Goal: Task Accomplishment & Management: Use online tool/utility

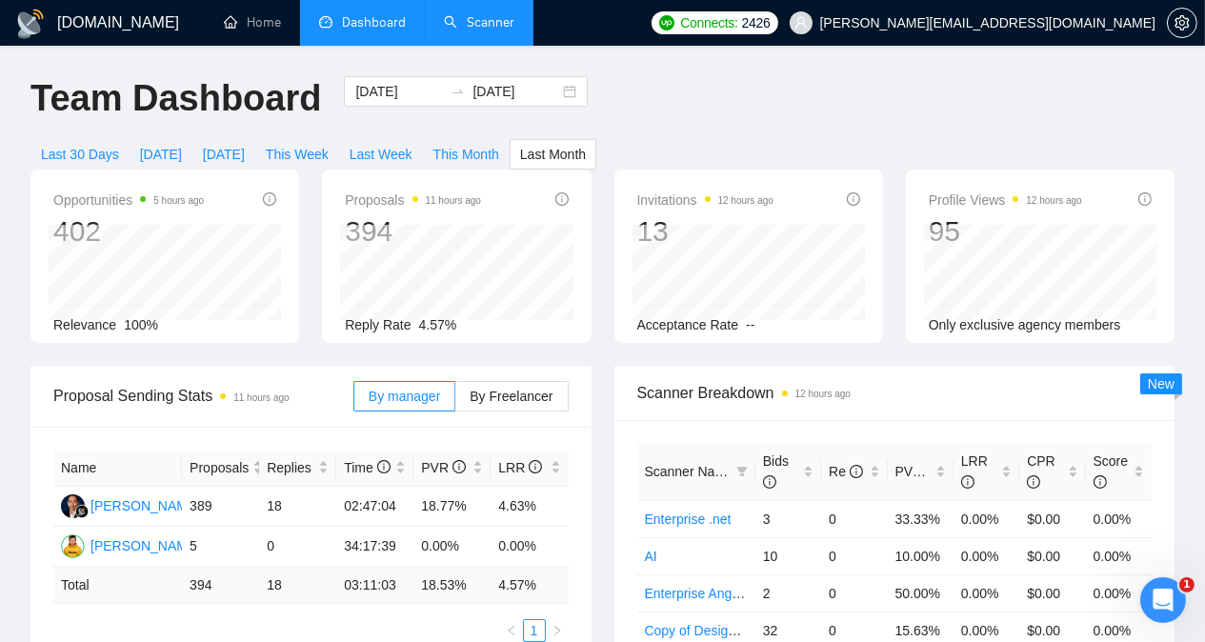
click at [500, 22] on link "Scanner" at bounding box center [479, 22] width 70 height 16
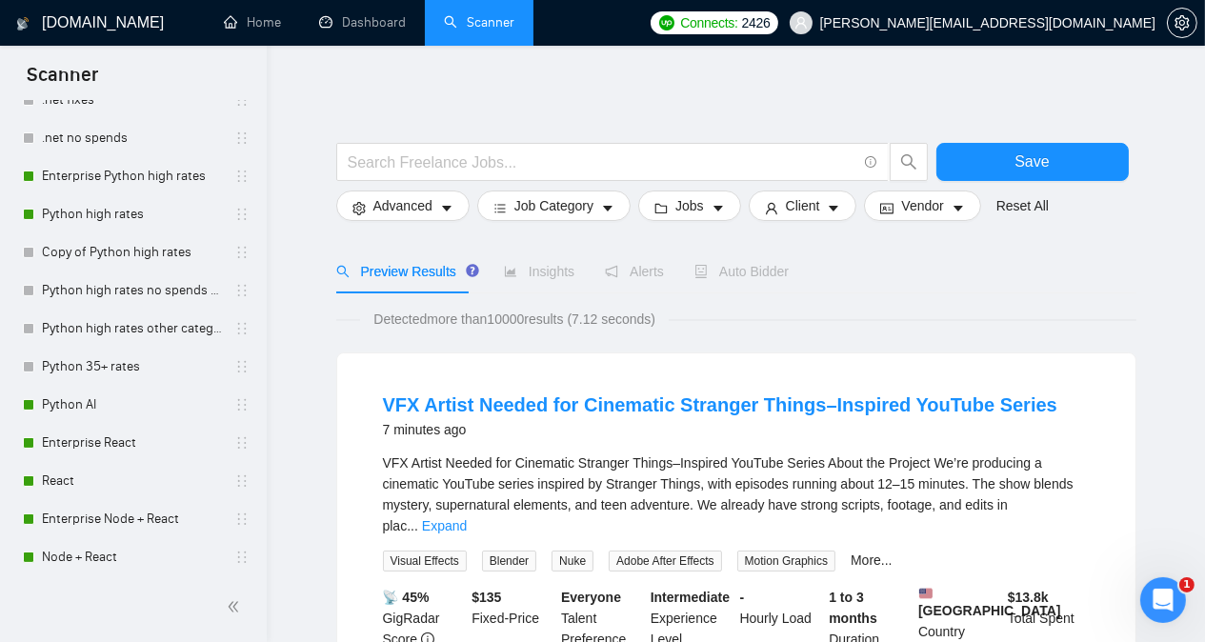
scroll to position [415, 0]
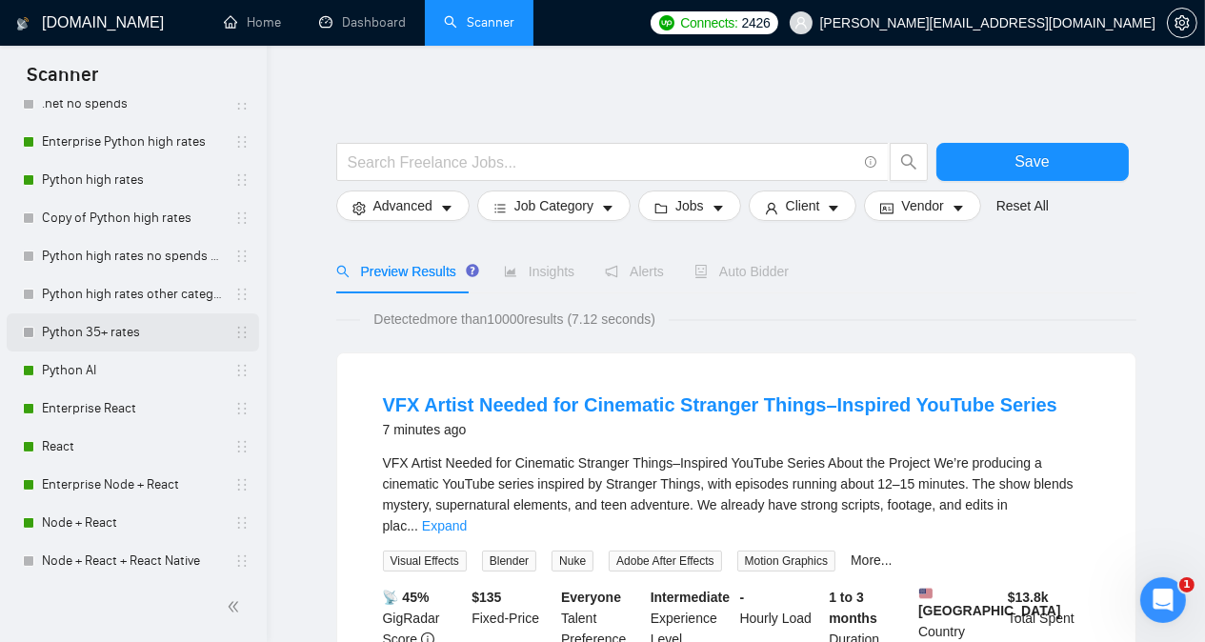
click at [99, 320] on link "Python 35+ rates" at bounding box center [132, 332] width 181 height 38
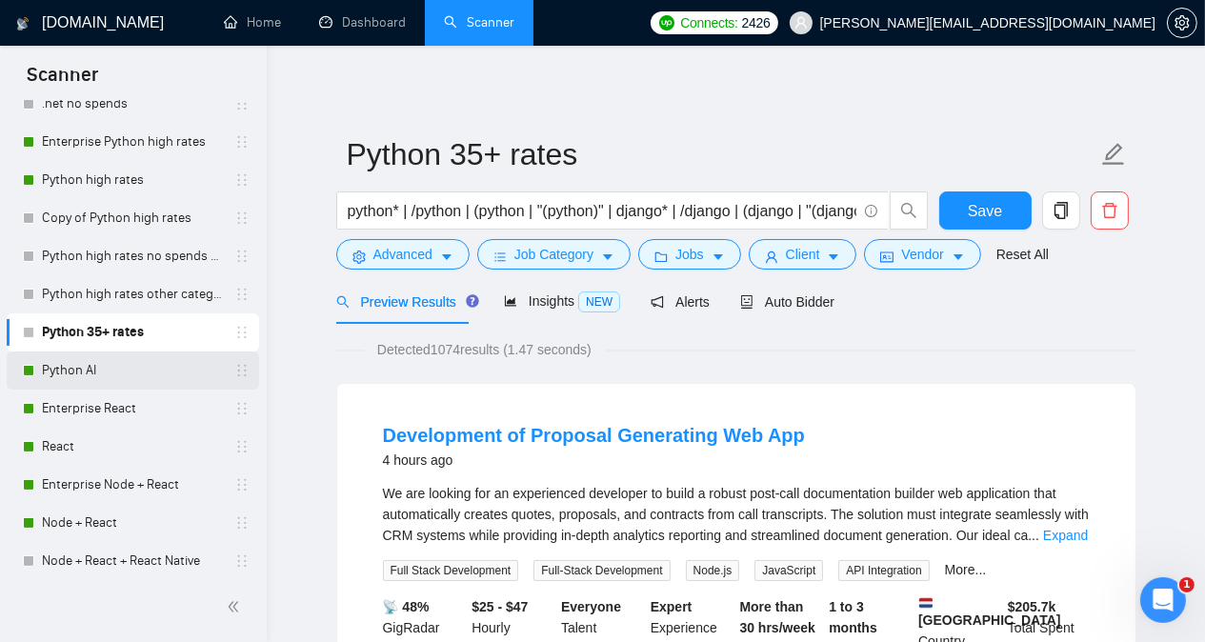
click at [108, 365] on link "Python AI" at bounding box center [132, 370] width 181 height 38
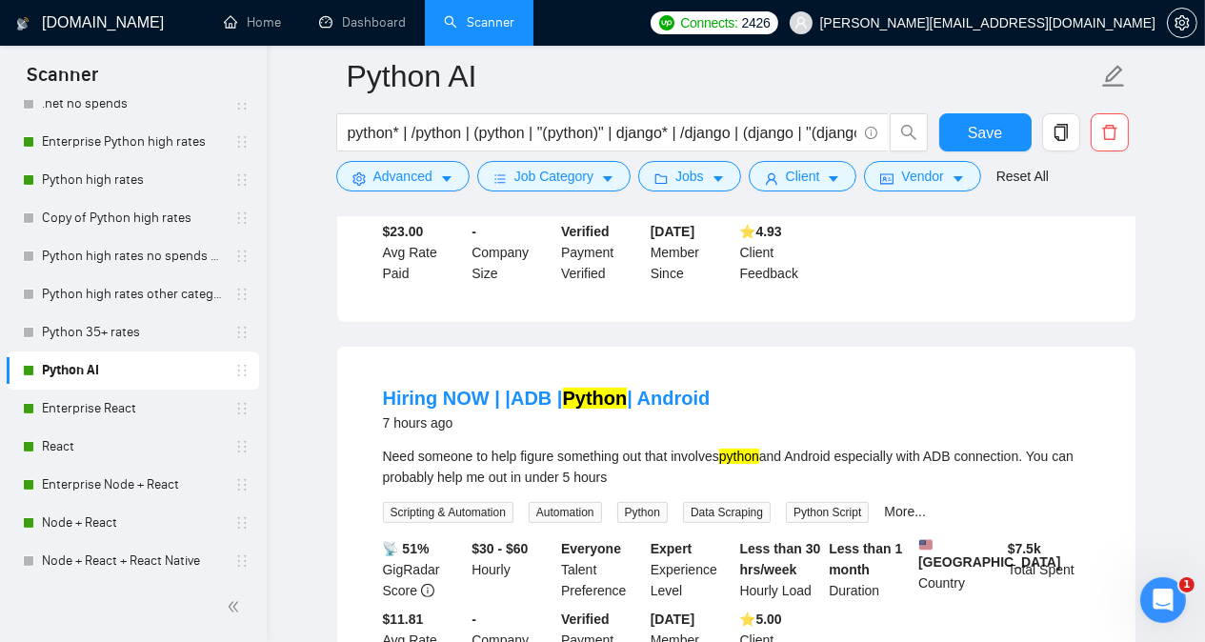
scroll to position [457, 0]
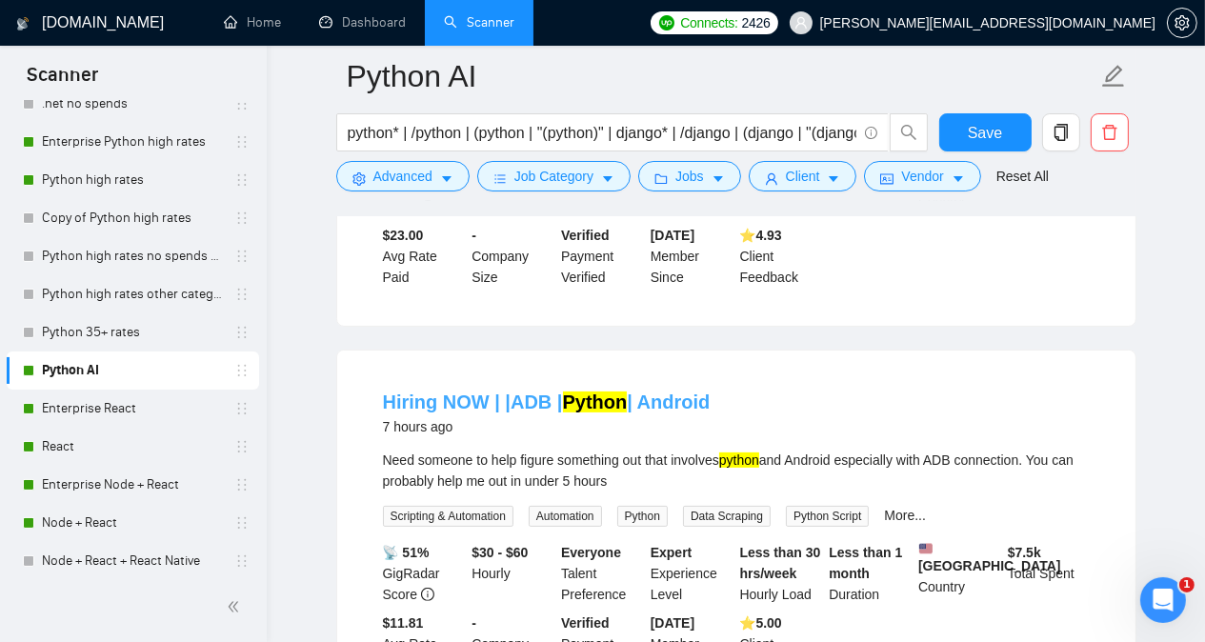
click at [507, 403] on link "Hiring NOW | |ADB | Python | Android" at bounding box center [547, 401] width 328 height 21
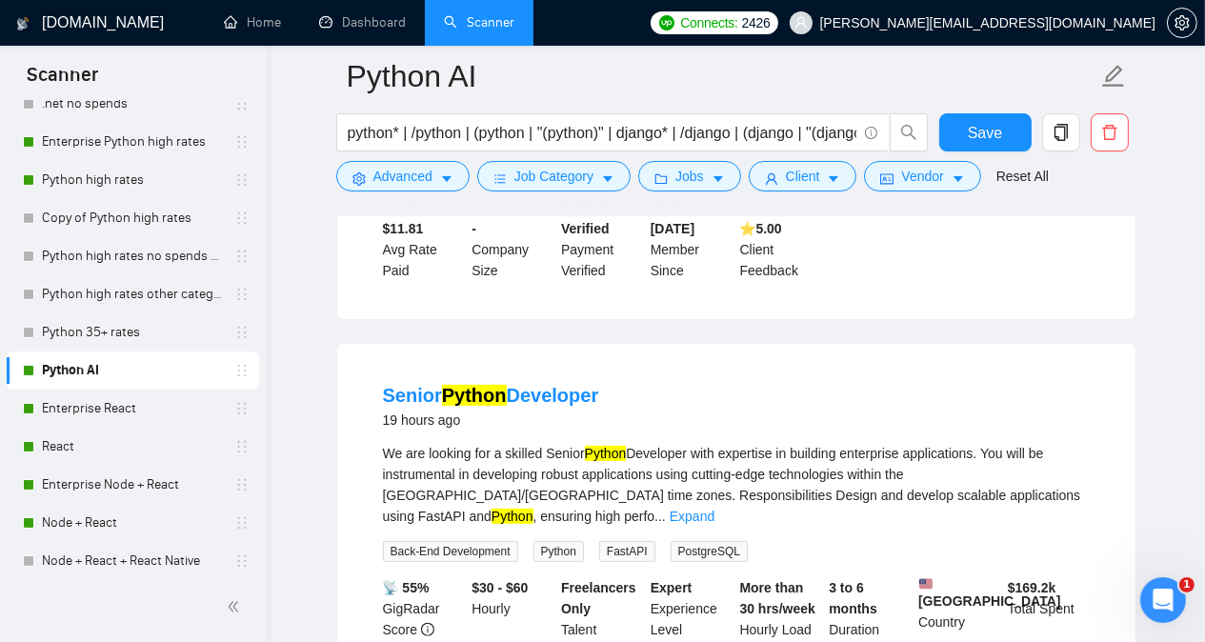
scroll to position [914, 0]
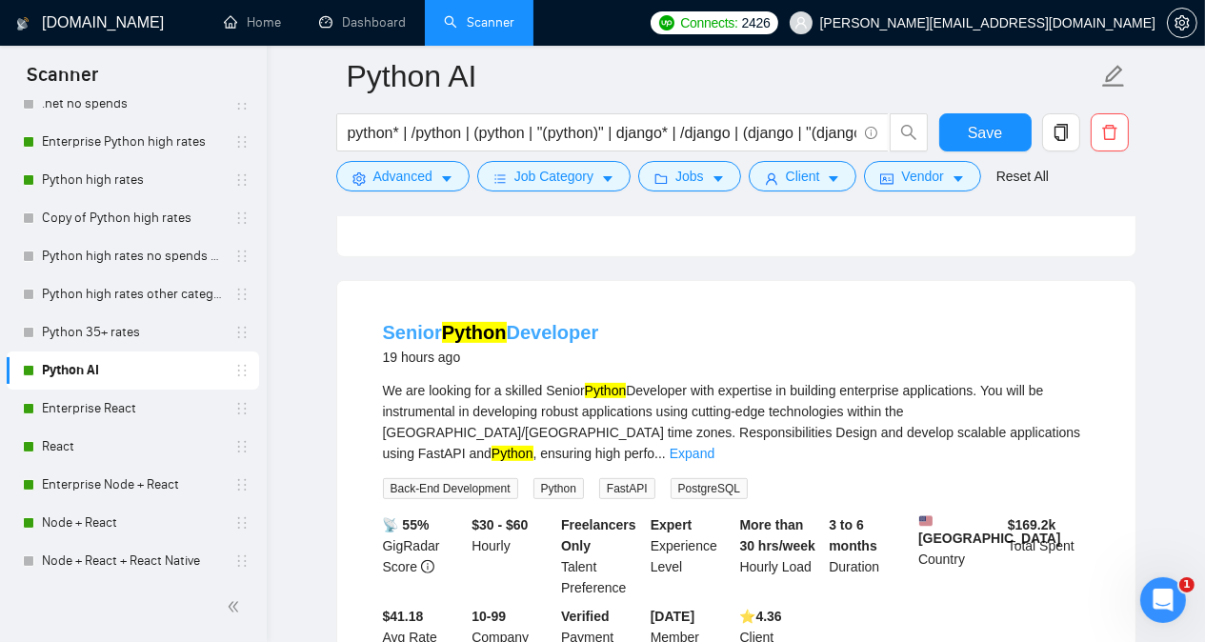
click at [564, 338] on link "Senior Python Developer" at bounding box center [491, 332] width 216 height 21
click at [424, 176] on span "Advanced" at bounding box center [402, 176] width 59 height 21
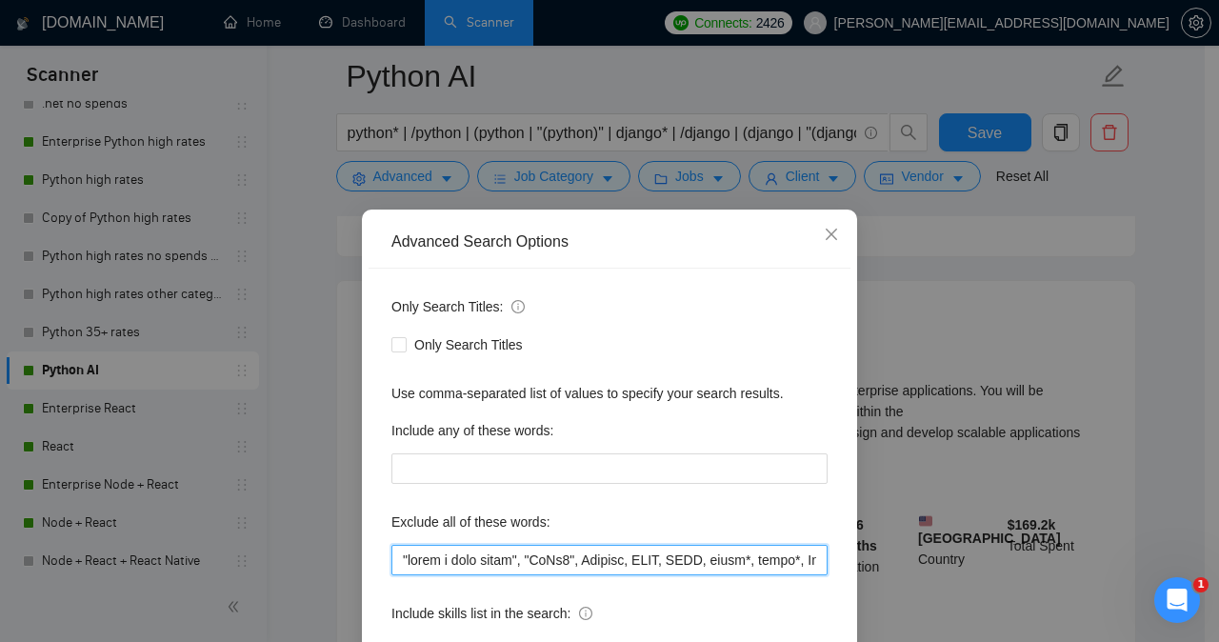
click at [392, 558] on input "text" at bounding box center [609, 560] width 436 height 30
click at [455, 557] on input "text" at bounding box center [609, 560] width 436 height 30
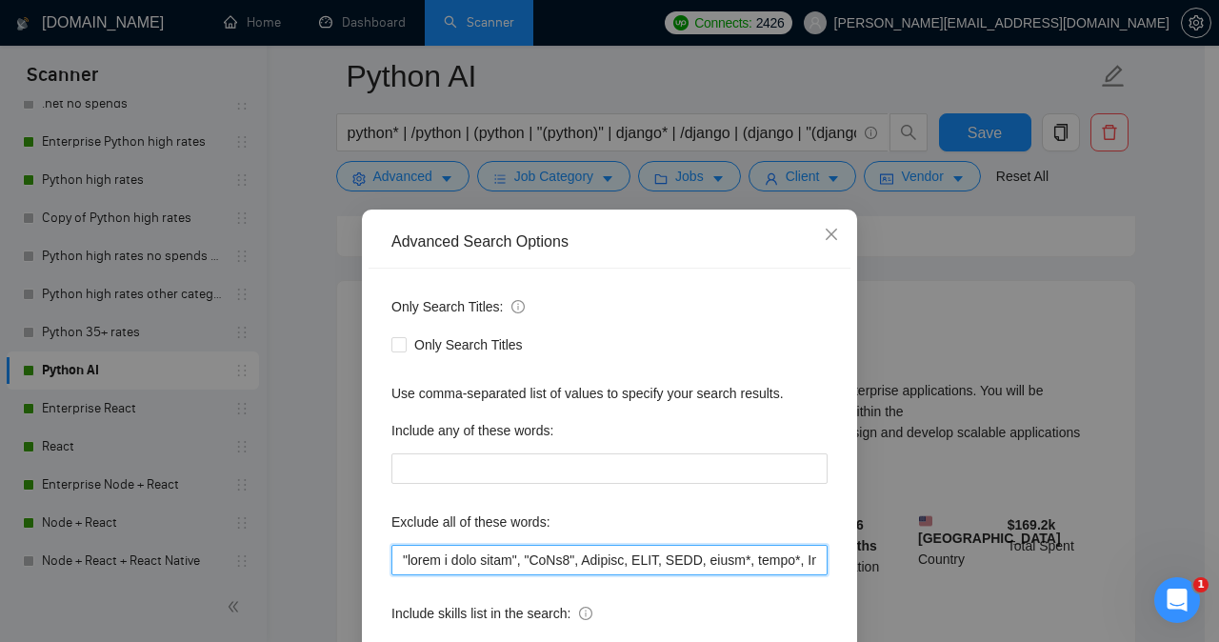
click at [455, 557] on input "text" at bounding box center [609, 560] width 436 height 30
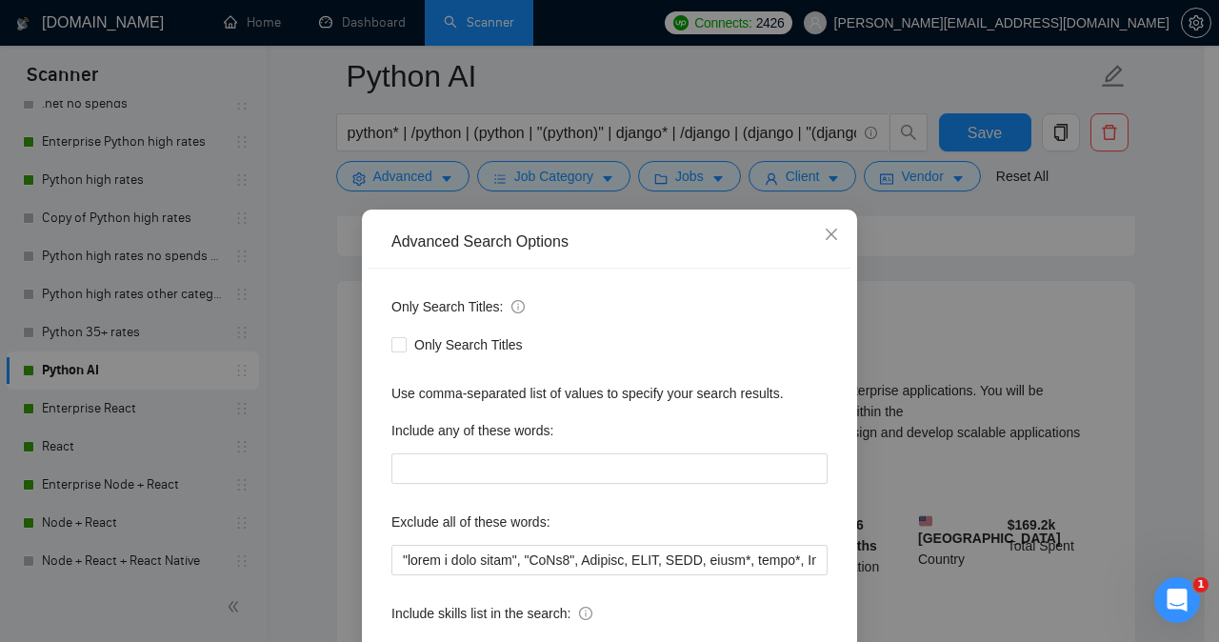
click at [483, 505] on div "Only Search Titles: Only Search Titles Use comma-separated list of values to sp…" at bounding box center [610, 491] width 482 height 444
click at [828, 230] on icon "close" at bounding box center [831, 234] width 15 height 15
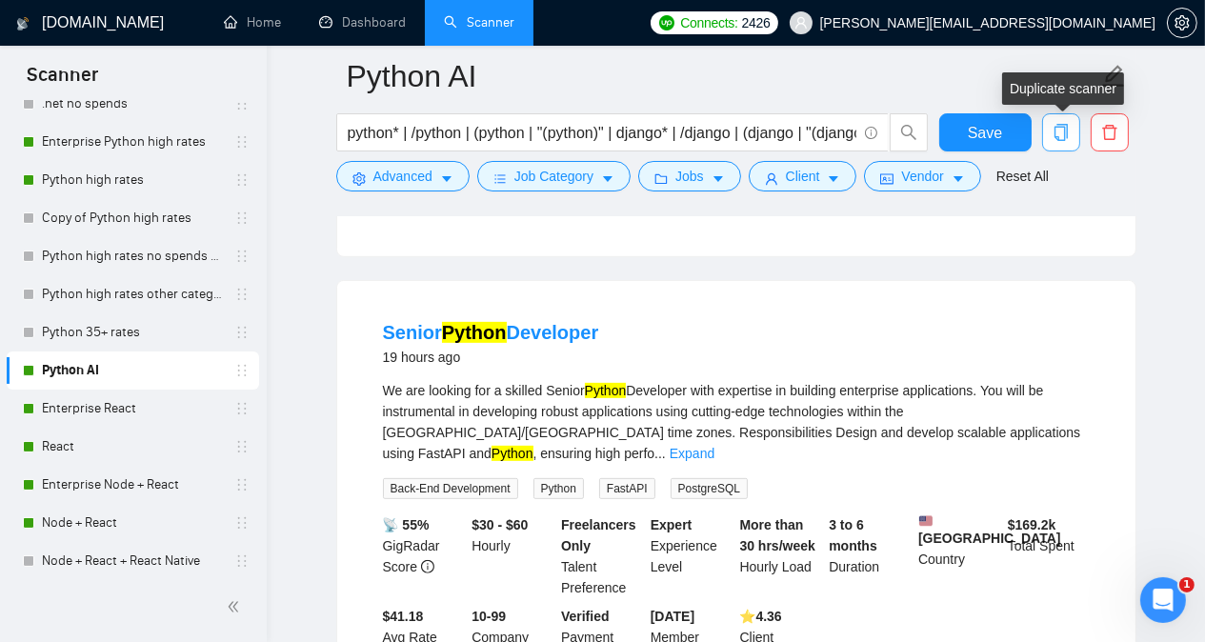
click at [1063, 144] on button "button" at bounding box center [1061, 132] width 38 height 38
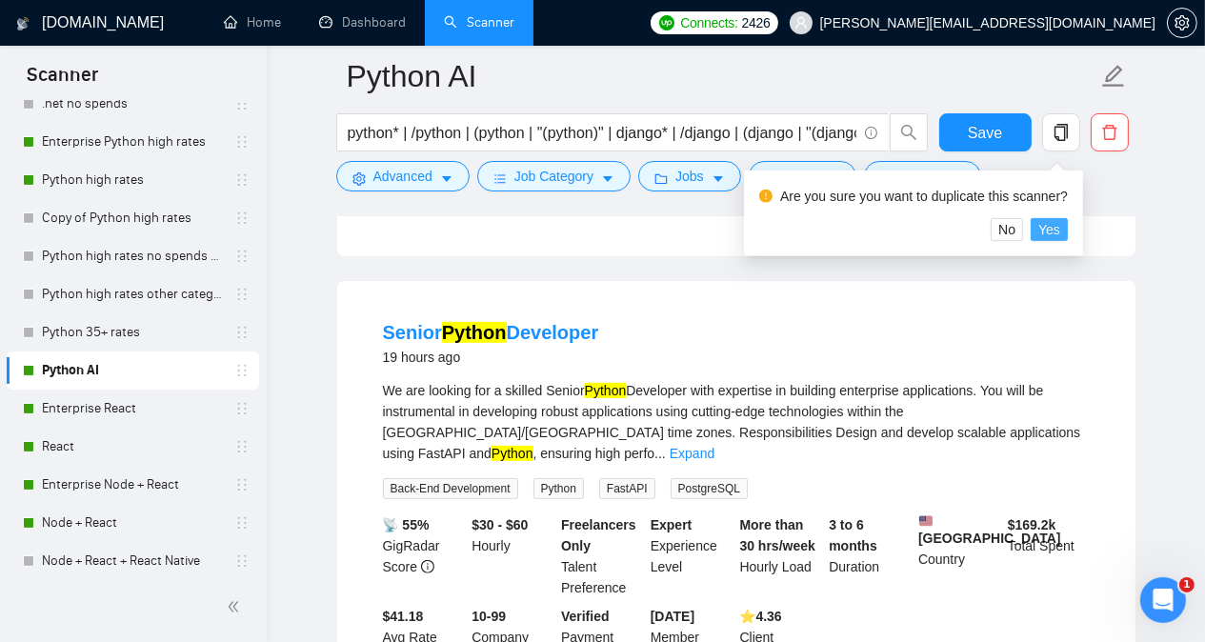
click at [1050, 232] on span "Yes" at bounding box center [1049, 229] width 22 height 21
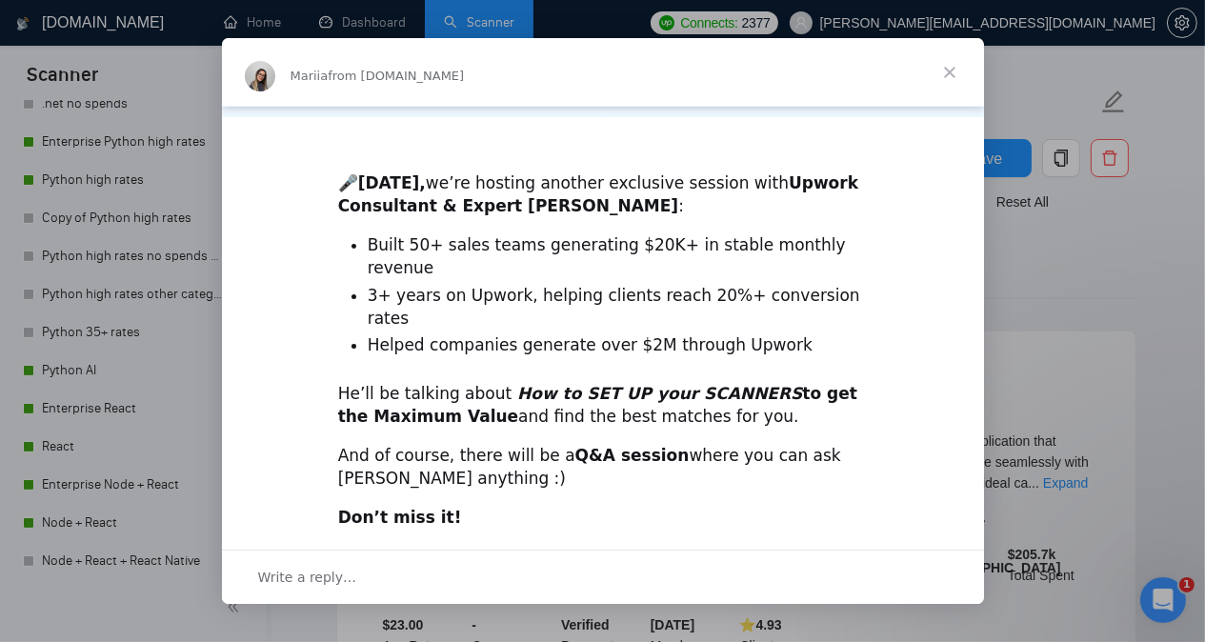
scroll to position [427, 0]
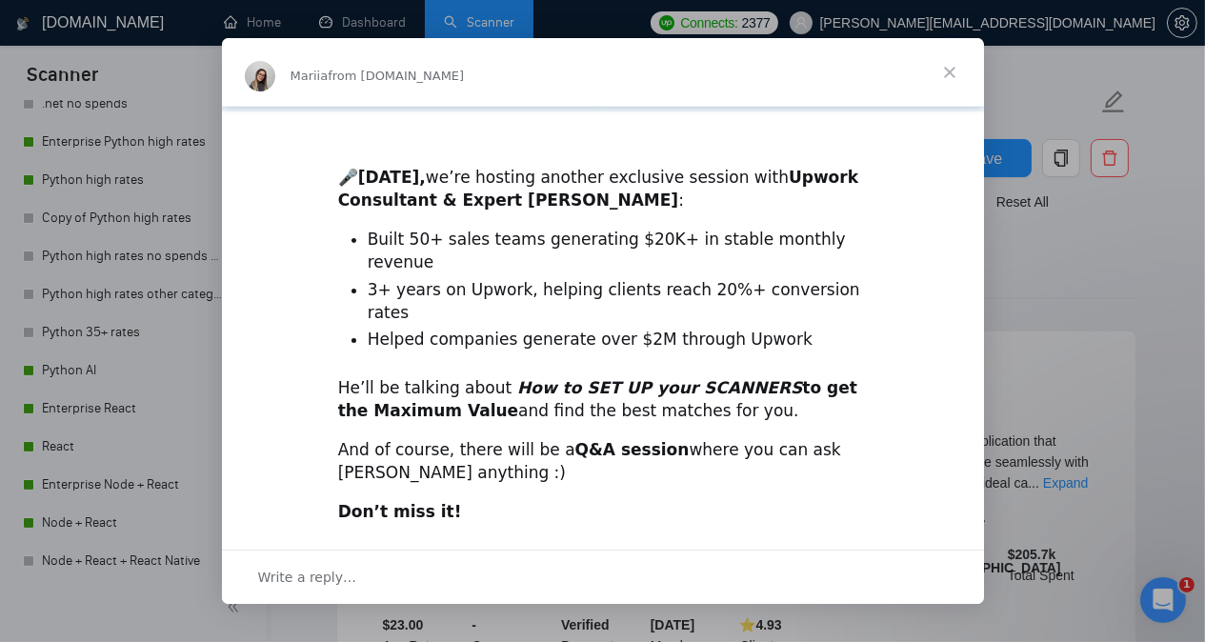
click at [952, 70] on span "Close" at bounding box center [949, 72] width 69 height 69
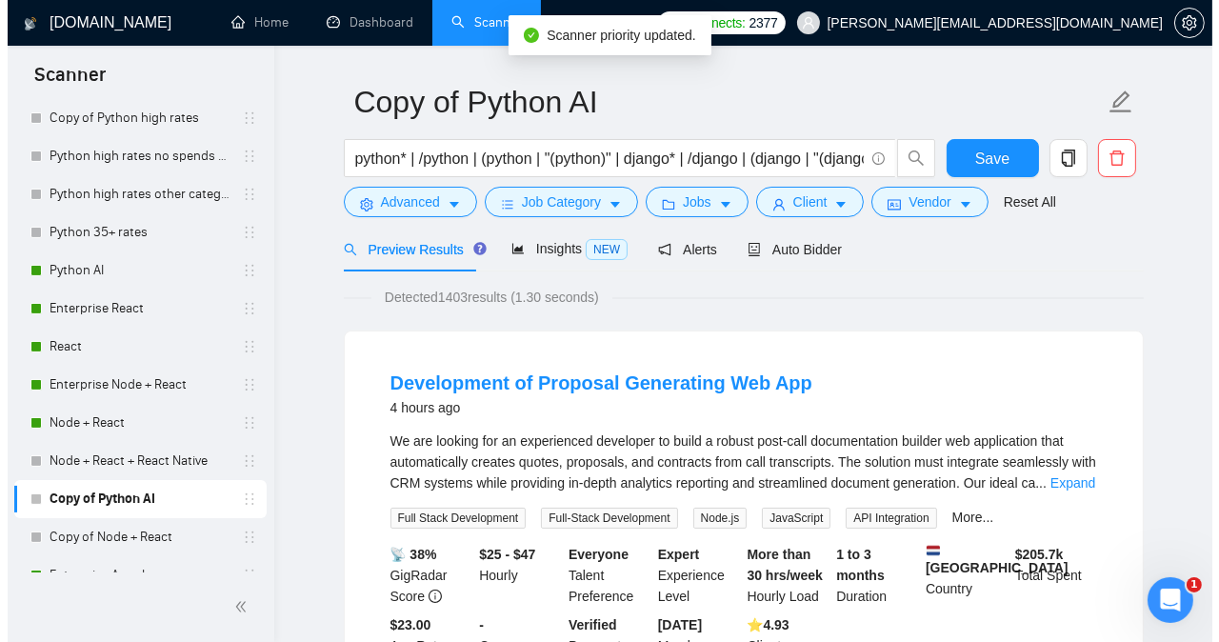
scroll to position [511, 0]
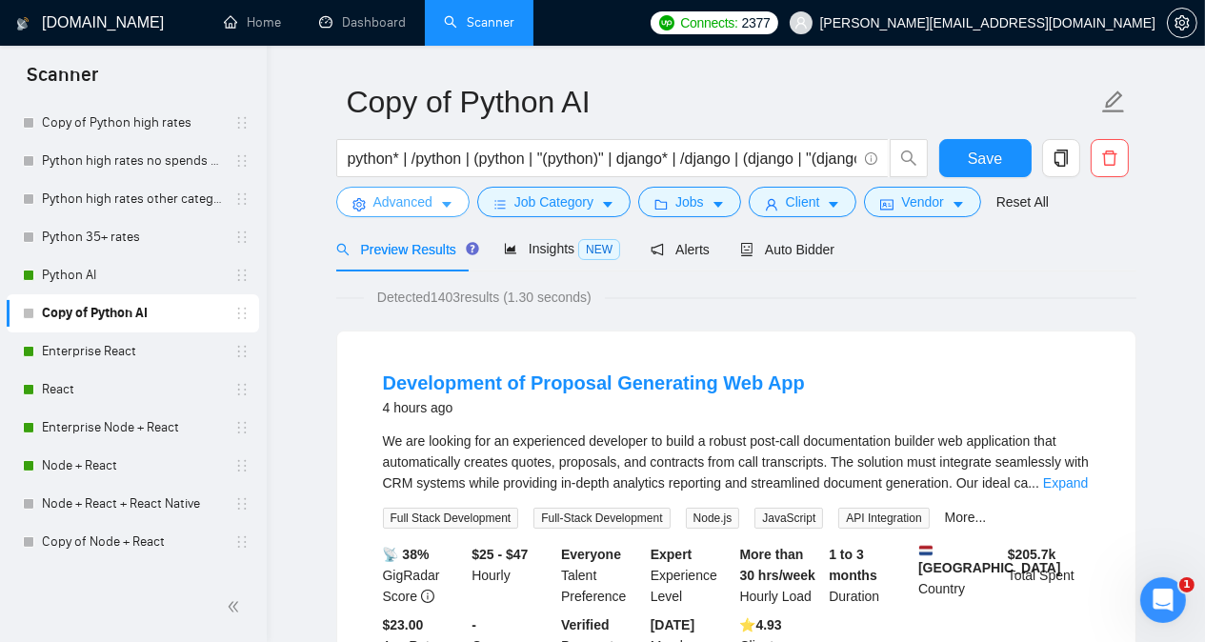
click at [383, 201] on span "Advanced" at bounding box center [402, 201] width 59 height 21
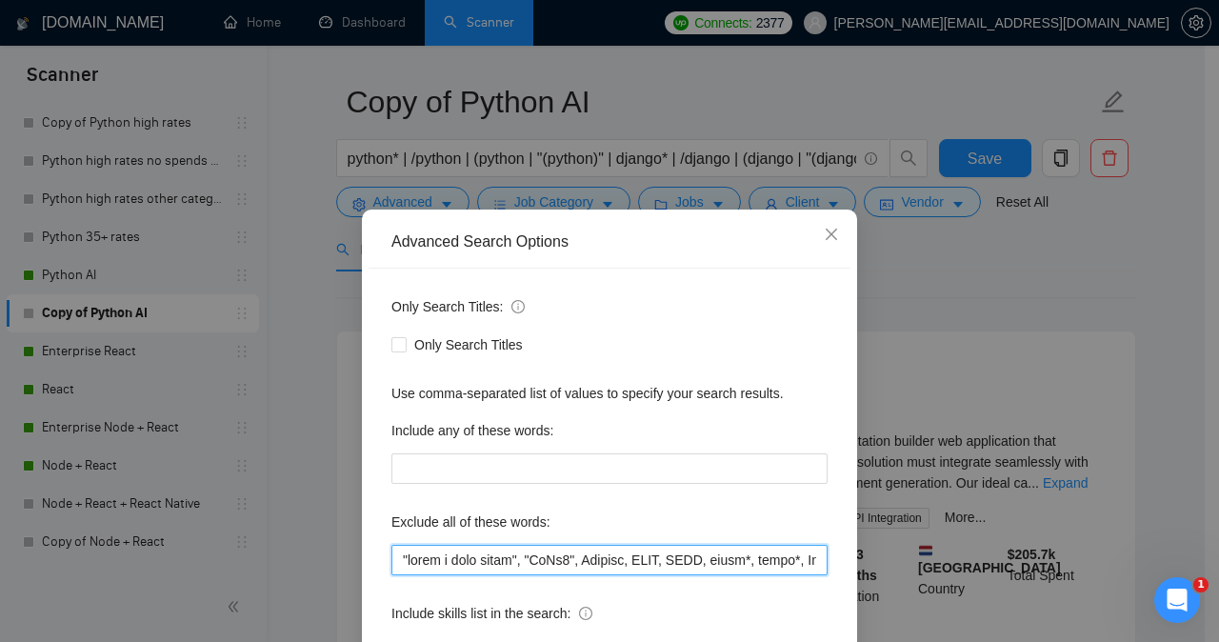
click at [469, 558] on input "text" at bounding box center [609, 560] width 436 height 30
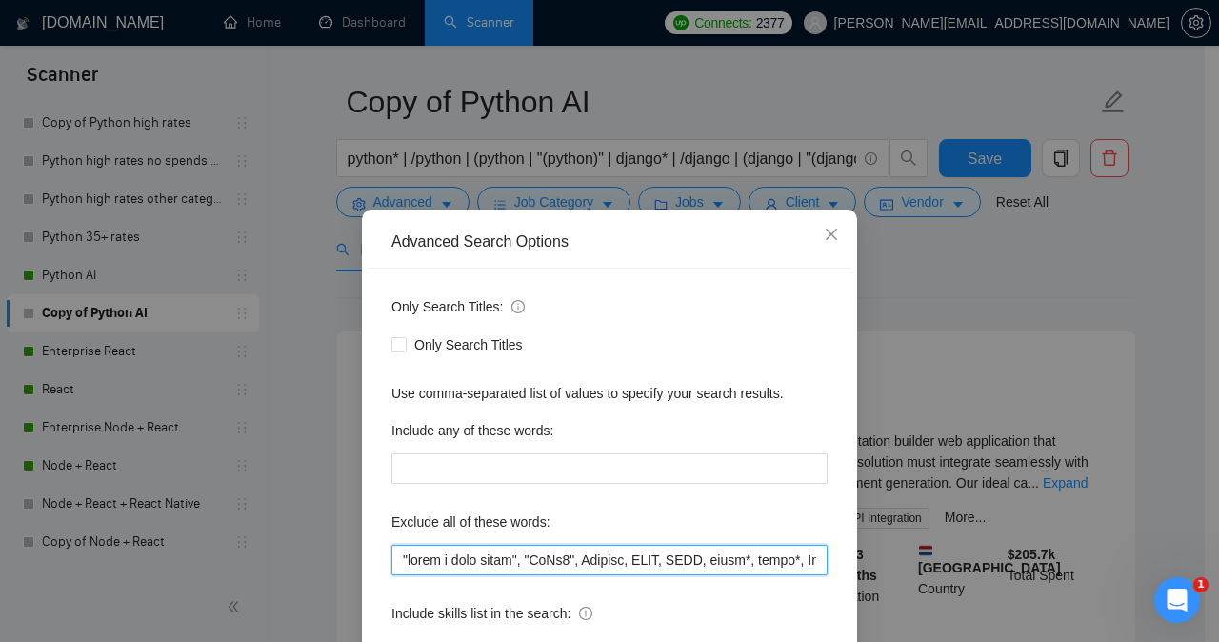
click at [469, 558] on input "text" at bounding box center [609, 560] width 436 height 30
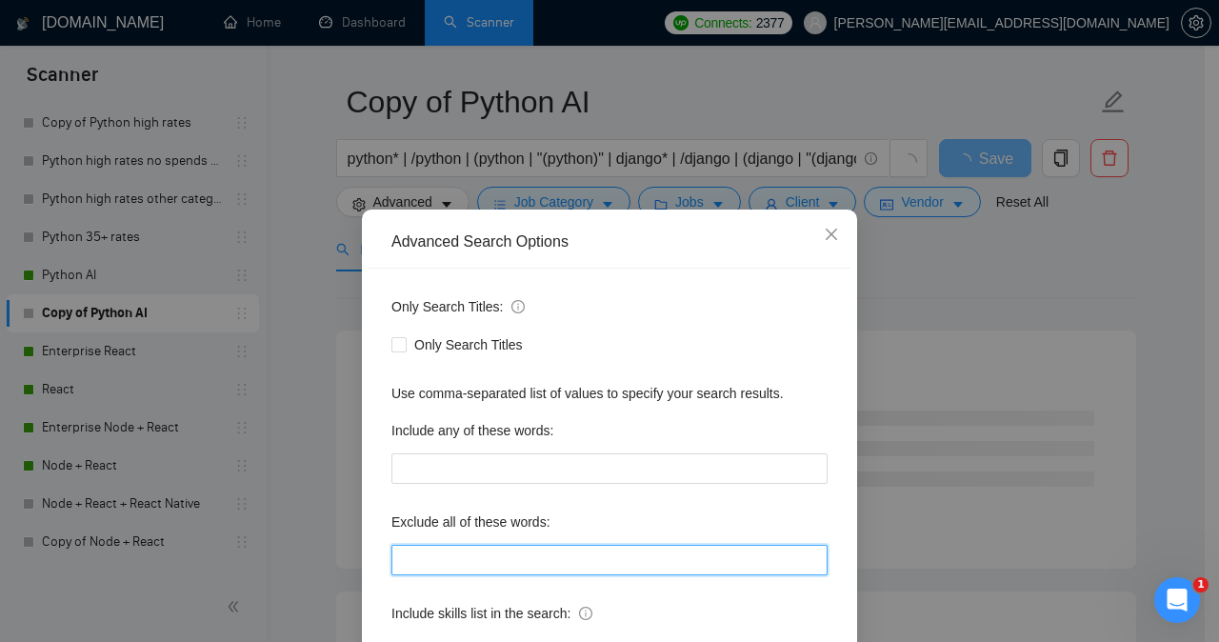
paste input ""share a loom video", "PyQt6", Tkinter, CLIP, ONNX, error*, issue*, Repair, wee…"
type input ""share a loom video", "PyQt6", Tkinter, CLIP, ONNX, error*, issue*, Repair, wee…"
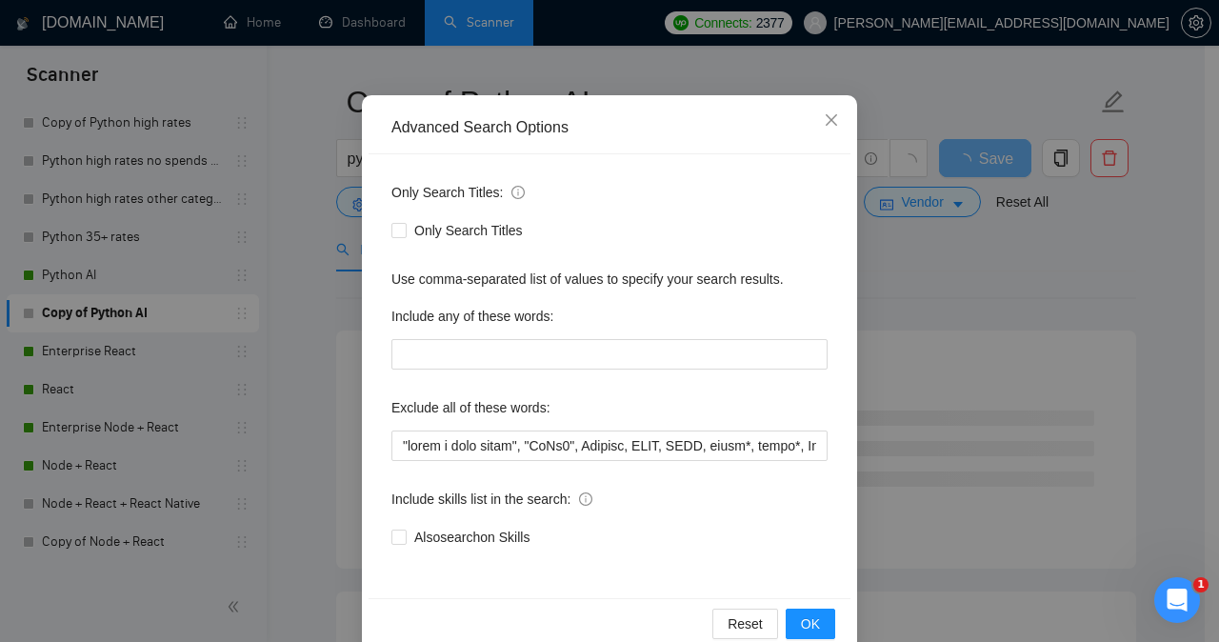
scroll to position [115, 0]
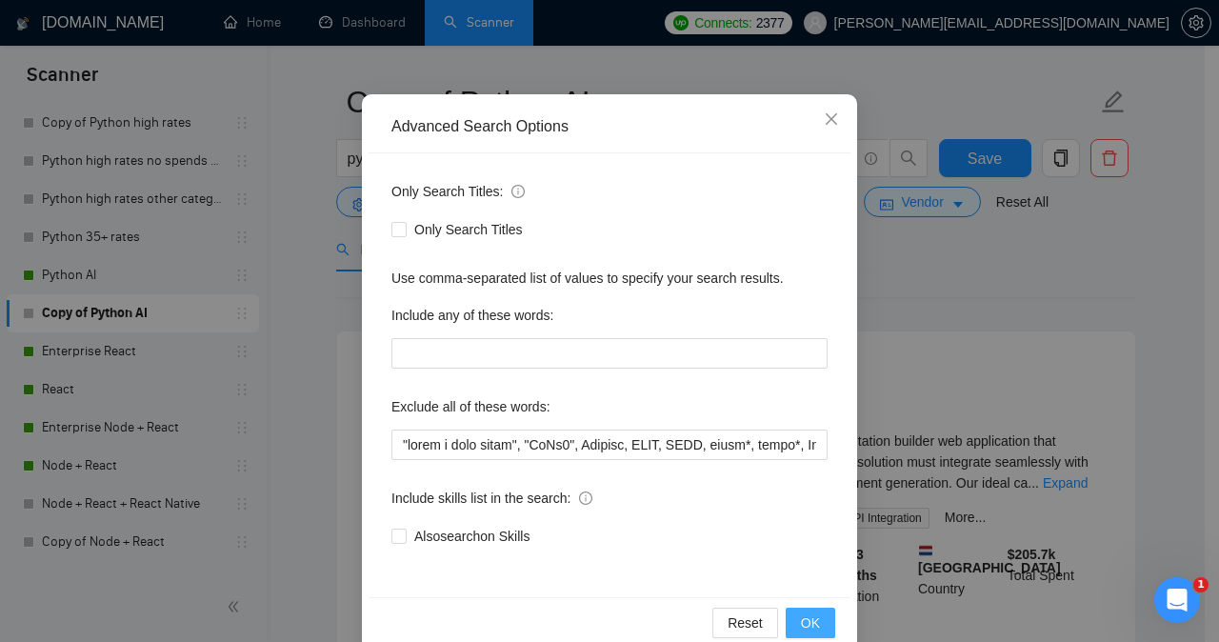
click at [813, 615] on button "OK" at bounding box center [811, 623] width 50 height 30
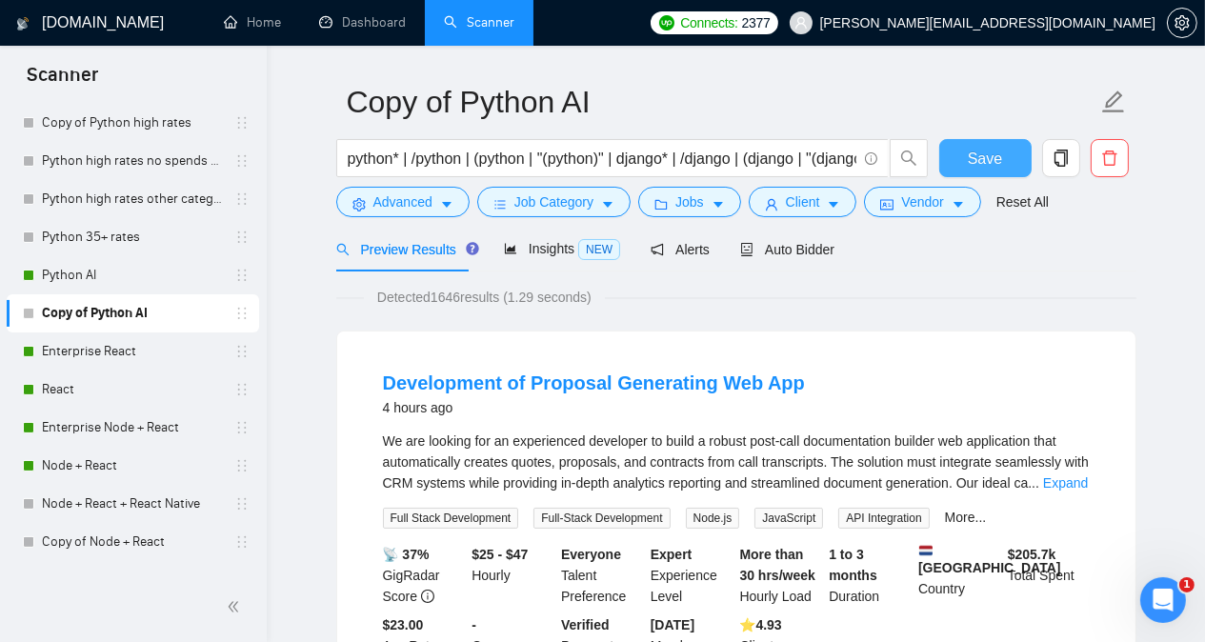
click at [973, 157] on span "Save" at bounding box center [985, 159] width 34 height 24
click at [404, 204] on span "Advanced" at bounding box center [402, 201] width 59 height 21
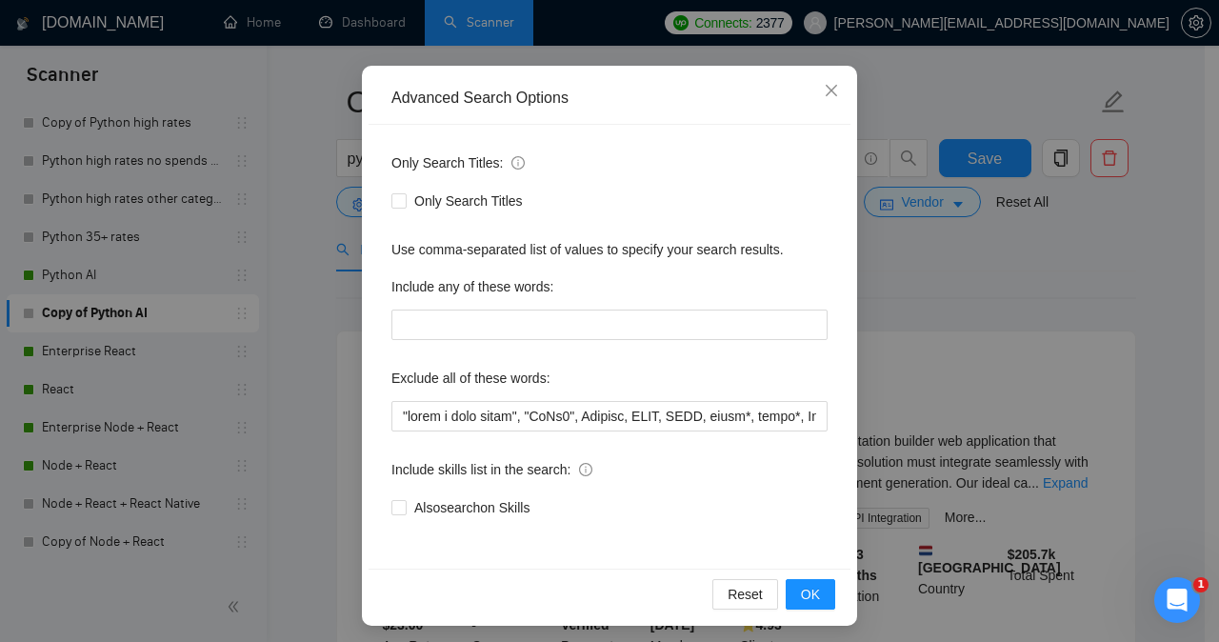
scroll to position [150, 0]
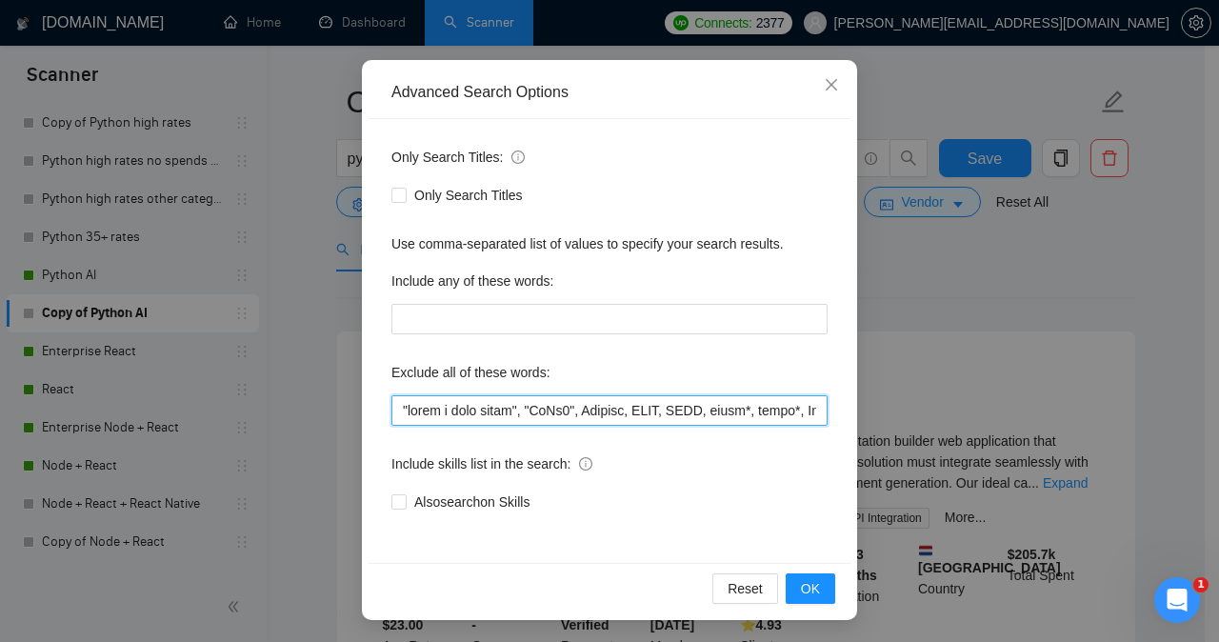
click at [461, 411] on input "text" at bounding box center [609, 410] width 436 height 30
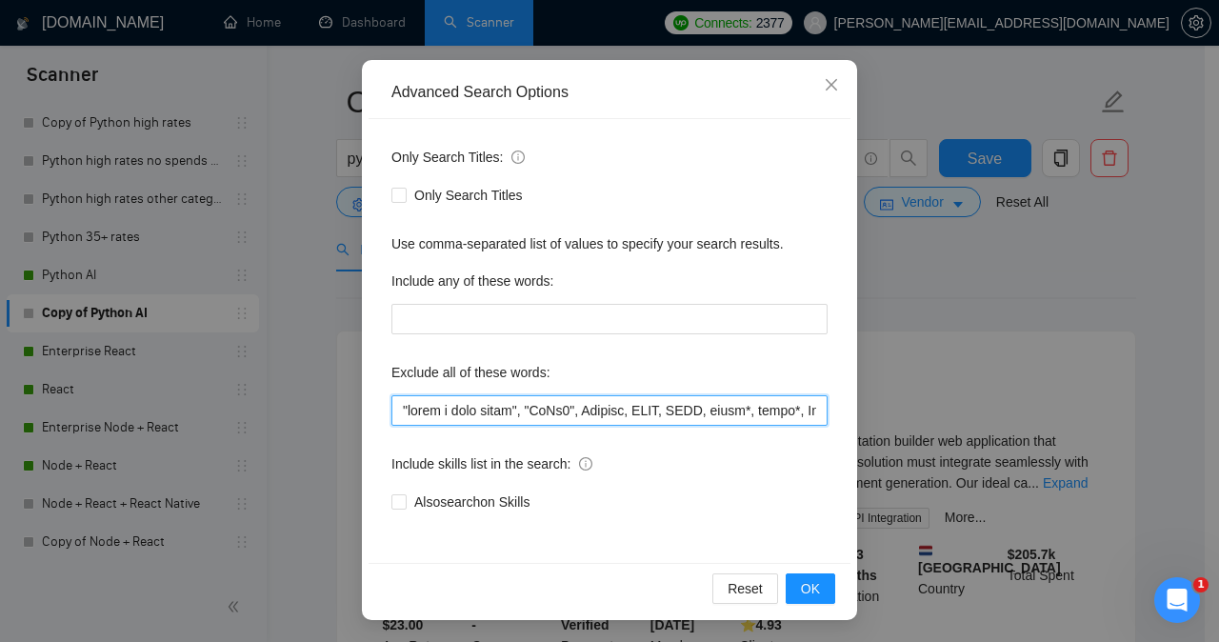
click at [461, 411] on input "text" at bounding box center [609, 410] width 436 height 30
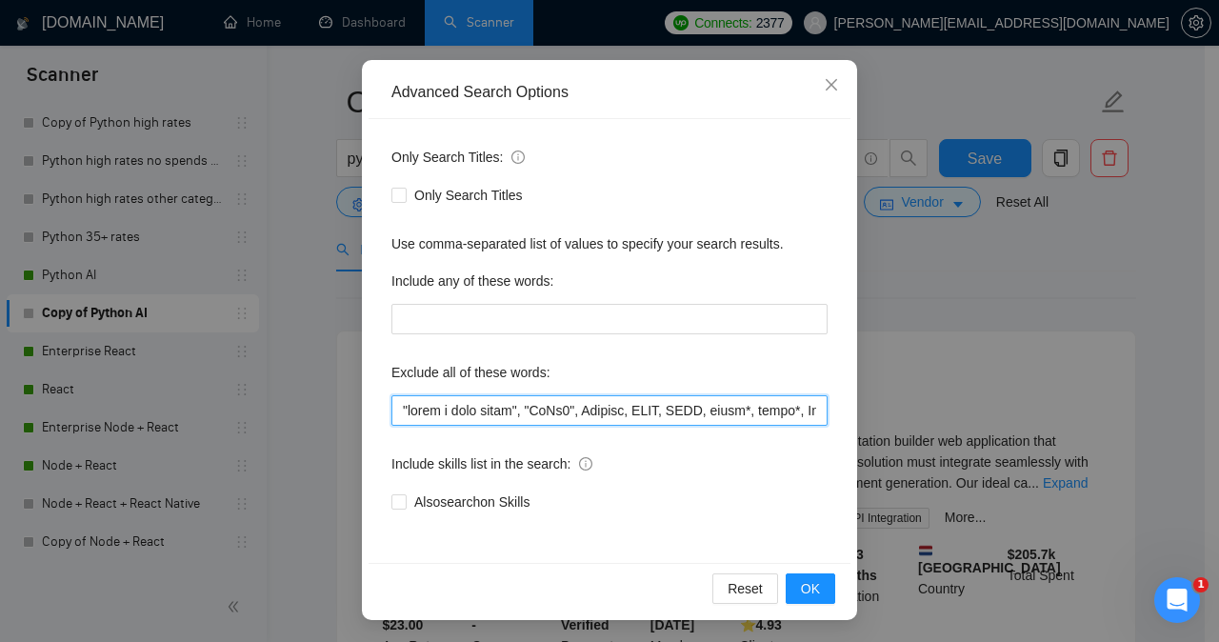
click at [461, 411] on input "text" at bounding box center [609, 410] width 436 height 30
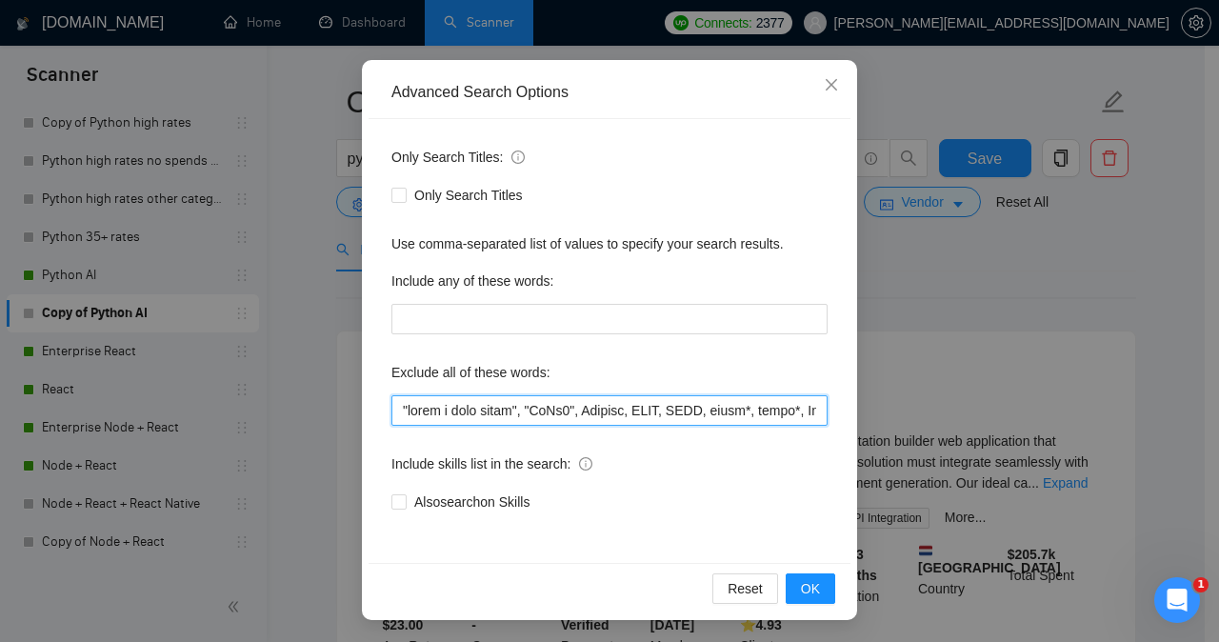
click at [461, 411] on input "text" at bounding box center [609, 410] width 436 height 30
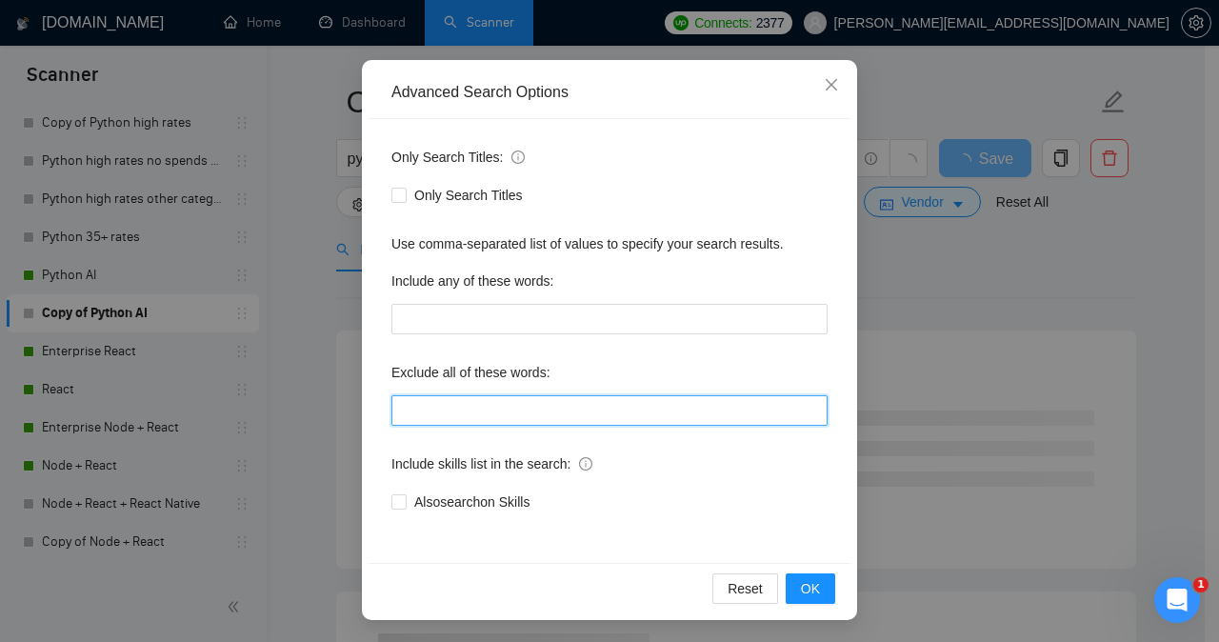
paste input ""share a loom video", "PyQt6", Tkinter, CLIP, ONNX, error*, issue*, Repair, wee…"
type input ""share a loom video", "PyQt6", Tkinter, CLIP, ONNX, error*, issue*, Repair, wee…"
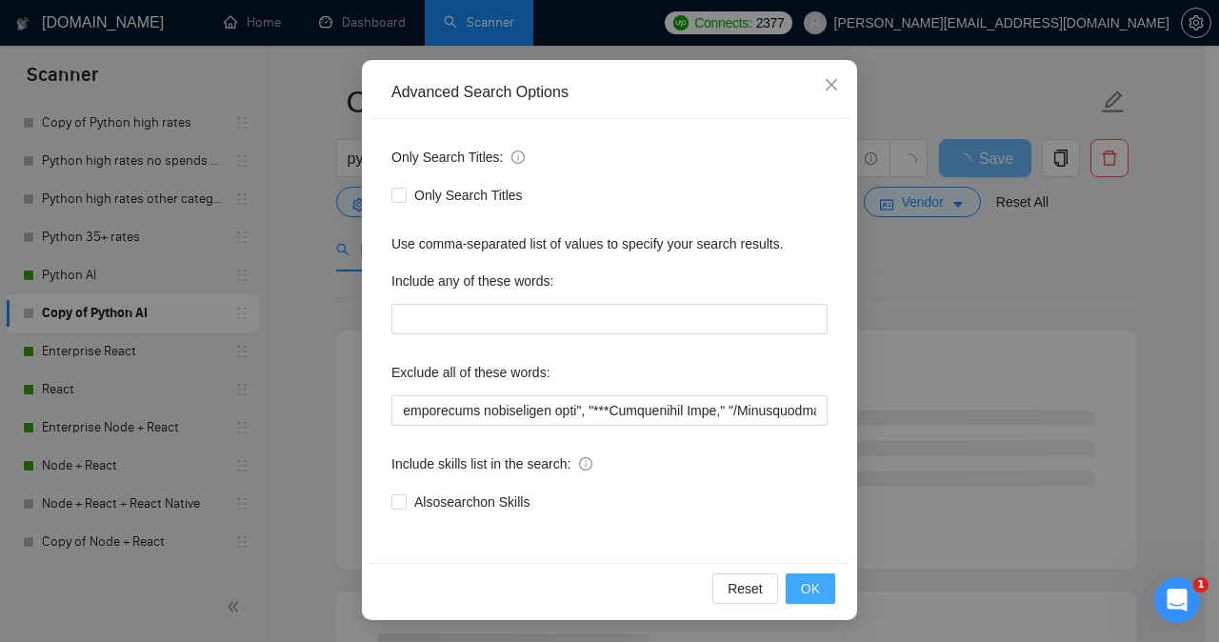
scroll to position [0, 0]
click at [809, 581] on span "OK" at bounding box center [810, 588] width 19 height 21
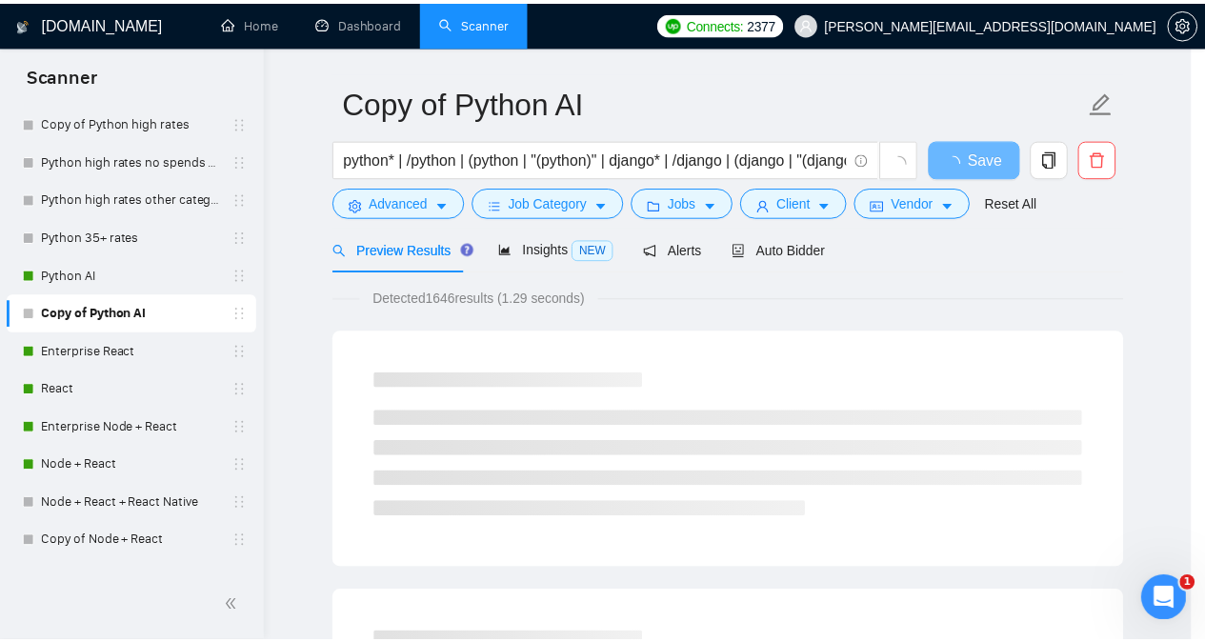
scroll to position [54, 0]
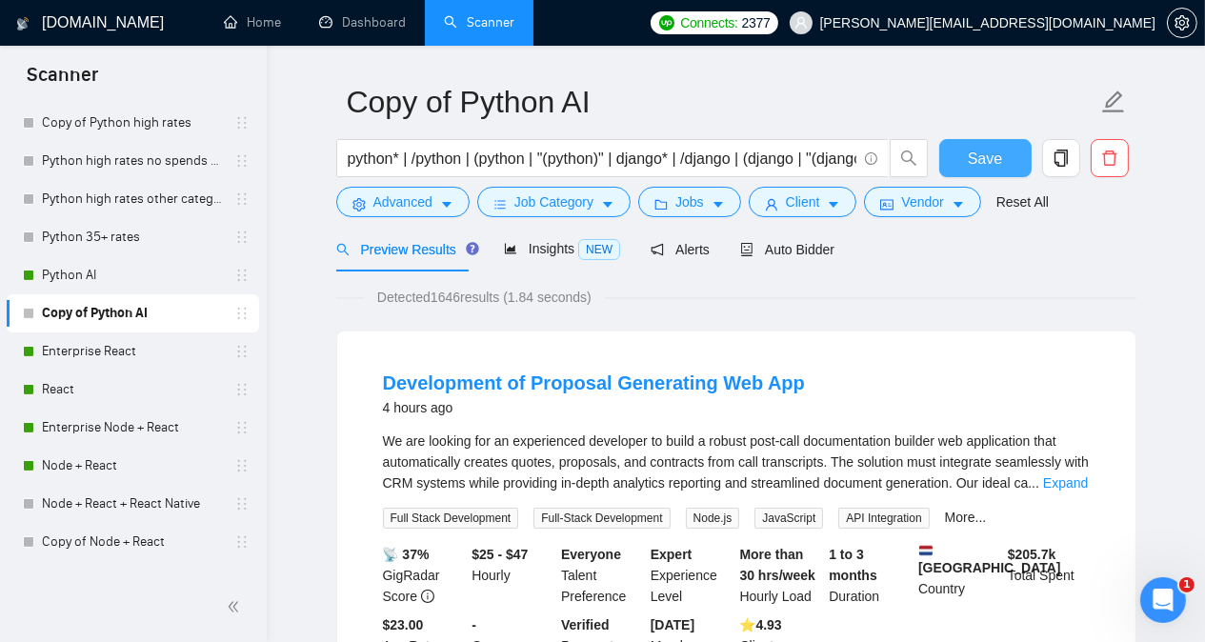
click at [960, 162] on button "Save" at bounding box center [985, 158] width 92 height 38
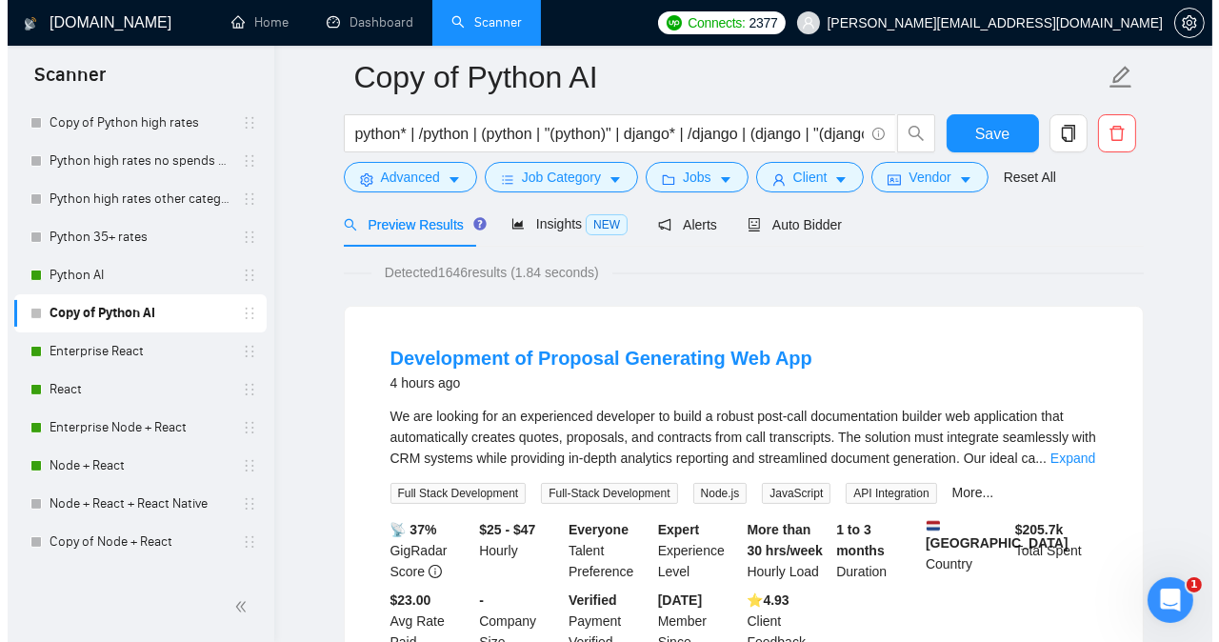
scroll to position [90, 0]
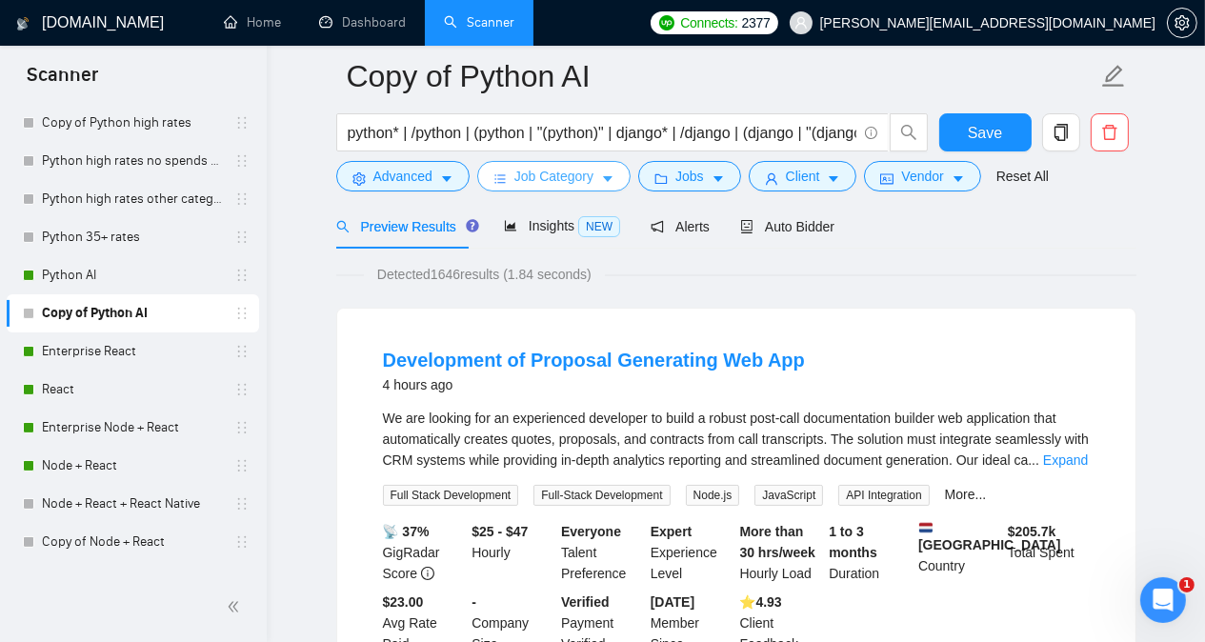
click at [566, 170] on span "Job Category" at bounding box center [553, 176] width 79 height 21
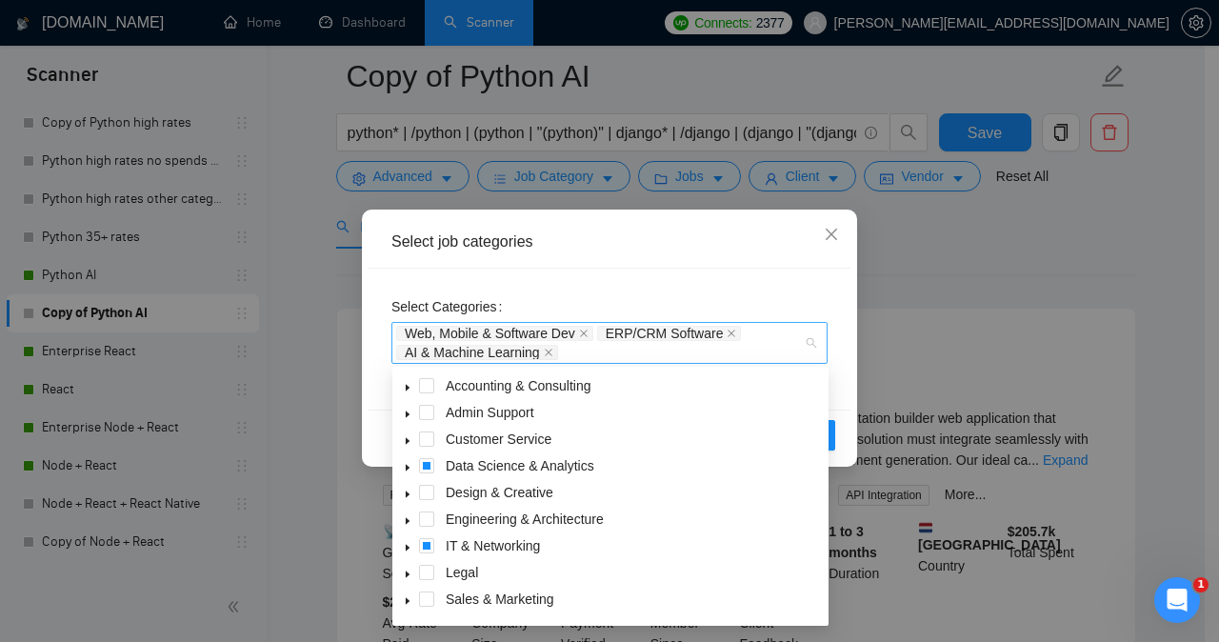
click at [628, 349] on div "Web, Mobile & Software Dev ERP/CRM Software AI & Machine Learning" at bounding box center [600, 343] width 408 height 38
click at [406, 470] on icon "caret-down" at bounding box center [408, 467] width 4 height 7
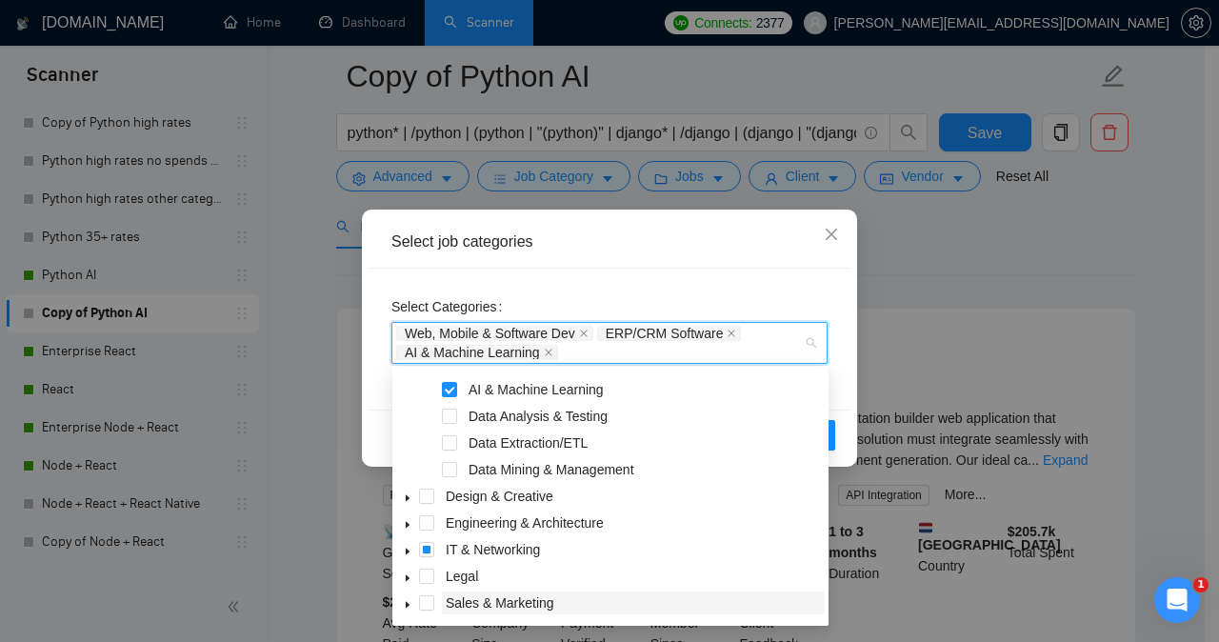
scroll to position [130, 0]
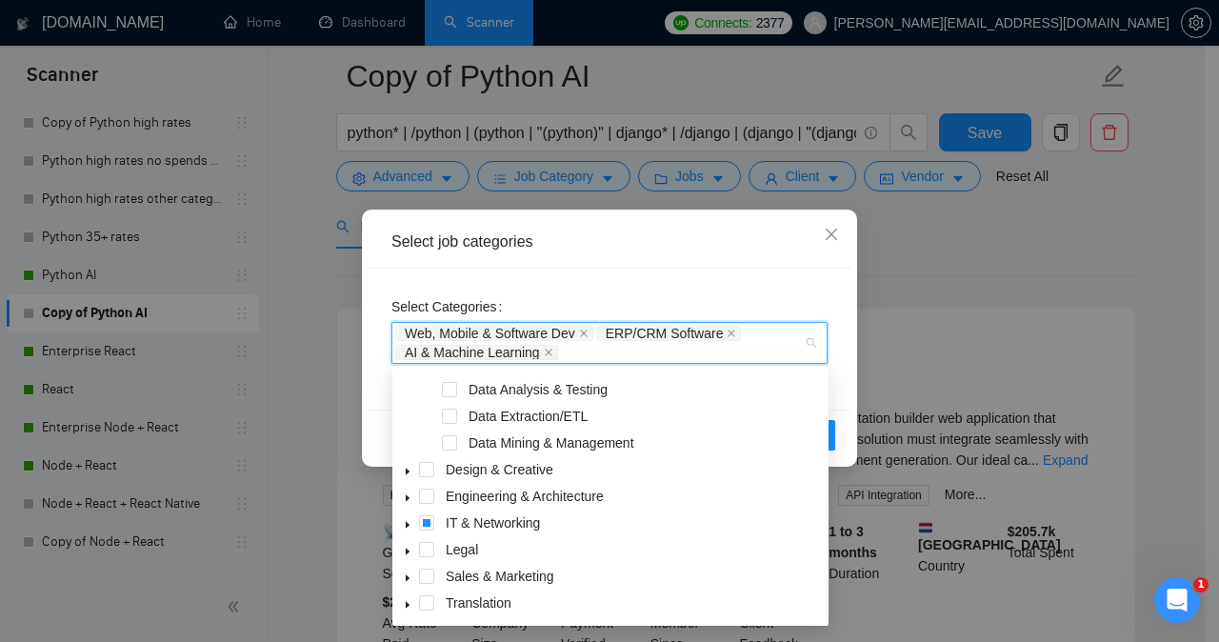
click at [410, 498] on icon "caret-down" at bounding box center [408, 498] width 10 height 10
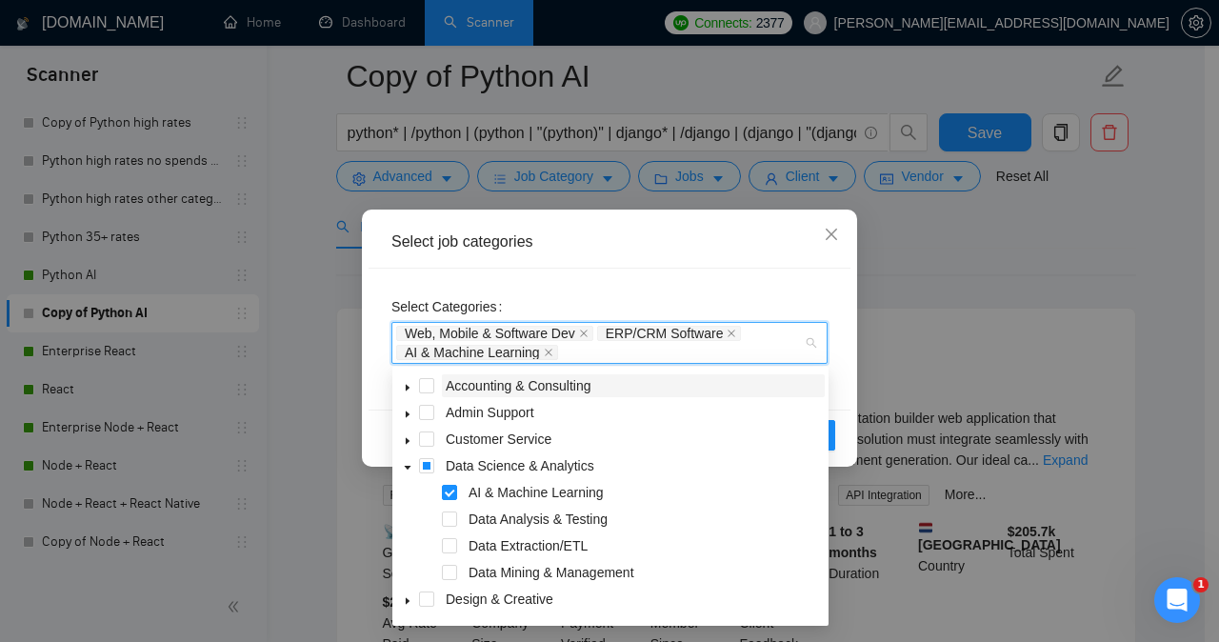
scroll to position [423, 0]
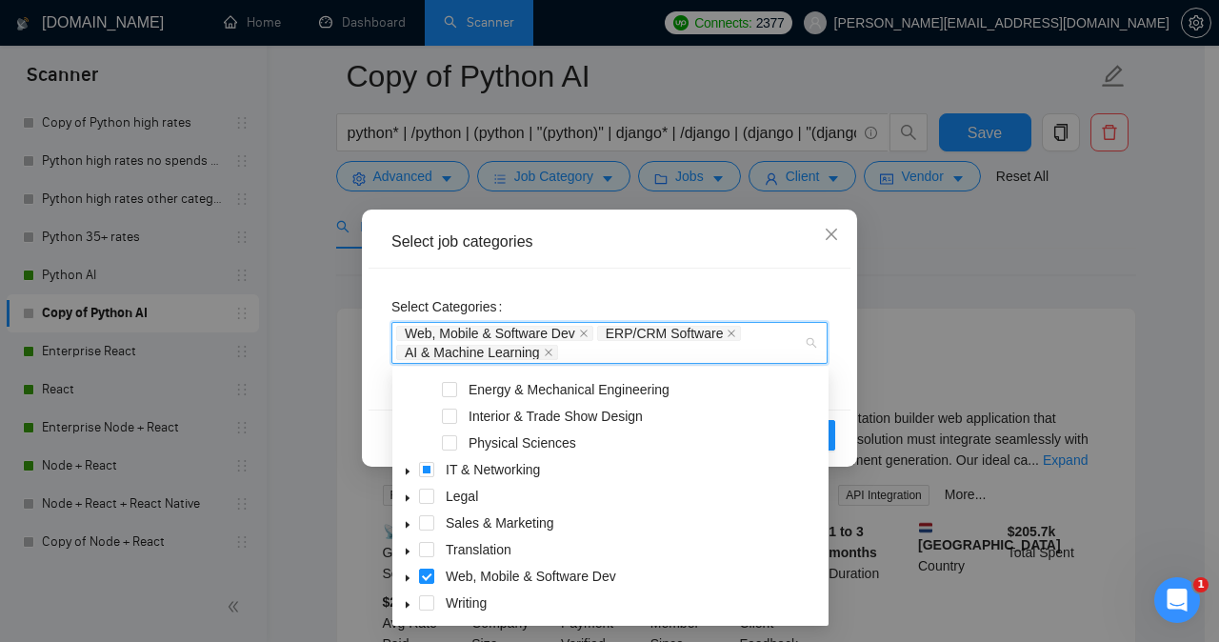
click at [408, 471] on icon "caret-down" at bounding box center [408, 471] width 4 height 7
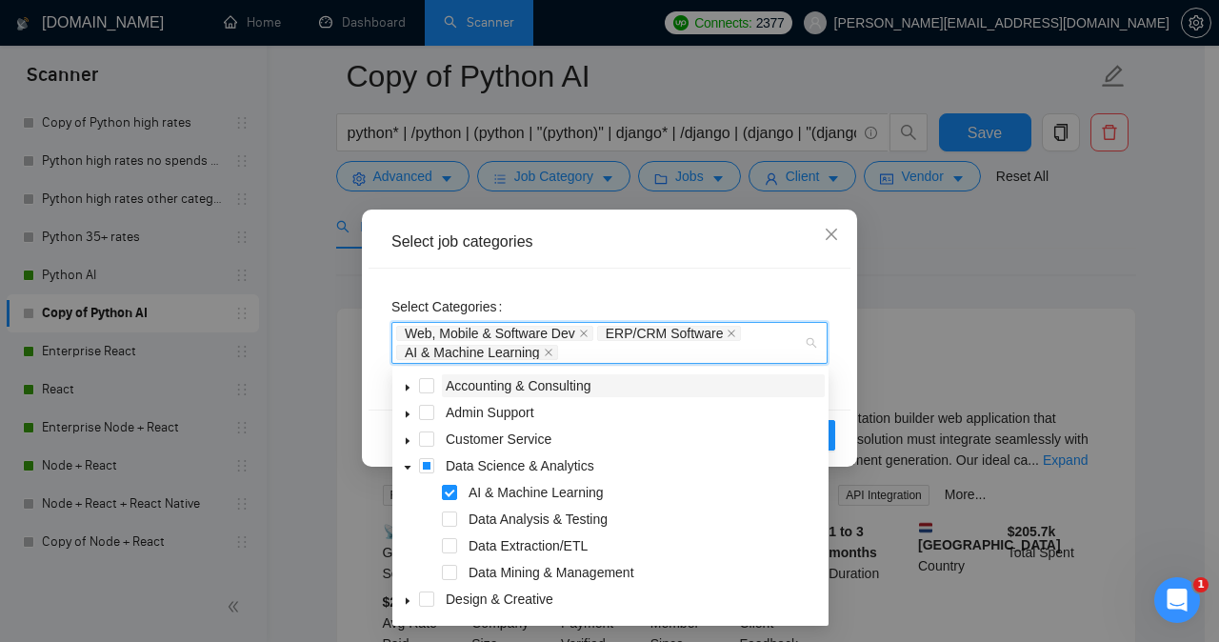
scroll to position [556, 0]
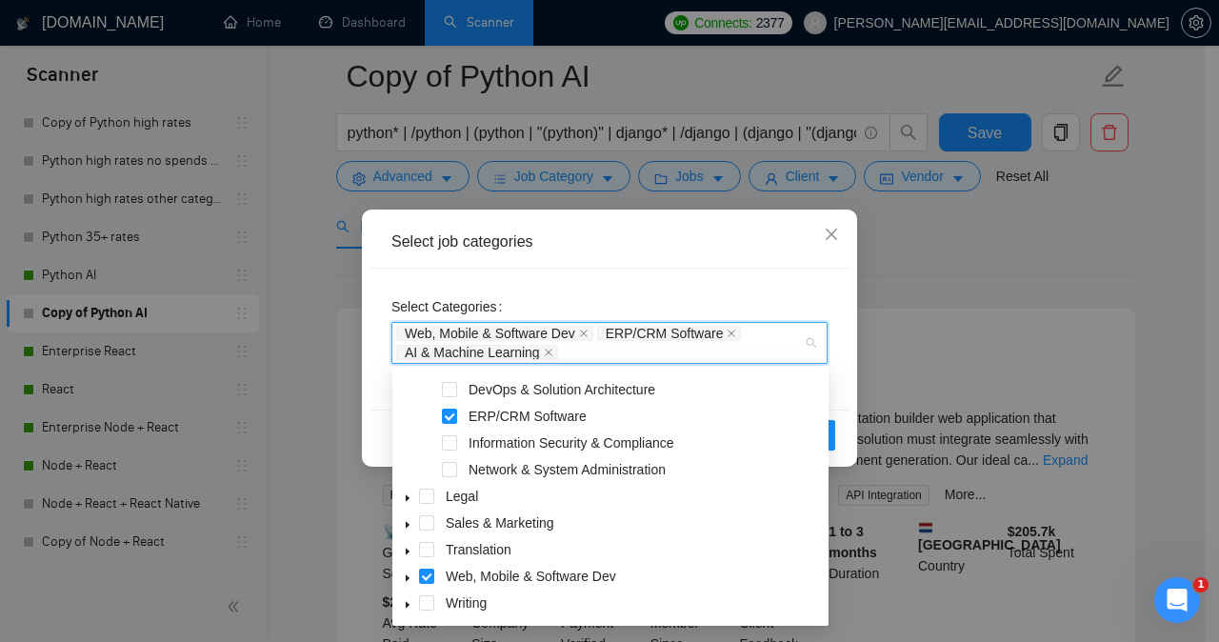
click at [408, 577] on icon "caret-down" at bounding box center [408, 577] width 4 height 7
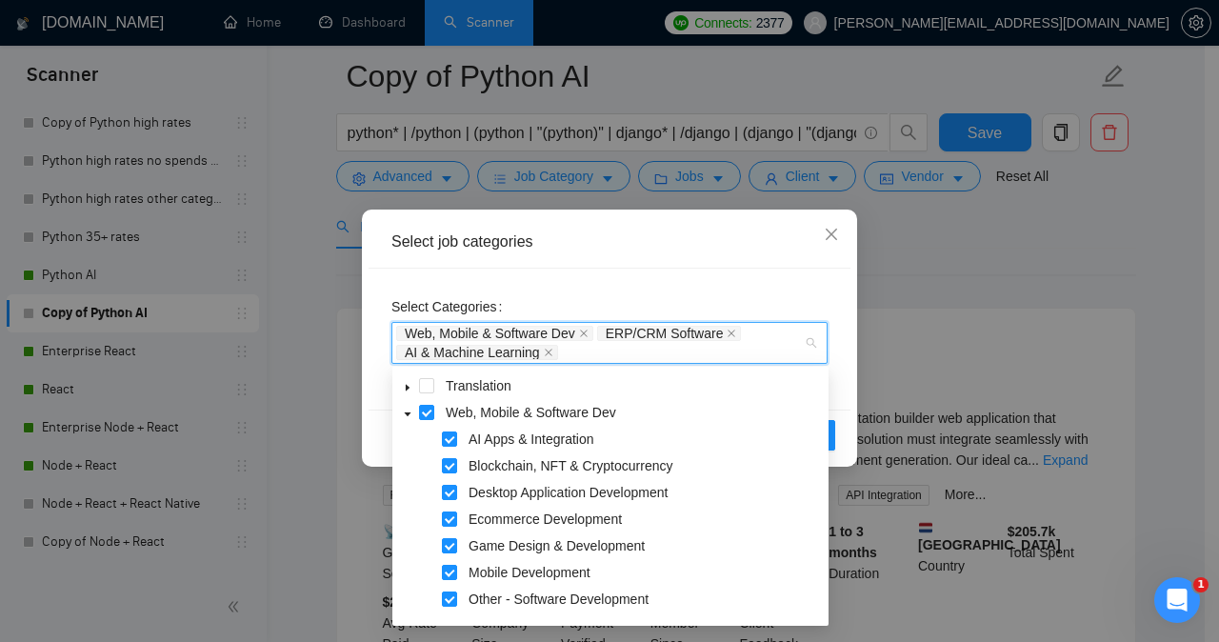
scroll to position [693, 0]
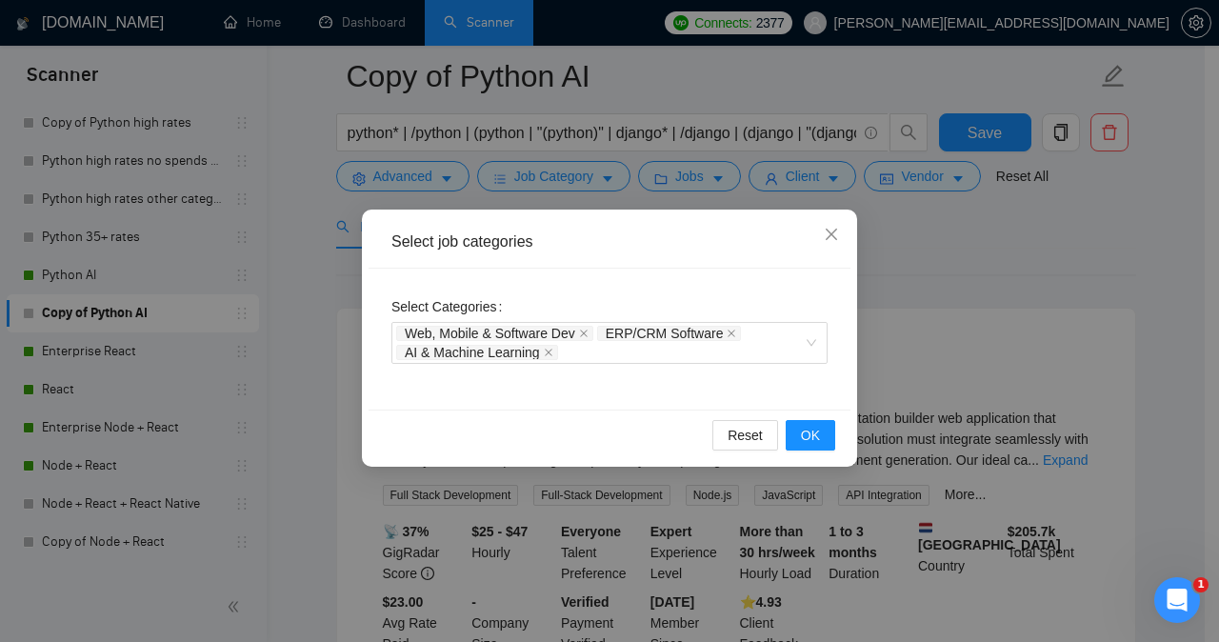
click at [695, 287] on div "Select Categories Web, Mobile & Software Dev ERP/CRM Software AI & Machine Lear…" at bounding box center [610, 339] width 482 height 141
click at [834, 234] on icon "close" at bounding box center [831, 234] width 15 height 15
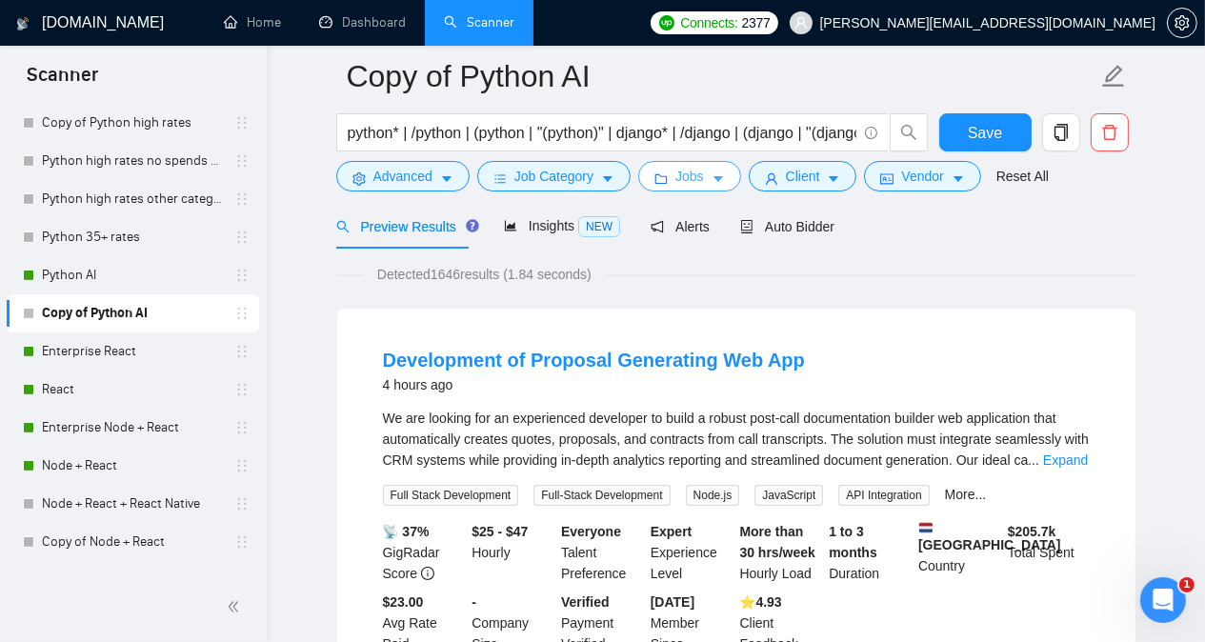
click at [696, 172] on button "Jobs" at bounding box center [689, 176] width 103 height 30
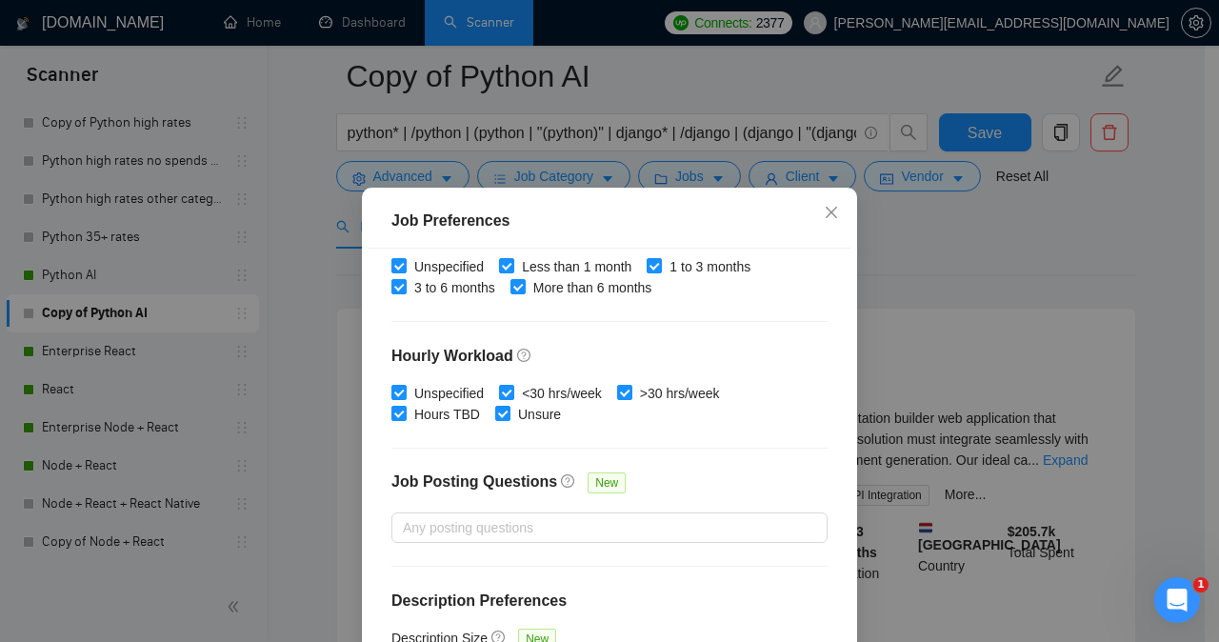
scroll to position [622, 0]
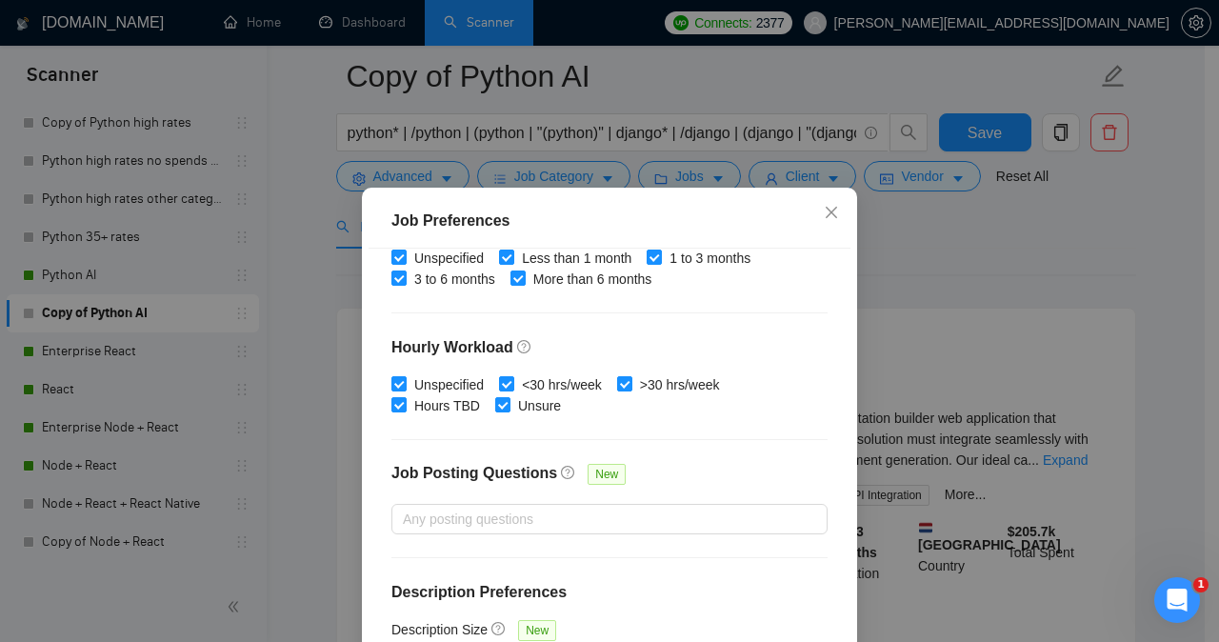
click at [907, 331] on div "Job Preferences Budget Project Type All Fixed Price Hourly Rate Fixed Price Bud…" at bounding box center [609, 321] width 1219 height 642
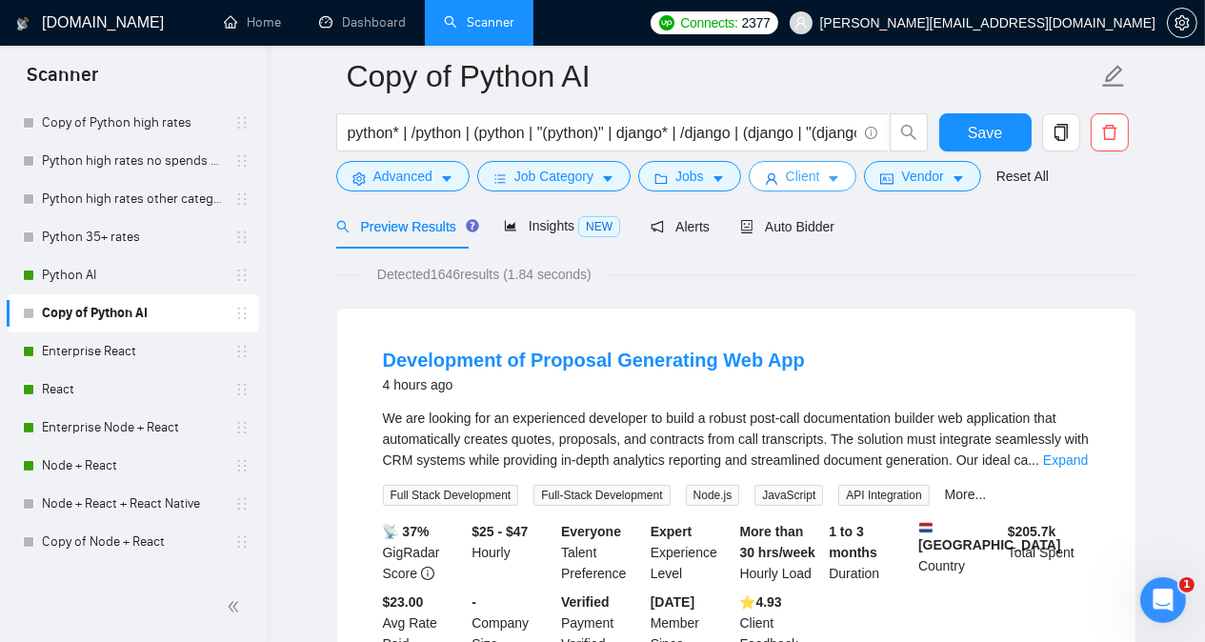
click at [812, 173] on button "Client" at bounding box center [803, 176] width 109 height 30
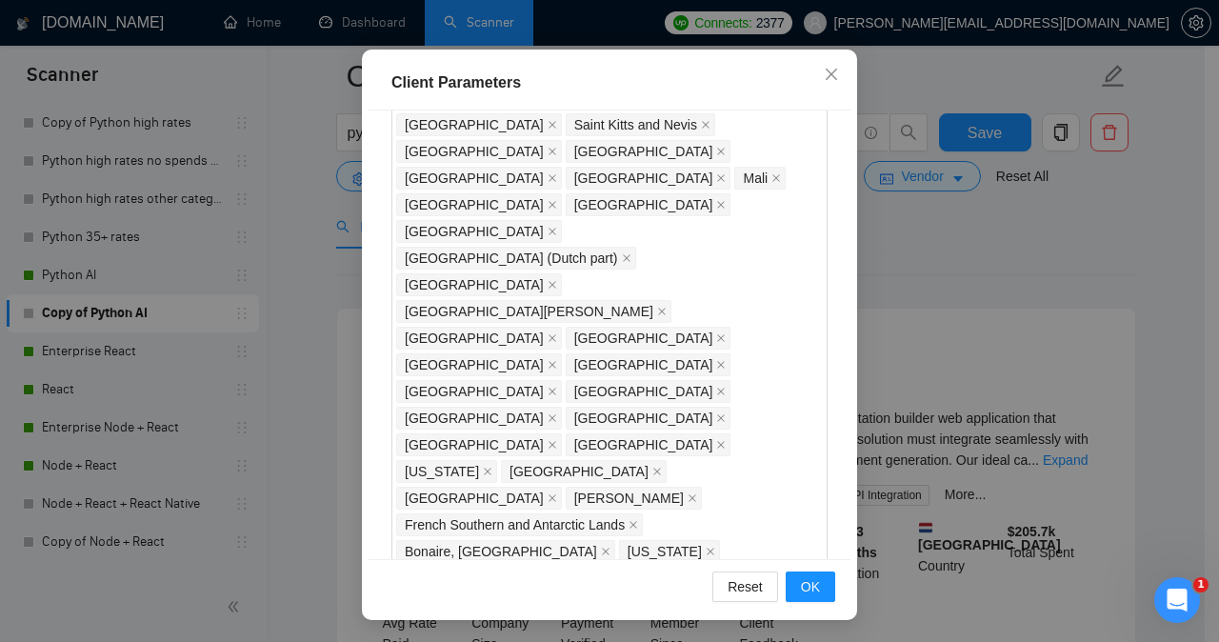
scroll to position [1639, 0]
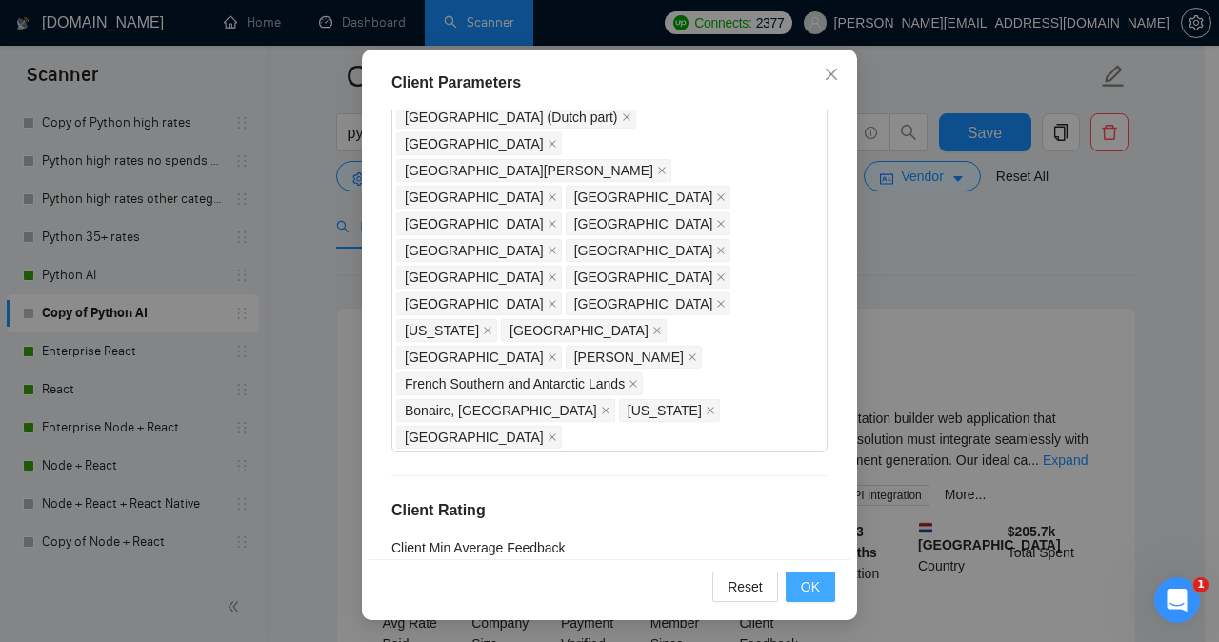
click at [804, 589] on span "OK" at bounding box center [810, 586] width 19 height 21
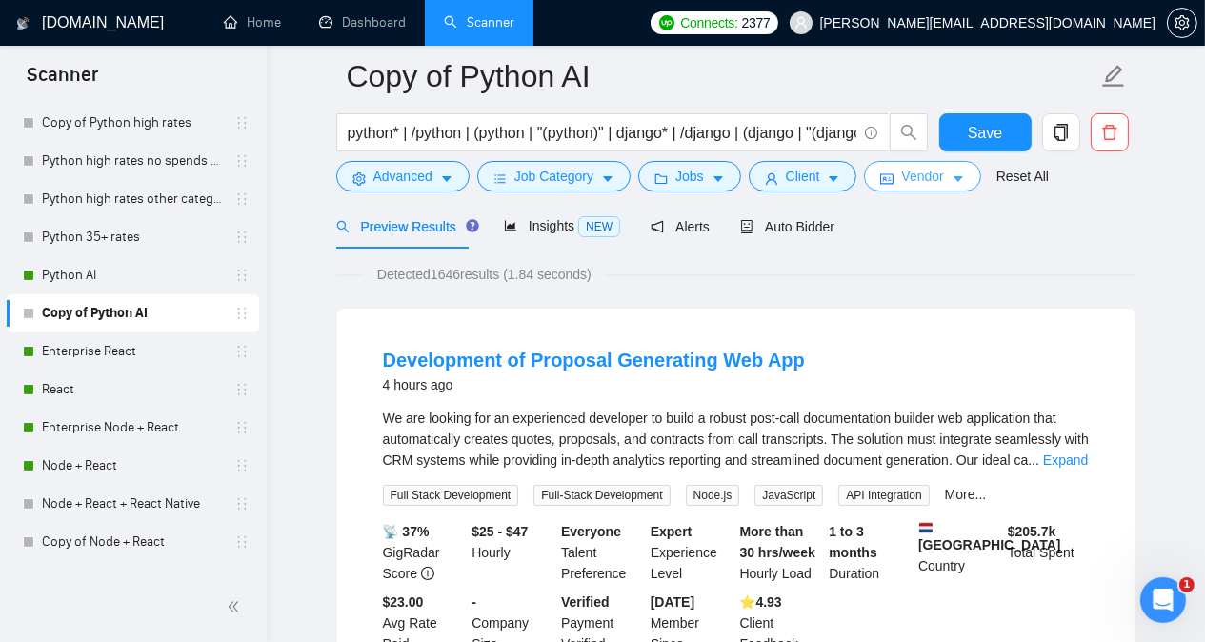
click at [901, 170] on span "Vendor" at bounding box center [922, 176] width 42 height 21
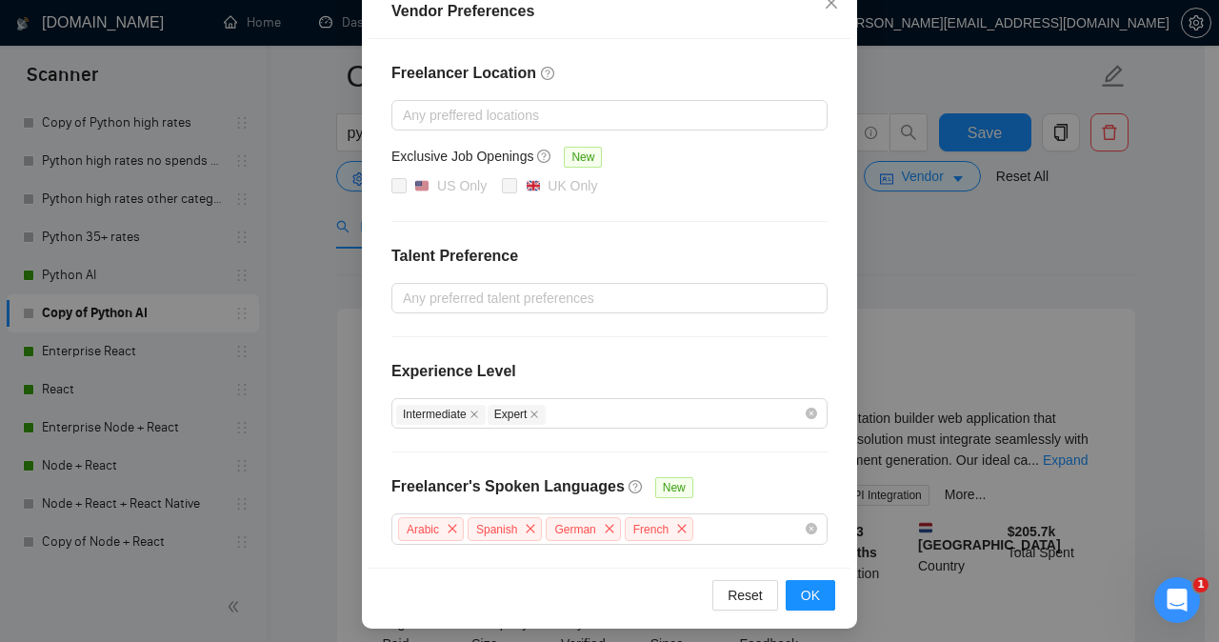
scroll to position [233, 0]
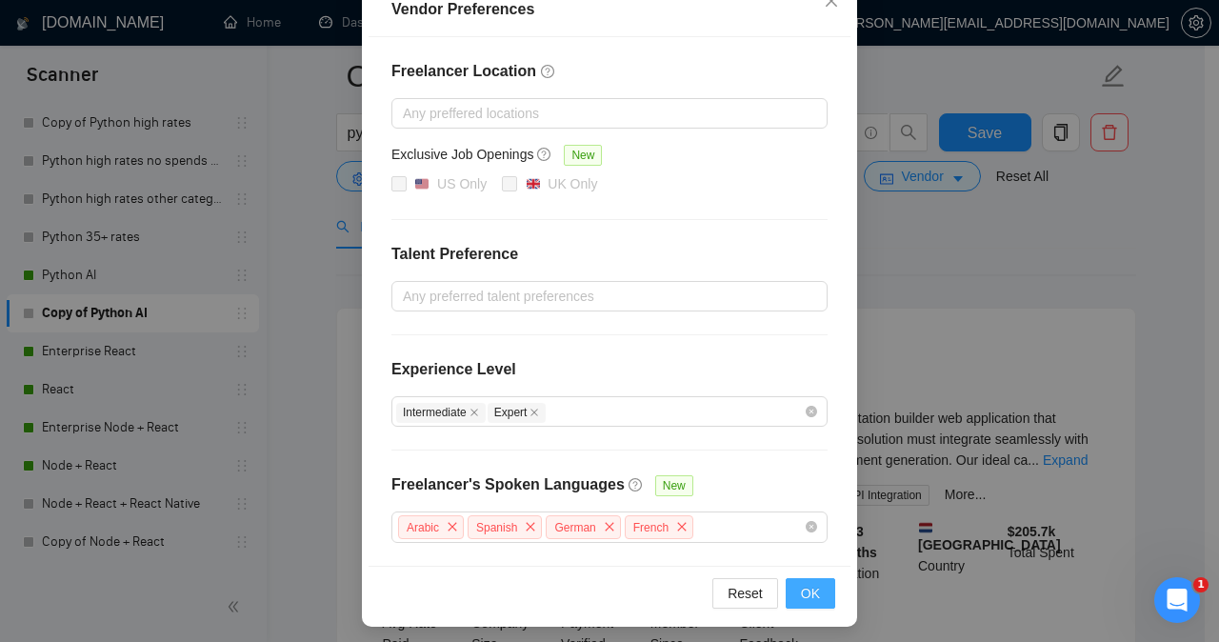
click at [805, 583] on span "OK" at bounding box center [810, 593] width 19 height 21
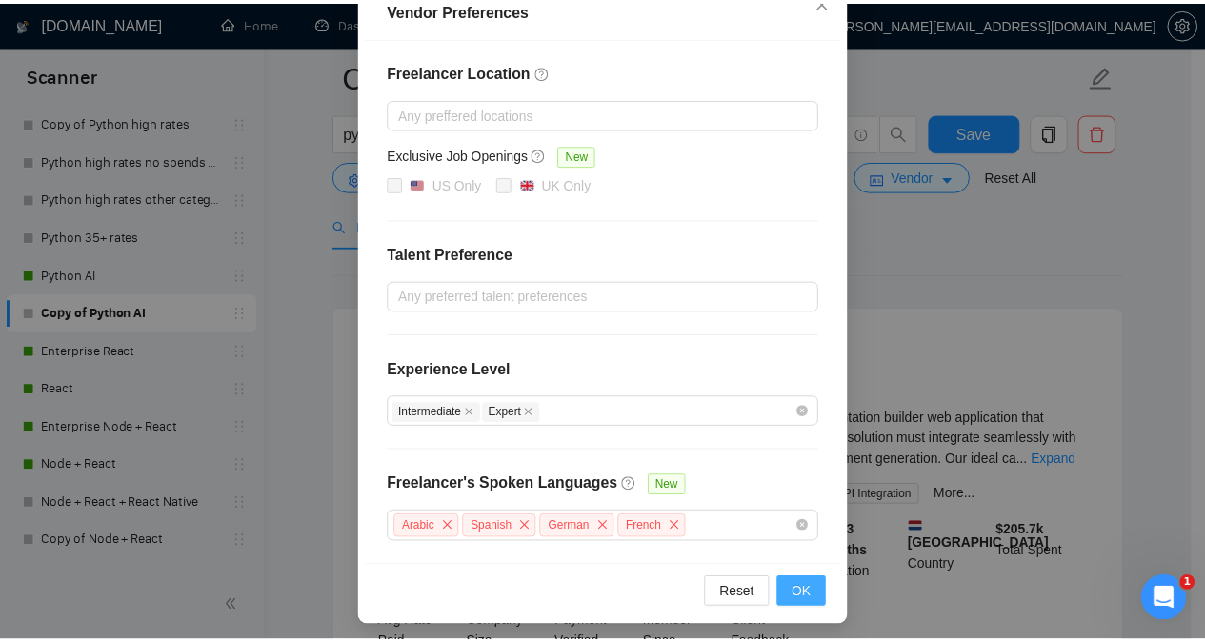
scroll to position [138, 0]
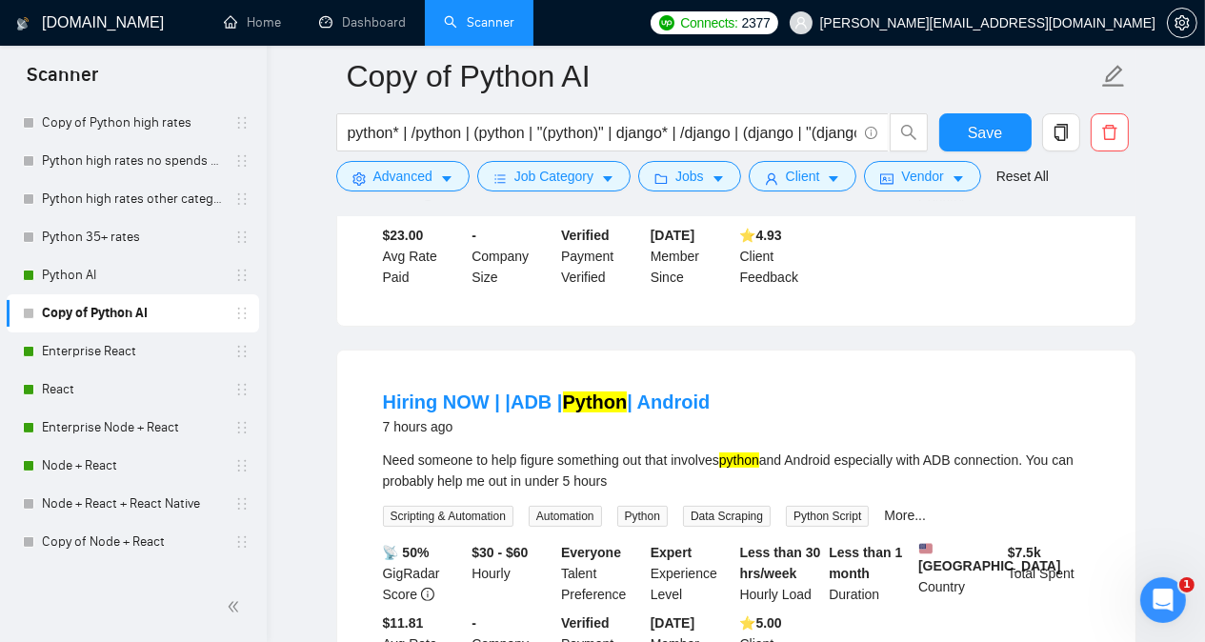
scroll to position [510, 0]
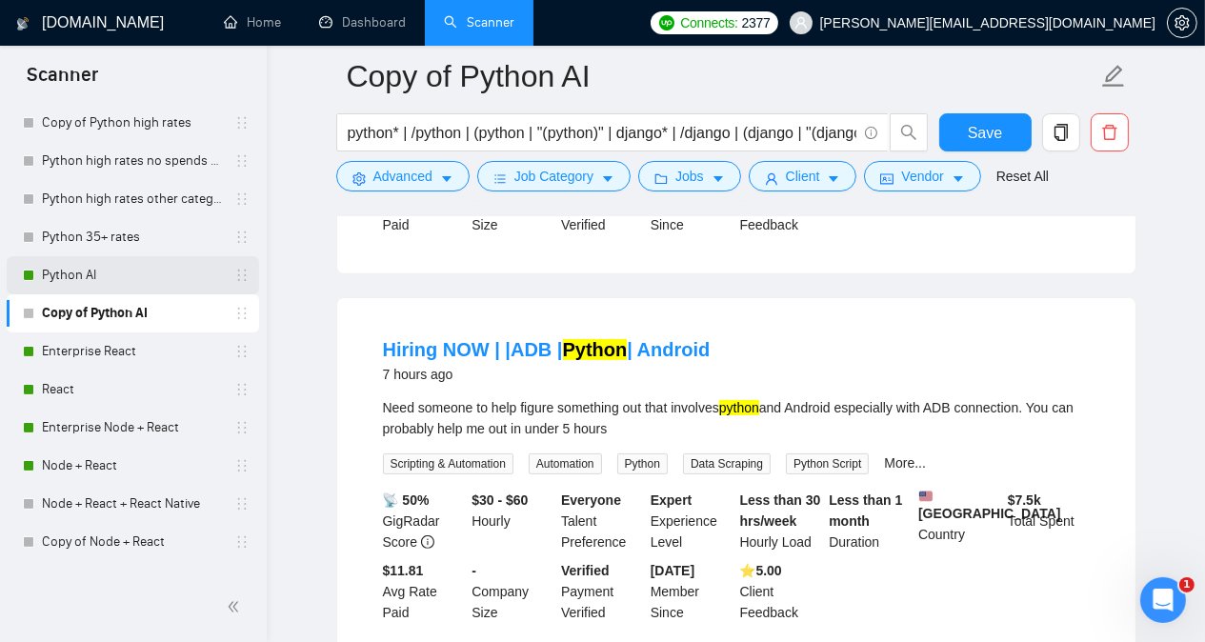
click at [158, 277] on link "Python AI" at bounding box center [132, 275] width 181 height 38
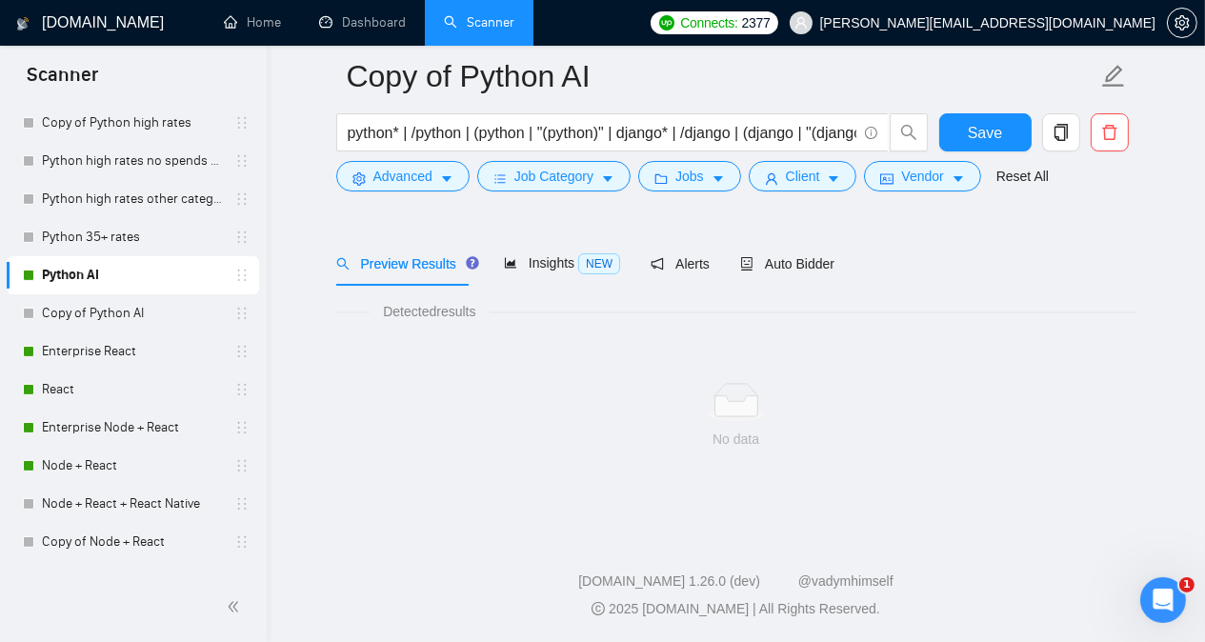
scroll to position [52, 0]
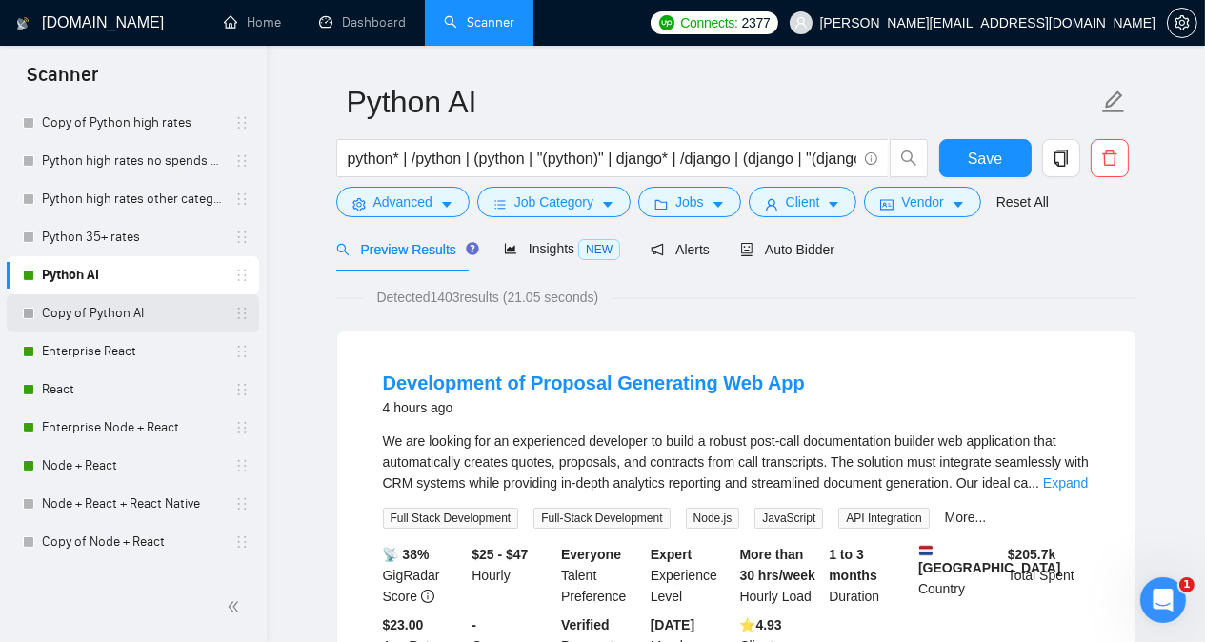
click at [141, 310] on link "Copy of Python AI" at bounding box center [132, 313] width 181 height 38
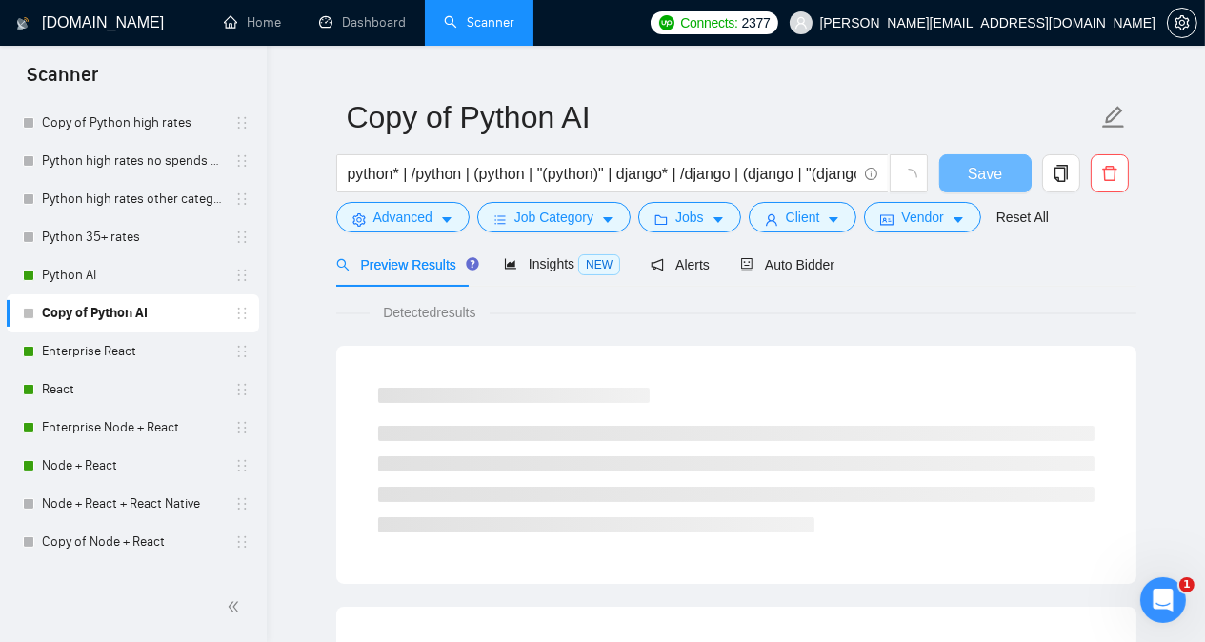
scroll to position [52, 0]
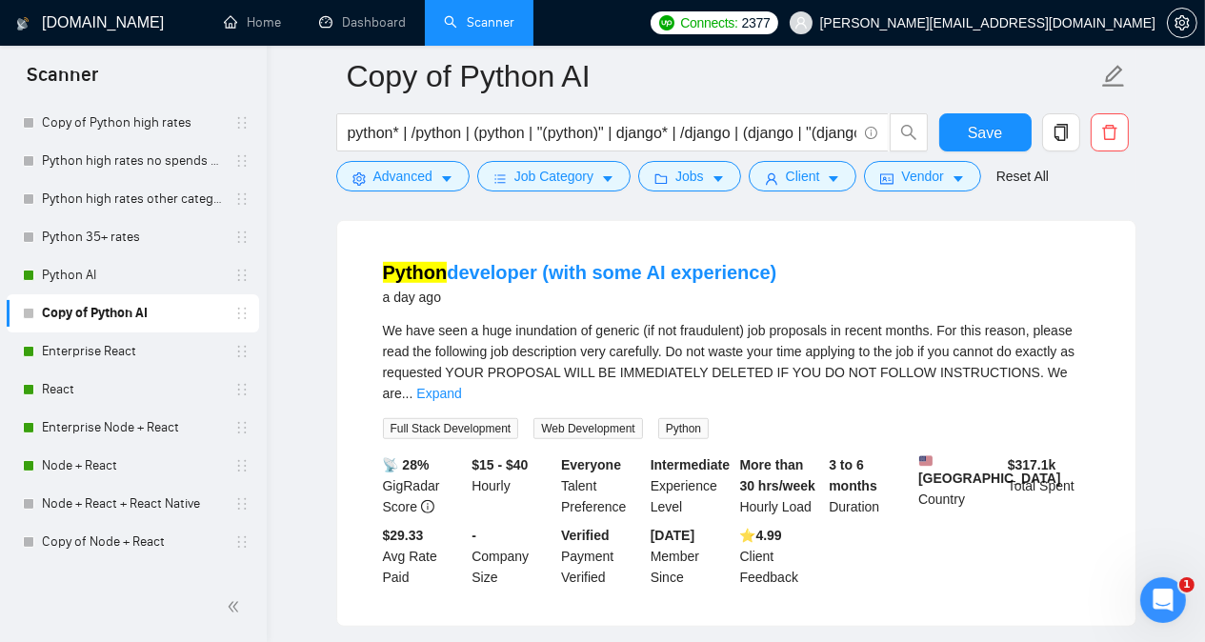
scroll to position [1424, 0]
click at [461, 387] on link "Expand" at bounding box center [438, 394] width 45 height 15
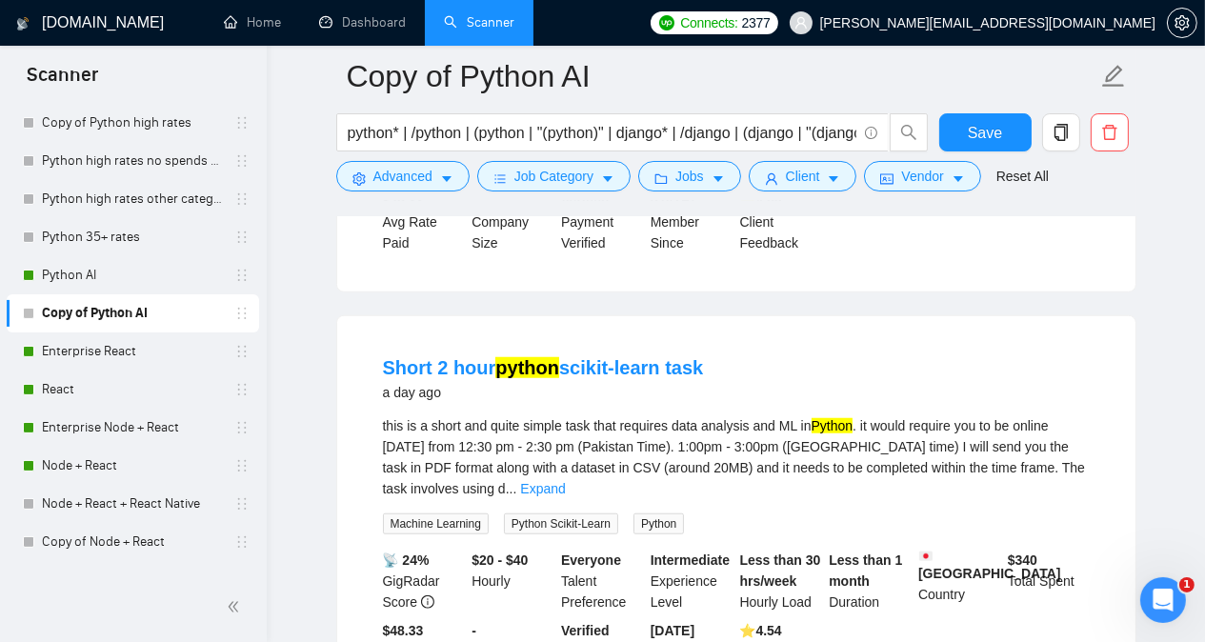
scroll to position [1881, 0]
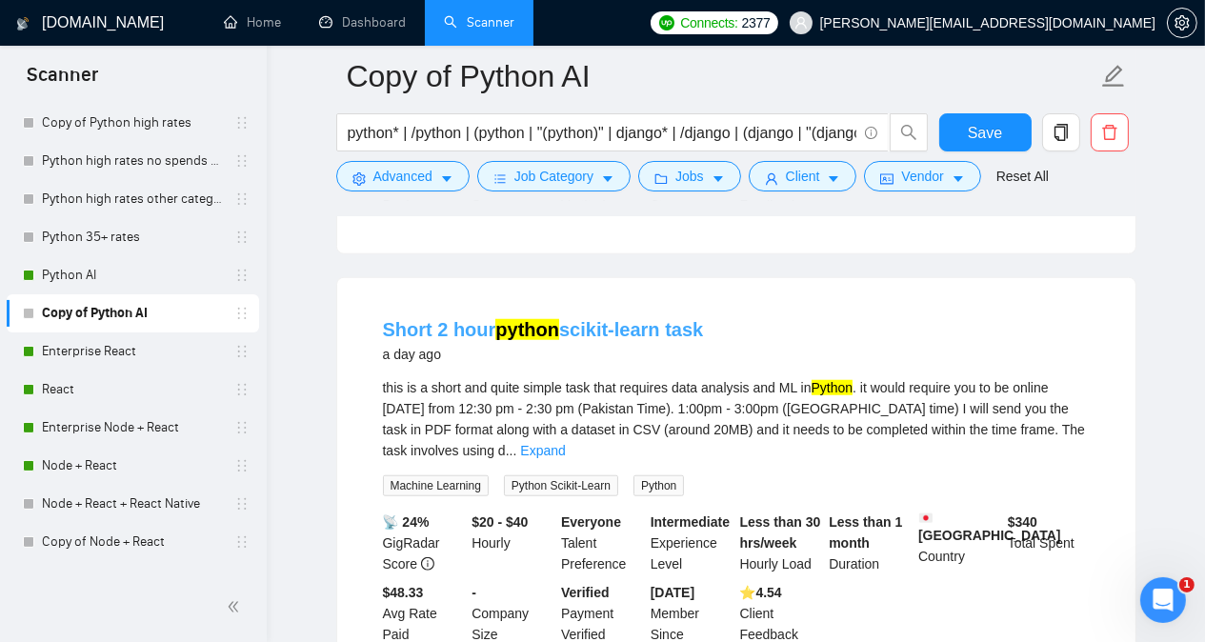
click at [616, 327] on link "Short 2 hour python scikit-learn task" at bounding box center [543, 329] width 321 height 21
click at [318, 387] on main "Copy of Python AI python* | /python | (python | "(python)" | django* | /django …" at bounding box center [735, 539] width 877 height 4688
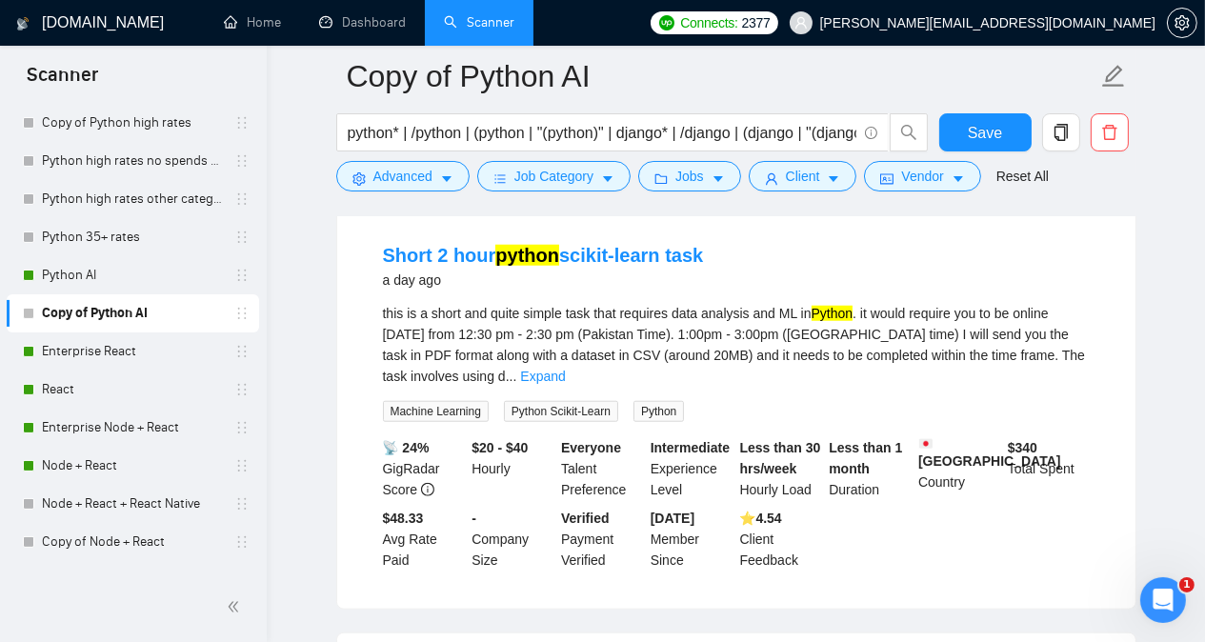
scroll to position [1957, 0]
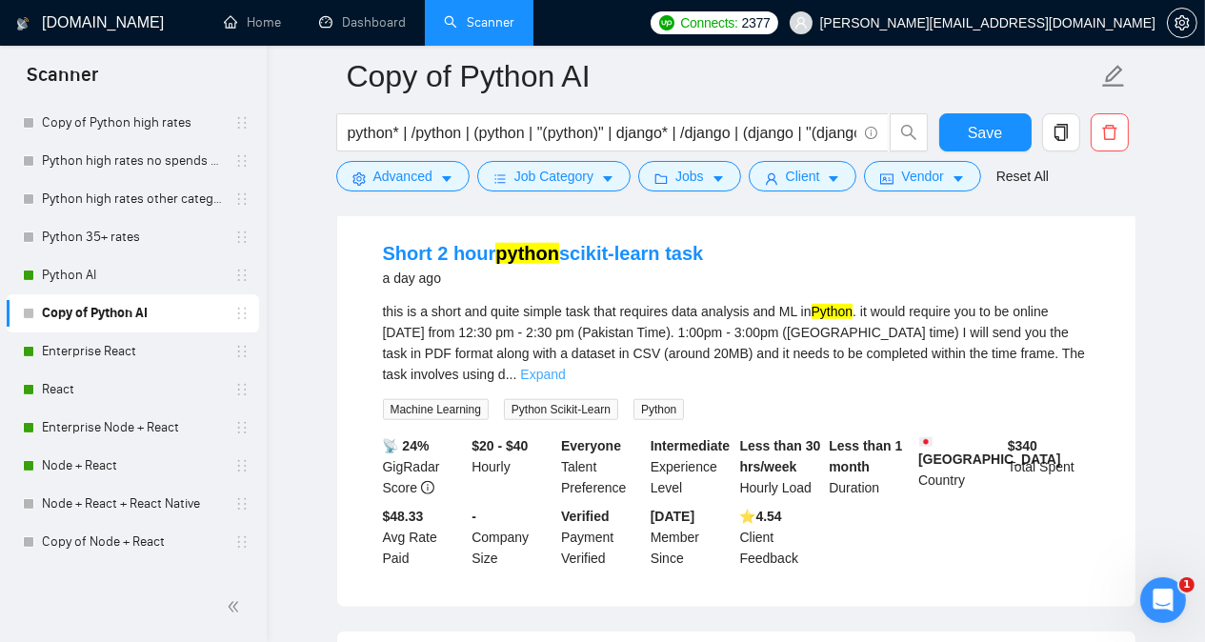
click at [565, 367] on link "Expand" at bounding box center [542, 374] width 45 height 15
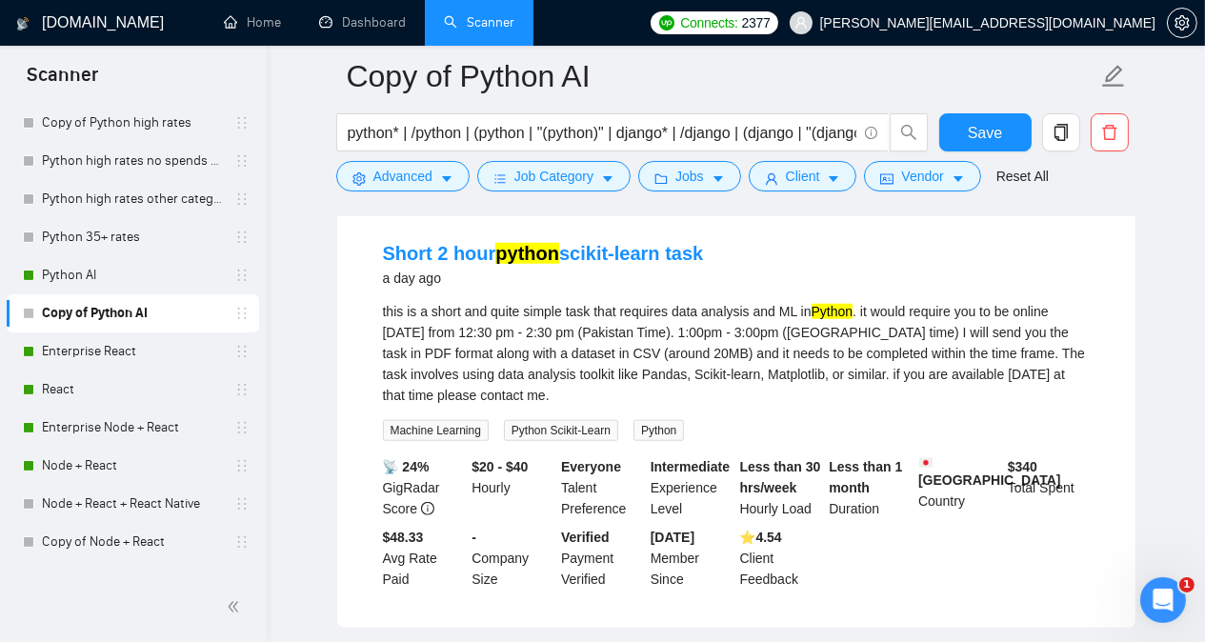
click at [1135, 380] on div "Short 2 hour python scikit-learn task a day ago this is a short and quite simpl…" at bounding box center [736, 415] width 800 height 428
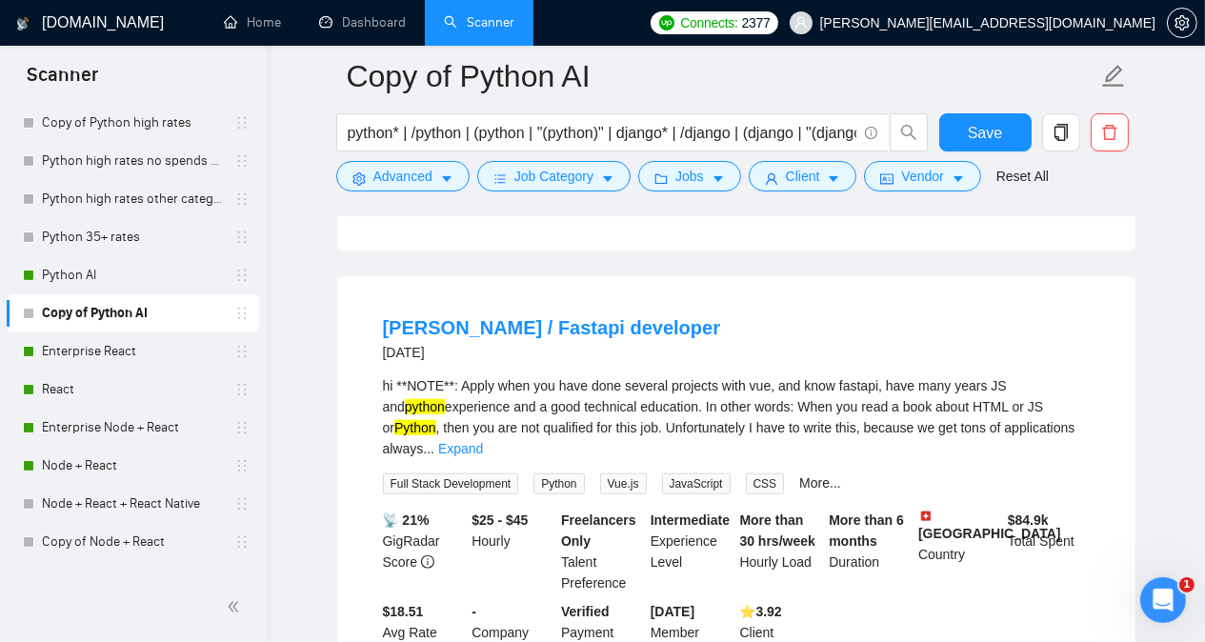
scroll to position [2338, 0]
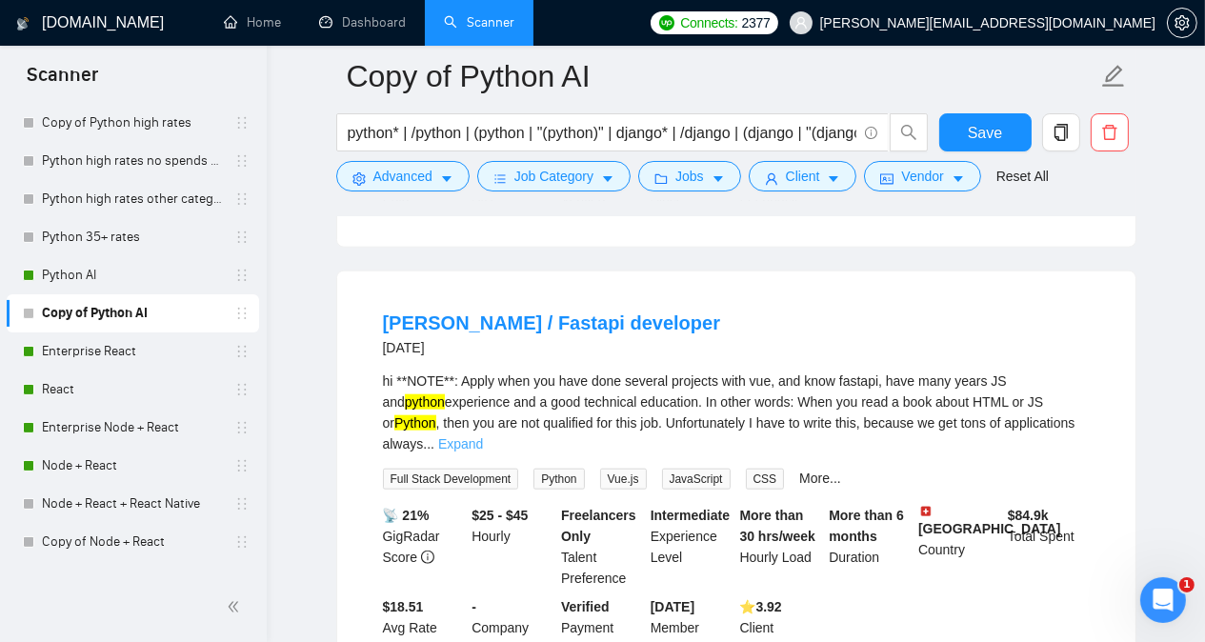
click at [483, 436] on link "Expand" at bounding box center [460, 443] width 45 height 15
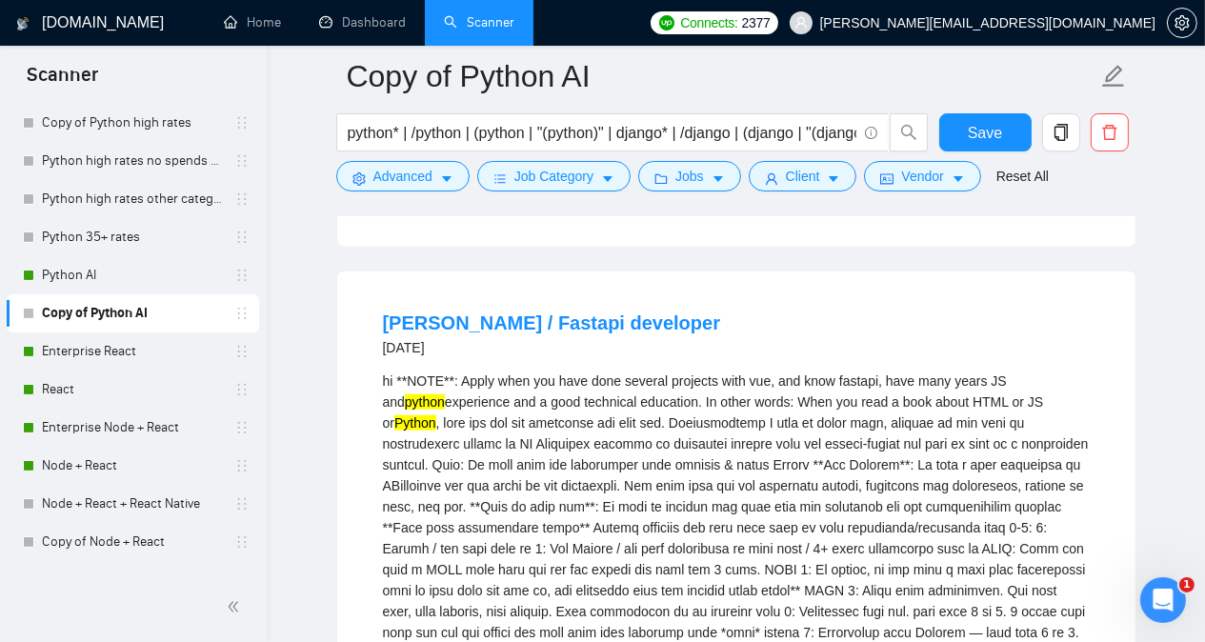
click at [1137, 400] on main "Copy of Python AI python* | /python | (python | "(python)" | django* | /django …" at bounding box center [735, 249] width 877 height 5023
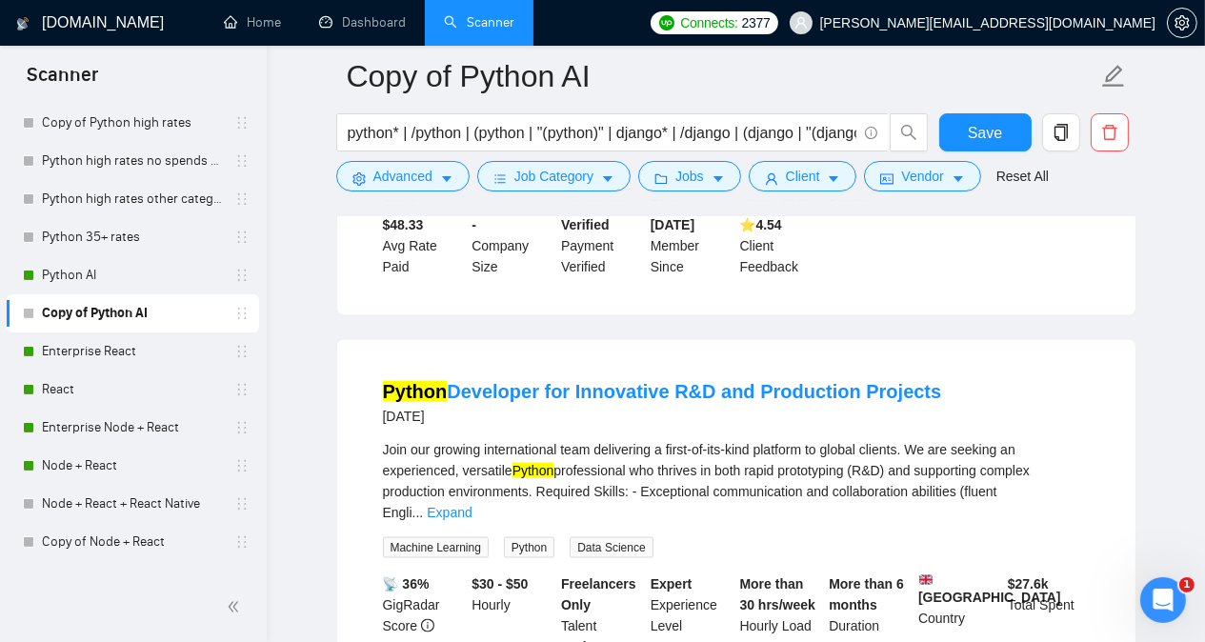
scroll to position [3481, 0]
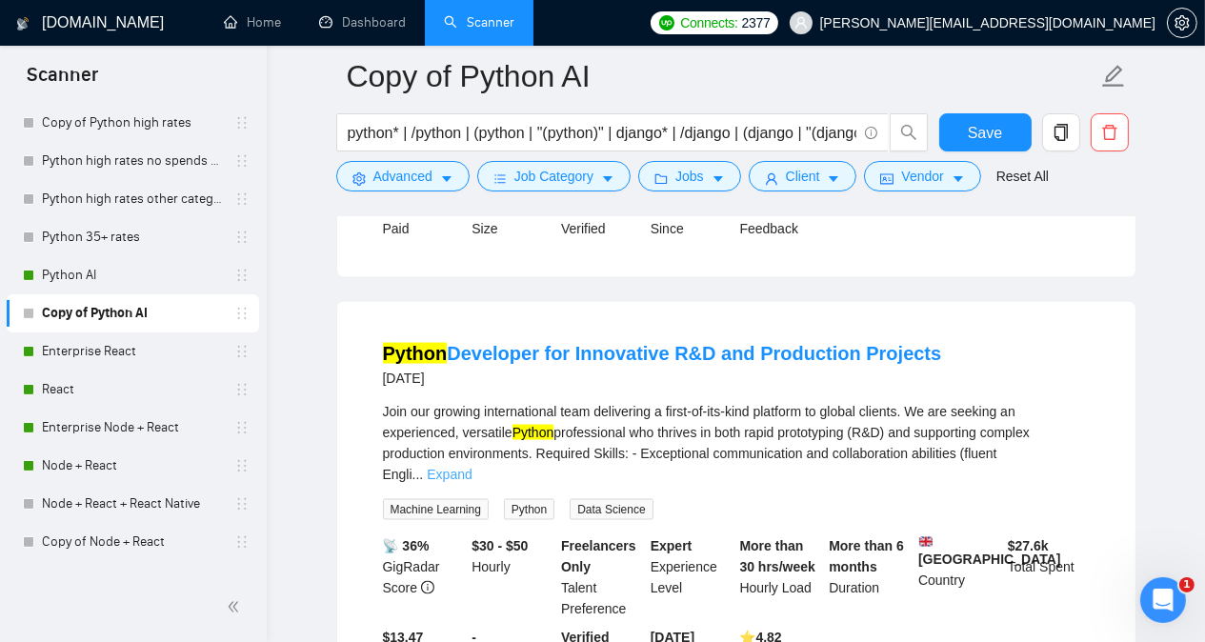
click at [471, 467] on link "Expand" at bounding box center [449, 474] width 45 height 15
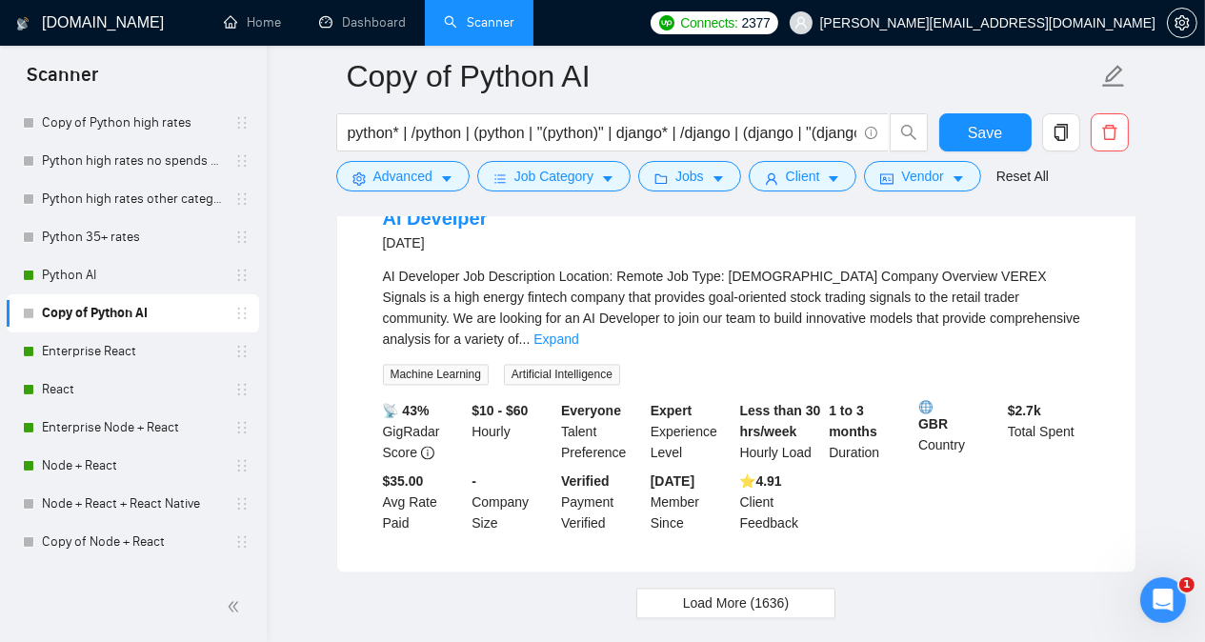
scroll to position [4548, 0]
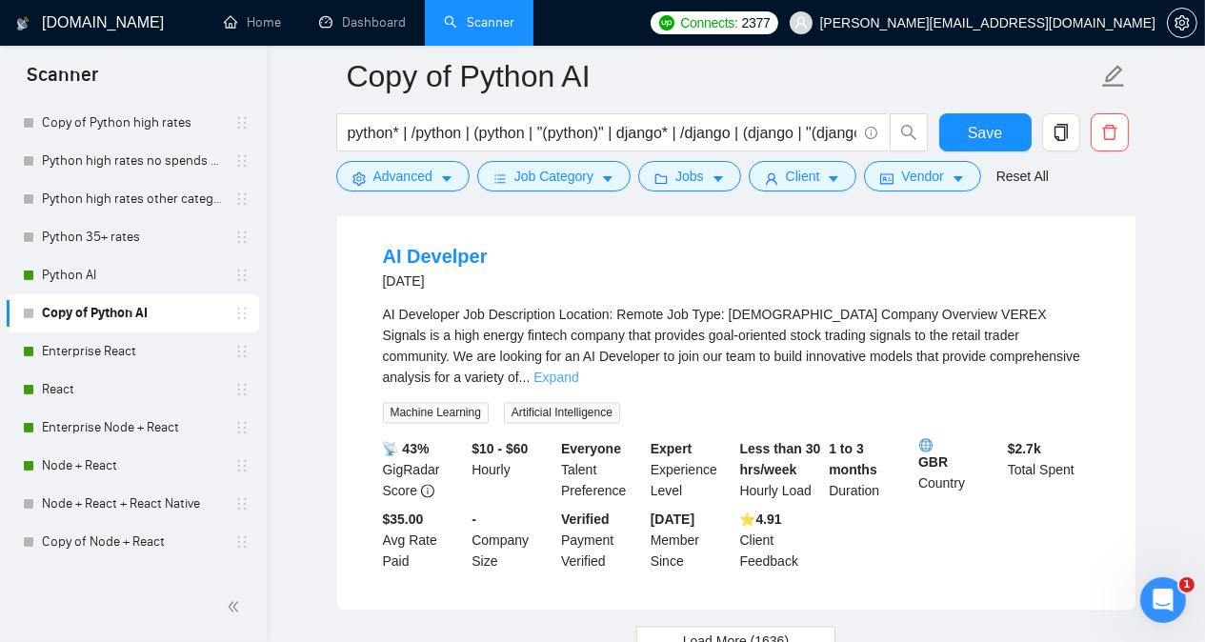
click at [578, 370] on link "Expand" at bounding box center [555, 377] width 45 height 15
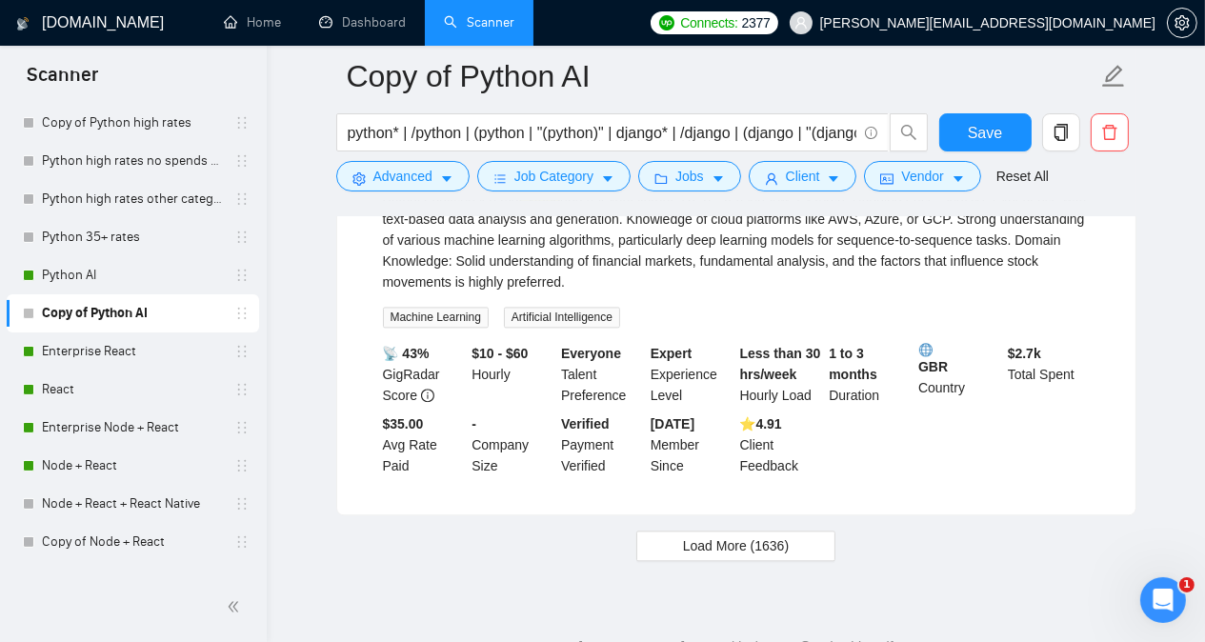
scroll to position [4942, 0]
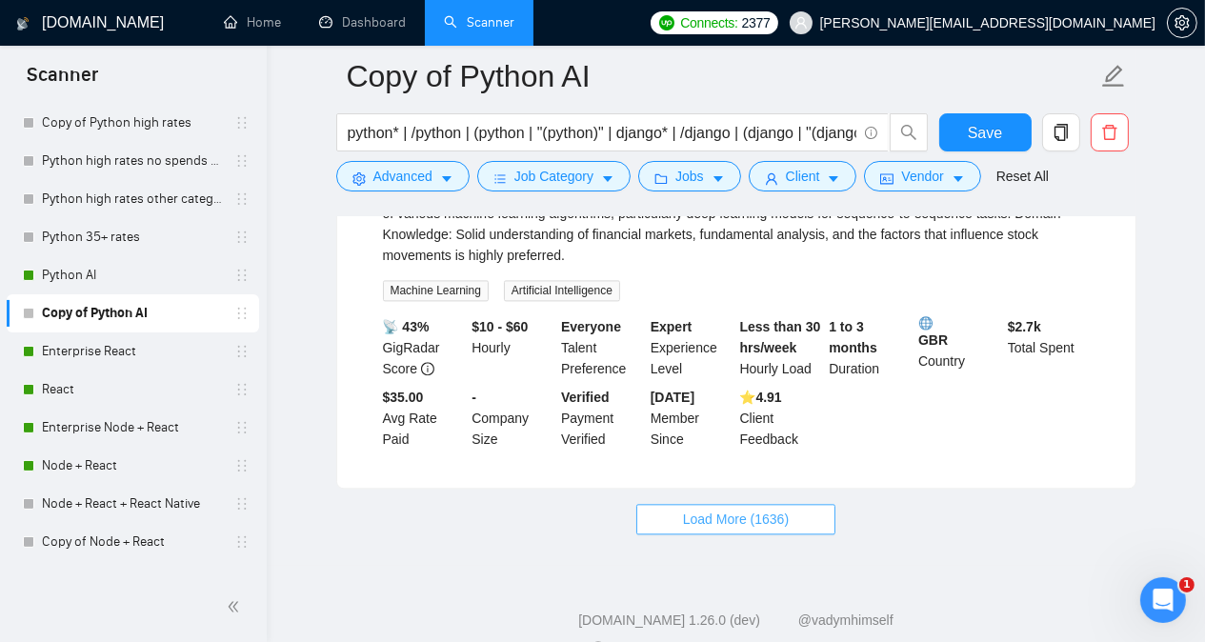
click at [775, 509] on span "Load More (1636)" at bounding box center [736, 519] width 106 height 21
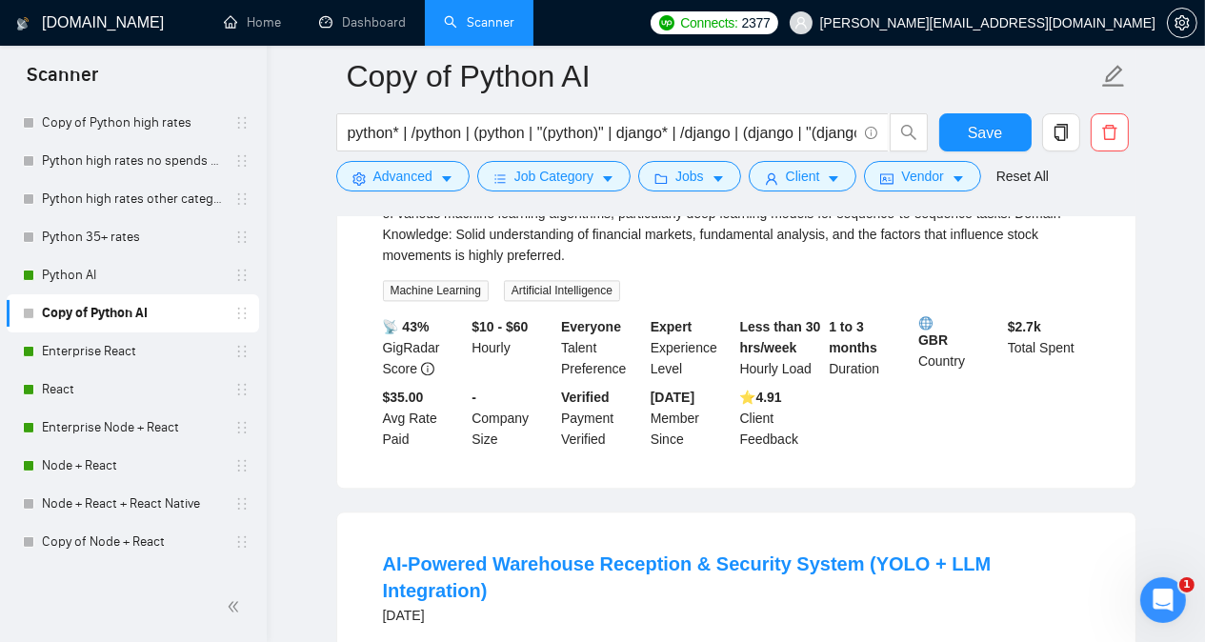
click at [1156, 436] on main "Copy of Python AI python* | /python | (python | "(python)" | django* | /django …" at bounding box center [735, 4] width 877 height 9740
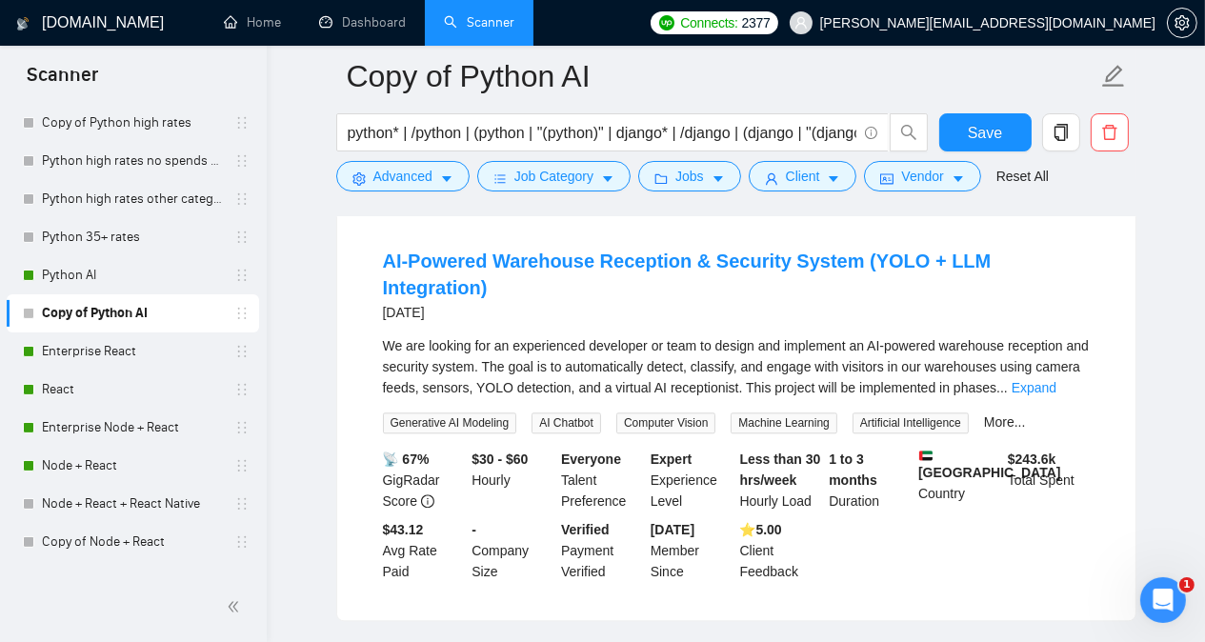
scroll to position [5209, 0]
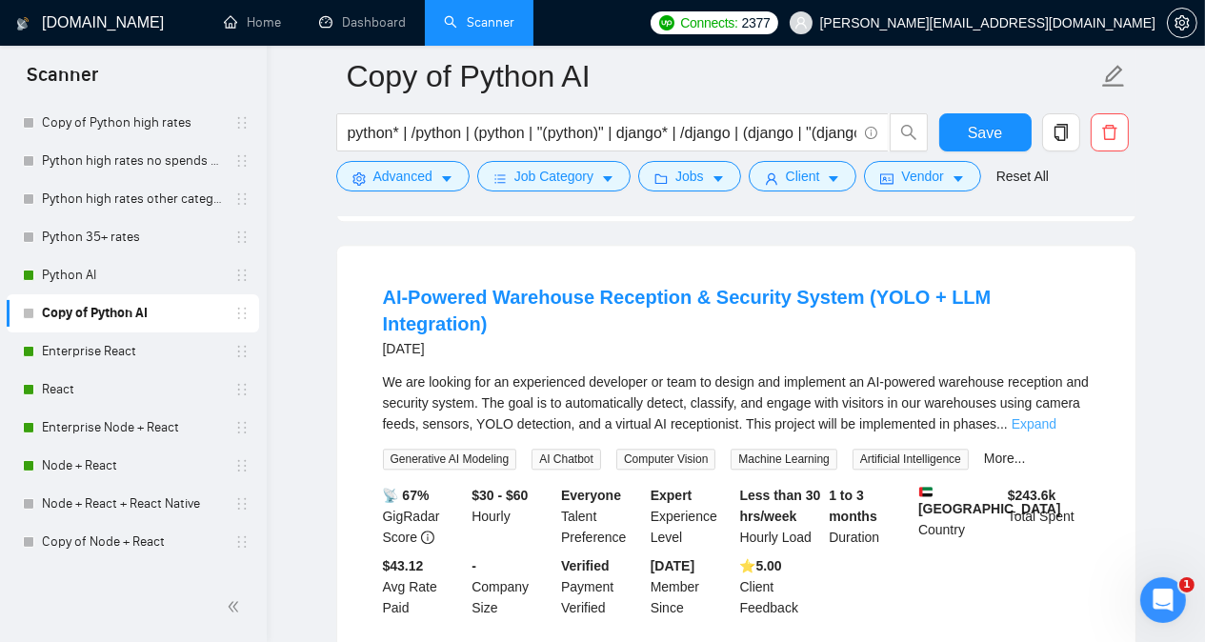
click at [1056, 416] on link "Expand" at bounding box center [1034, 423] width 45 height 15
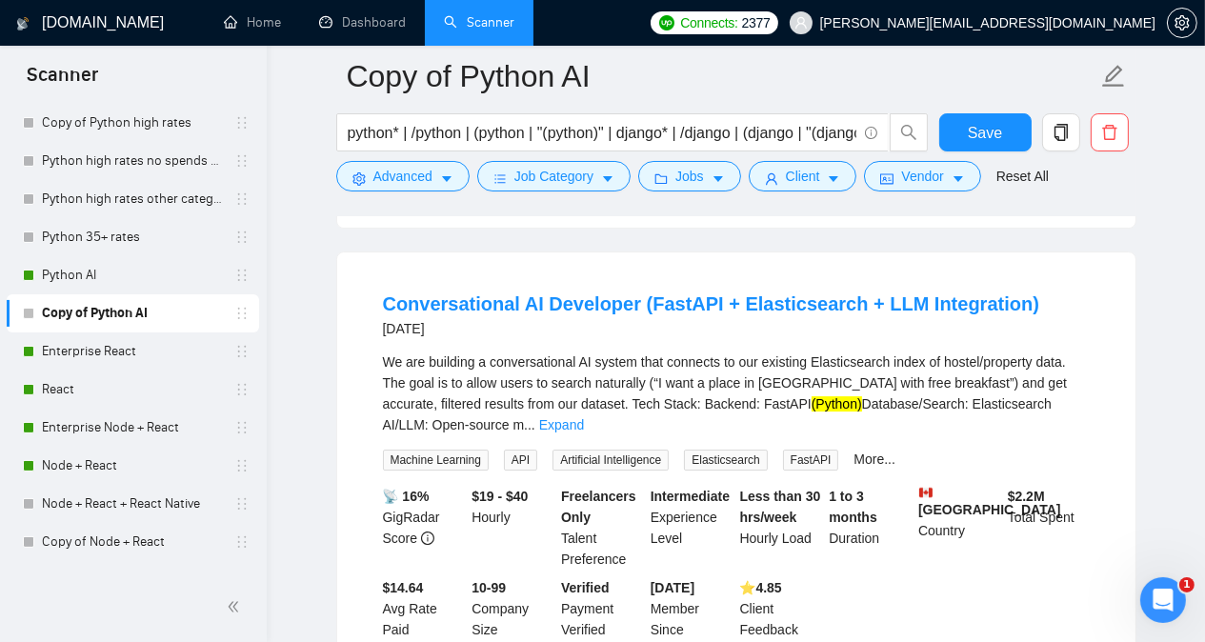
scroll to position [7343, 0]
click at [584, 416] on link "Expand" at bounding box center [561, 423] width 45 height 15
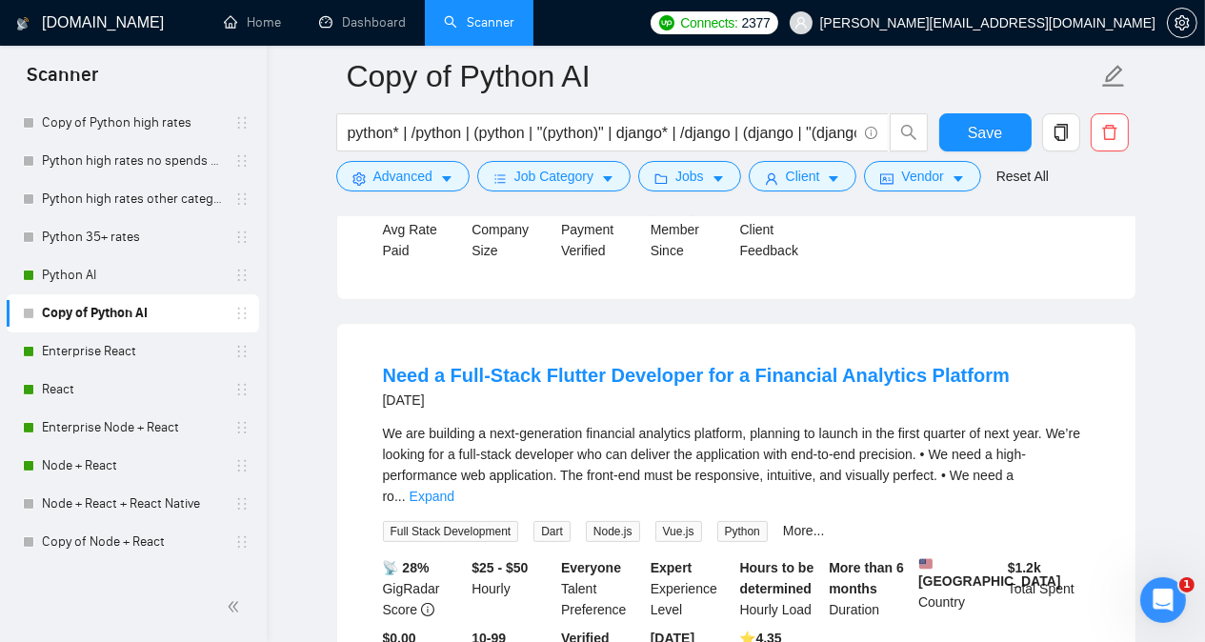
scroll to position [8791, 0]
click at [454, 488] on link "Expand" at bounding box center [432, 495] width 45 height 15
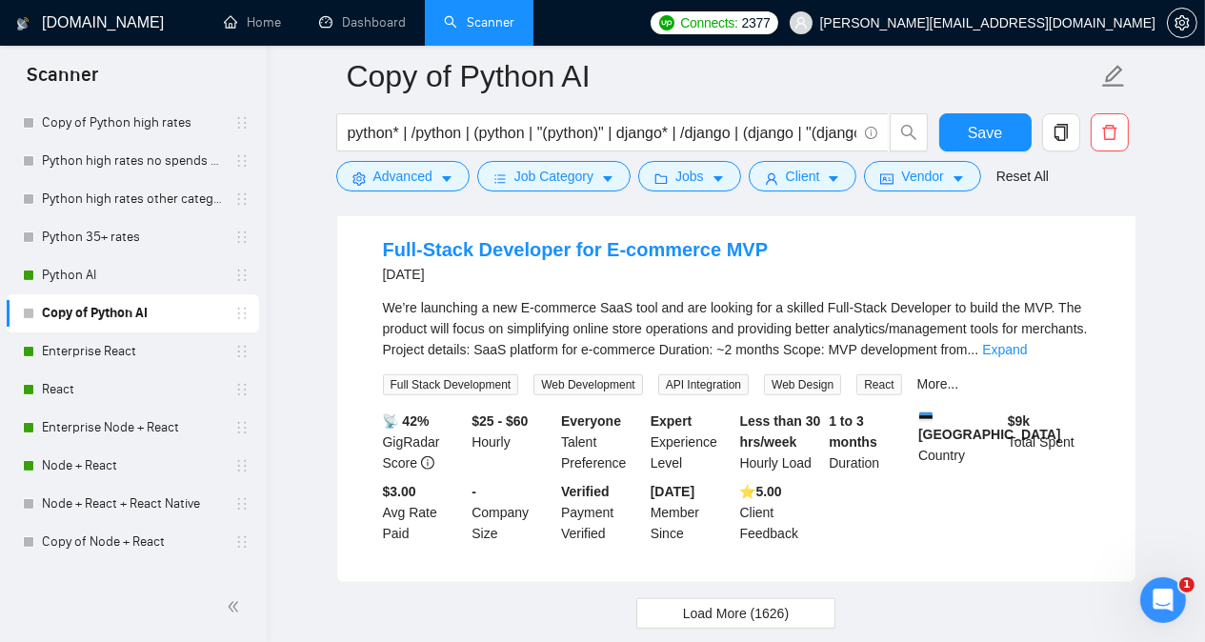
scroll to position [10055, 0]
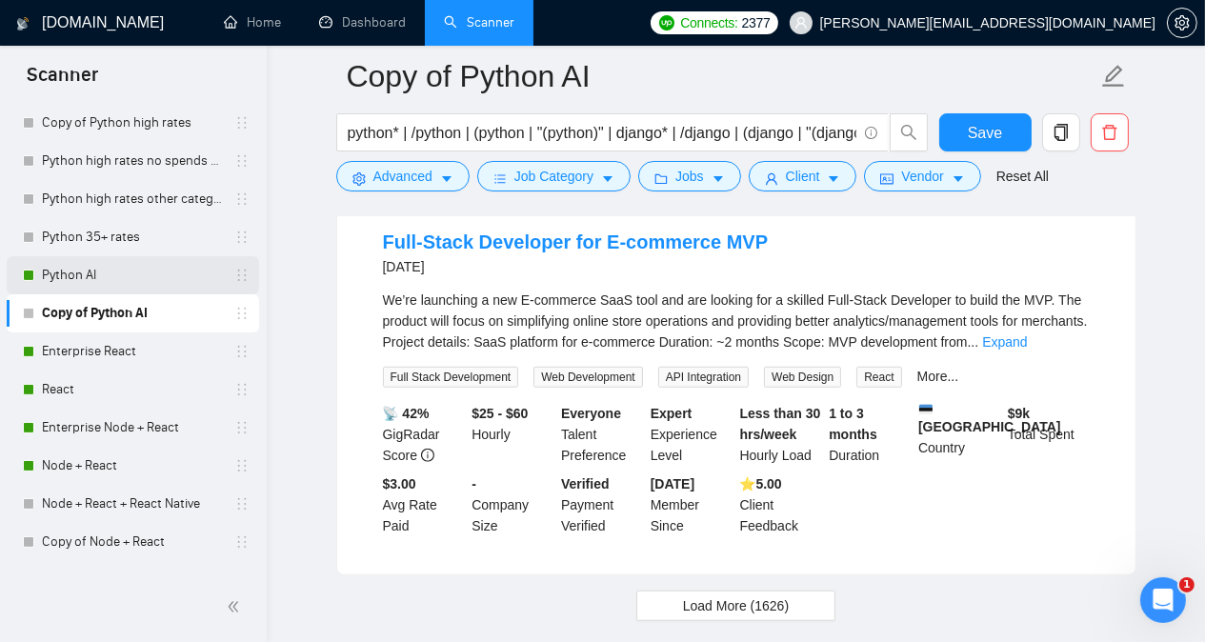
click at [109, 278] on link "Python AI" at bounding box center [132, 275] width 181 height 38
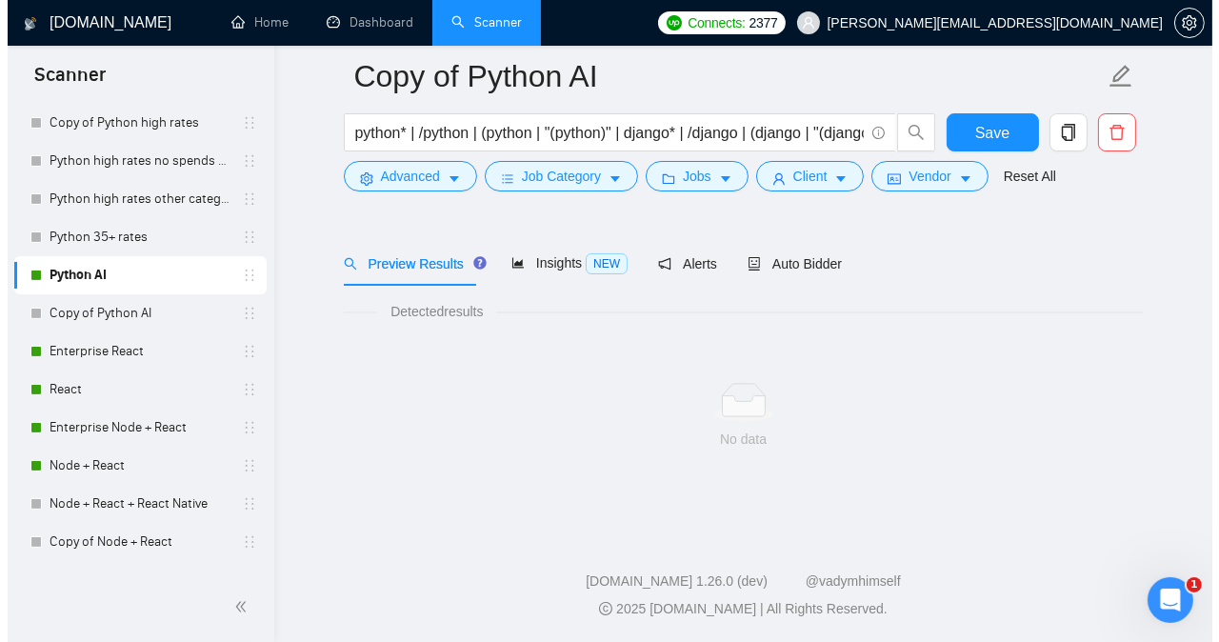
scroll to position [52, 0]
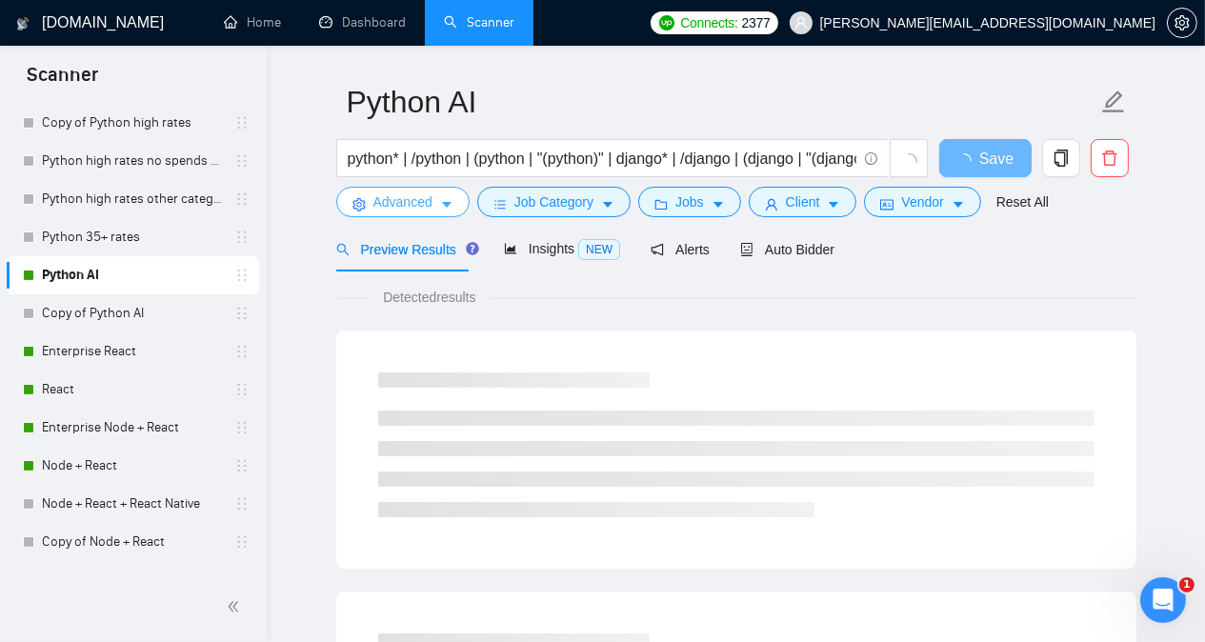
click at [378, 211] on span "Advanced" at bounding box center [402, 201] width 59 height 21
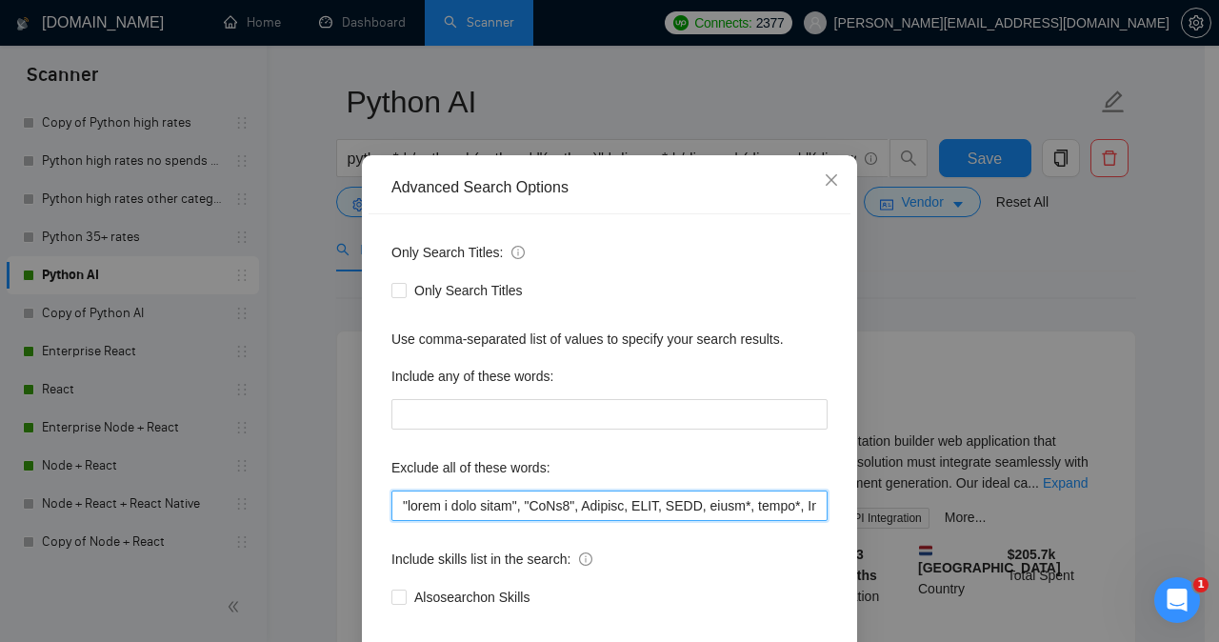
click at [451, 521] on input "text" at bounding box center [609, 506] width 436 height 30
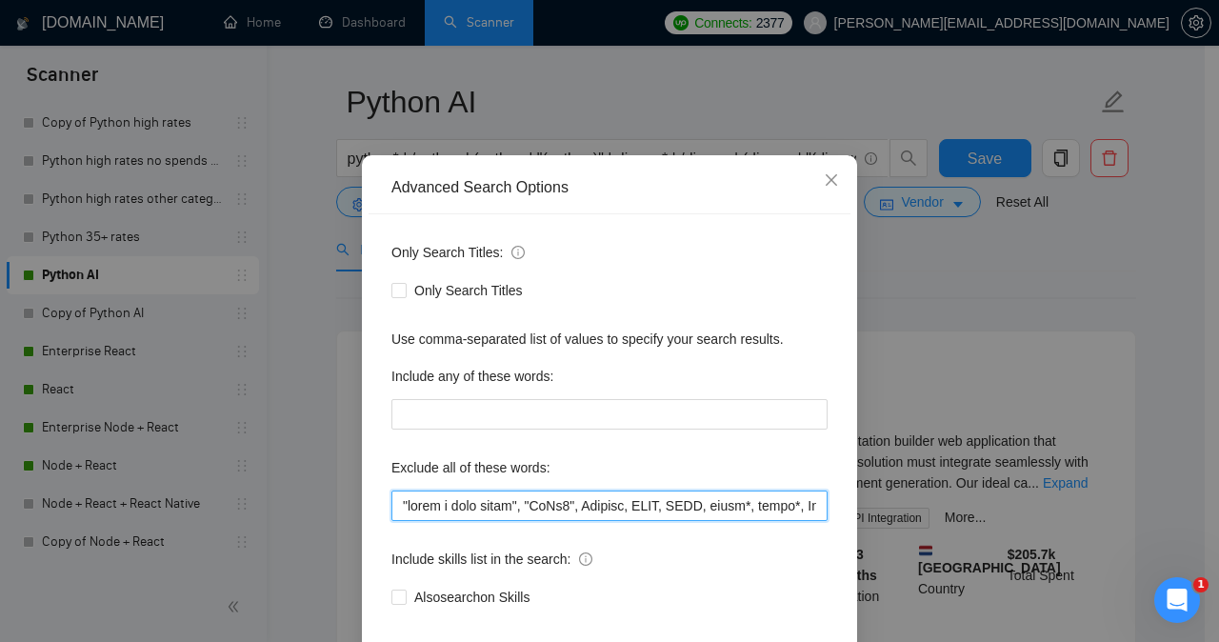
click at [451, 521] on input "text" at bounding box center [609, 506] width 436 height 30
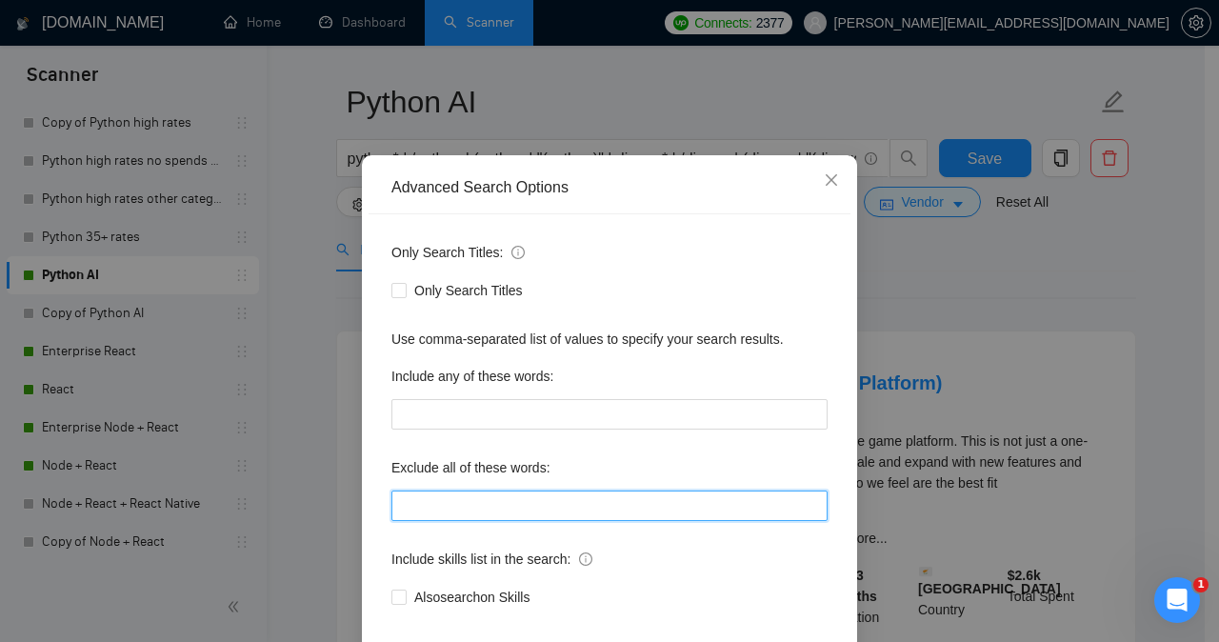
paste input ""share a loom video", "PyQt6", Tkinter, CLIP, ONNX, error*, issue*, Repair, wee…"
type input ""share a loom video", "PyQt6", Tkinter, CLIP, ONNX, error*, issue*, Repair, wee…"
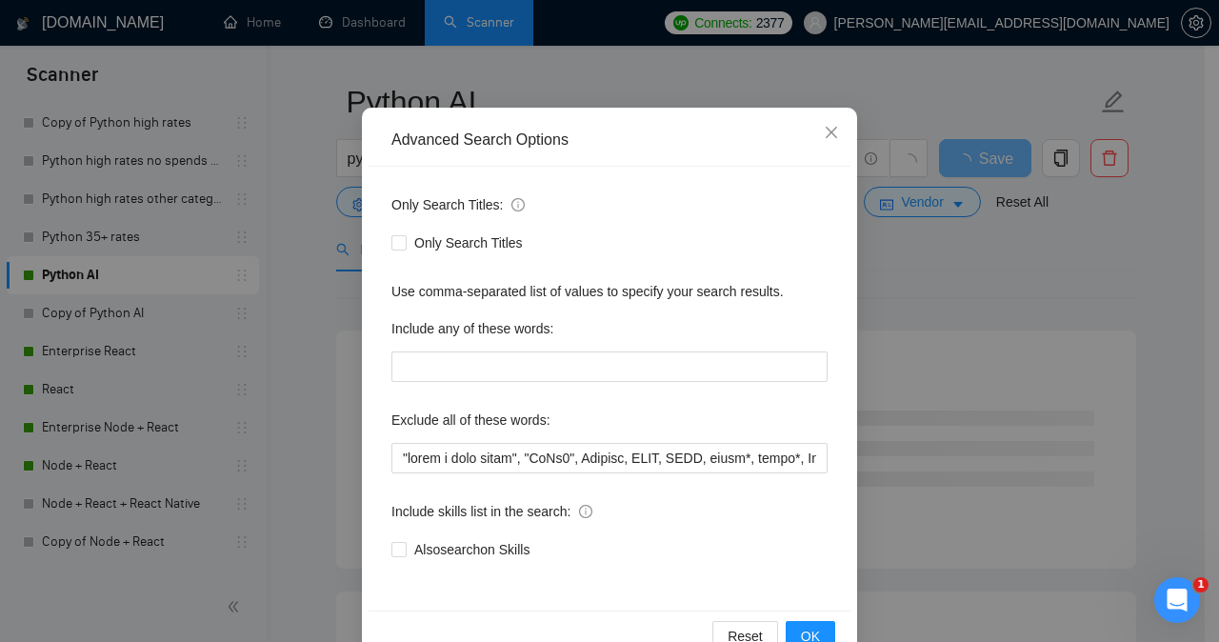
scroll to position [150, 0]
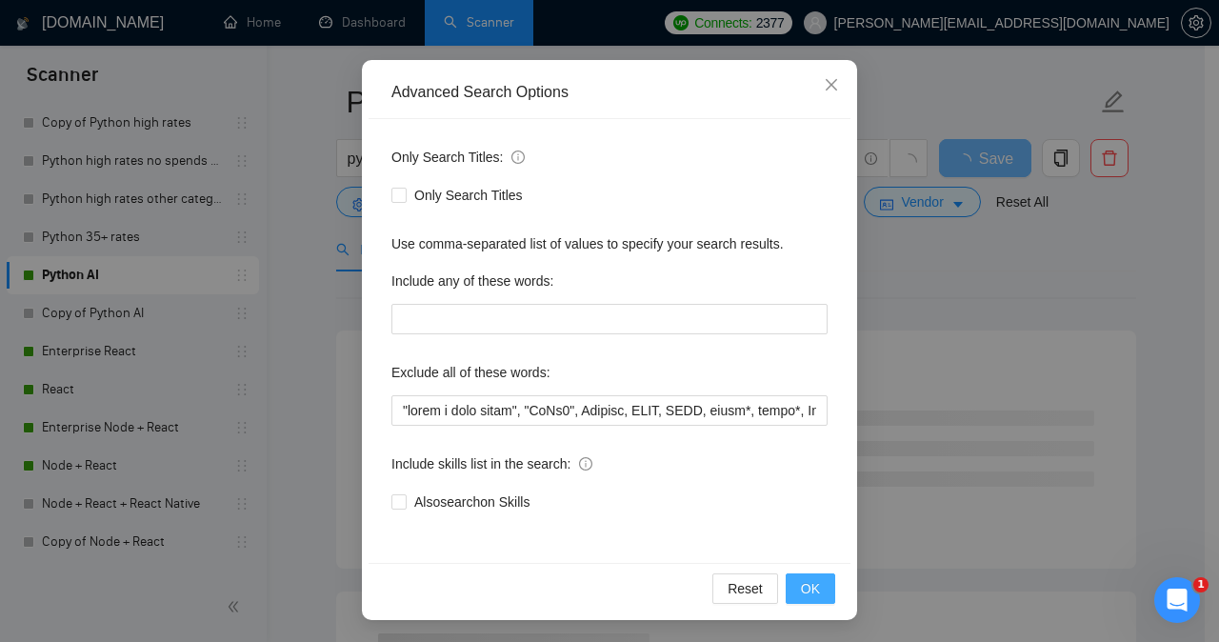
click at [801, 588] on span "OK" at bounding box center [810, 588] width 19 height 21
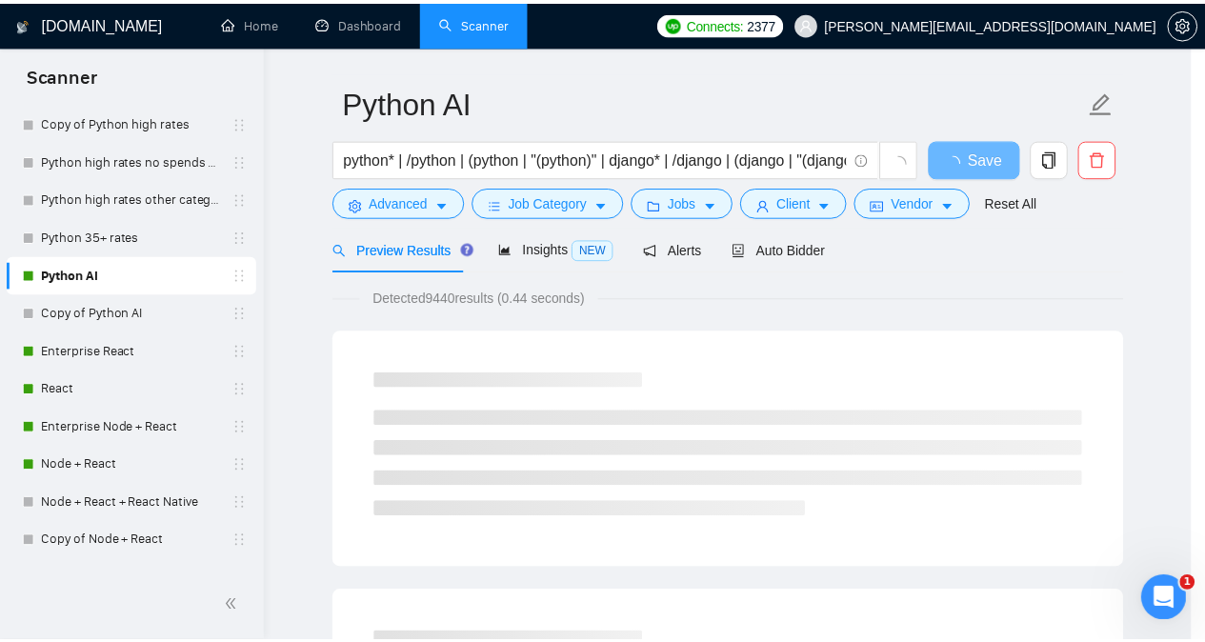
scroll to position [54, 0]
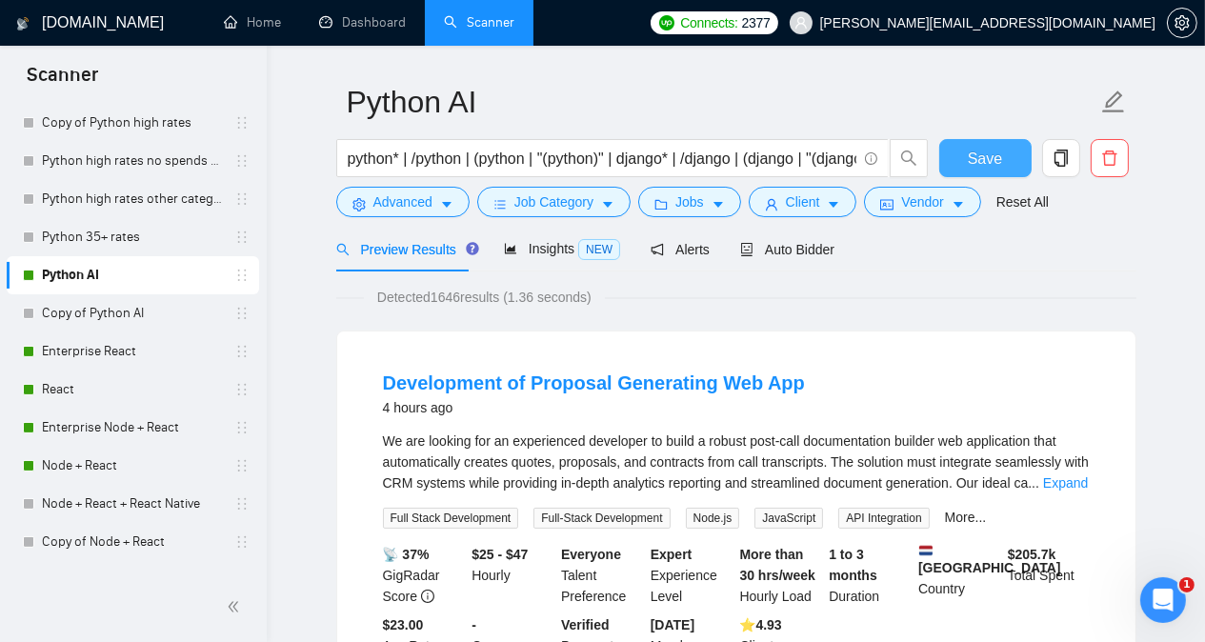
click at [953, 159] on button "Save" at bounding box center [985, 158] width 92 height 38
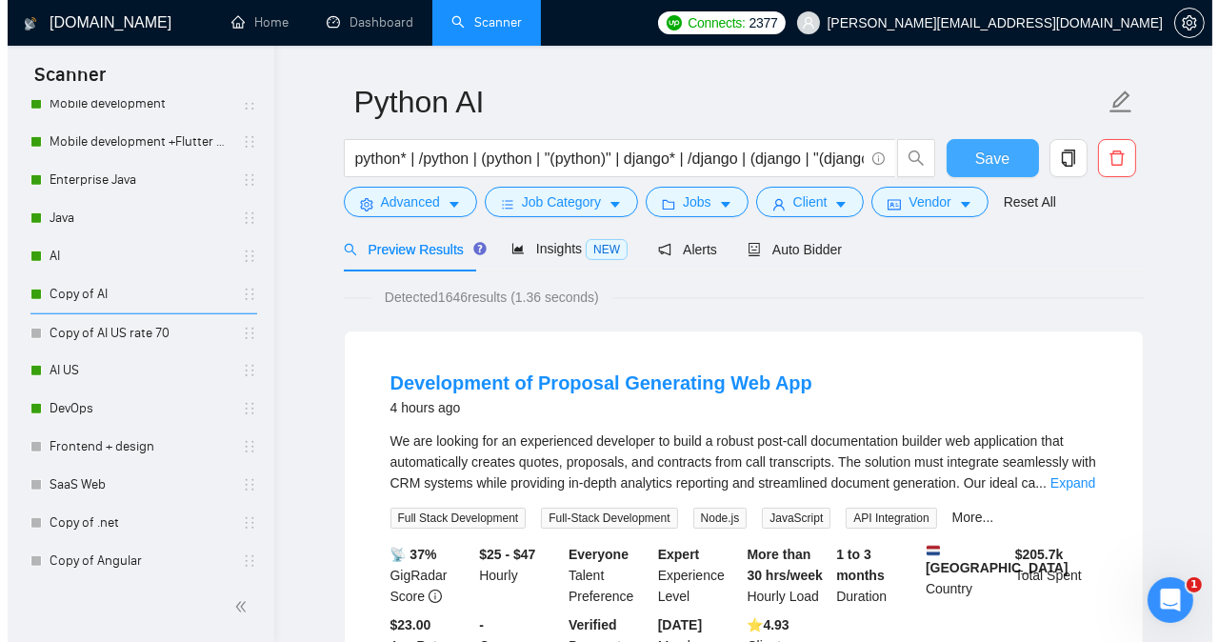
scroll to position [1637, 0]
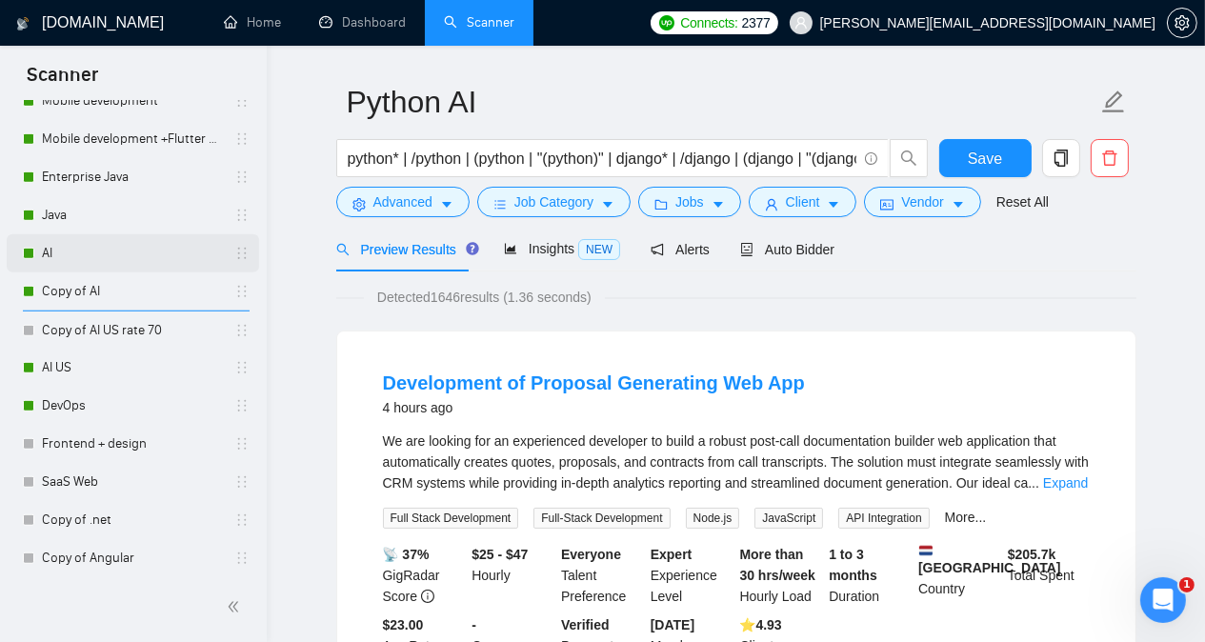
click at [67, 250] on link "AI" at bounding box center [132, 253] width 181 height 38
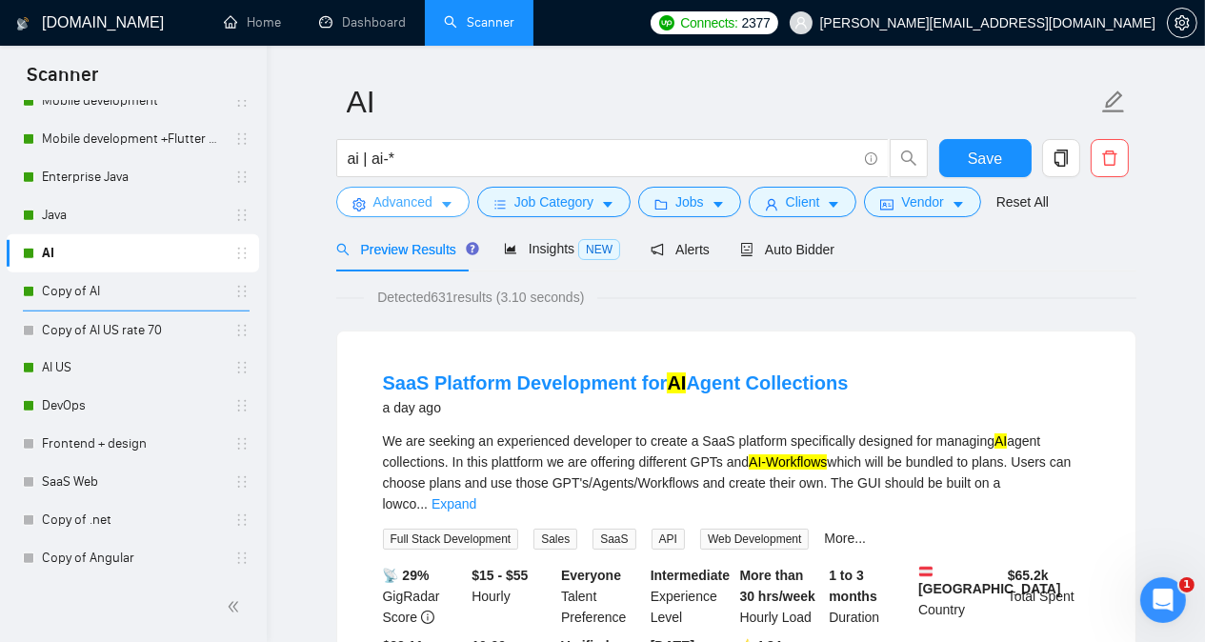
click at [404, 205] on span "Advanced" at bounding box center [402, 201] width 59 height 21
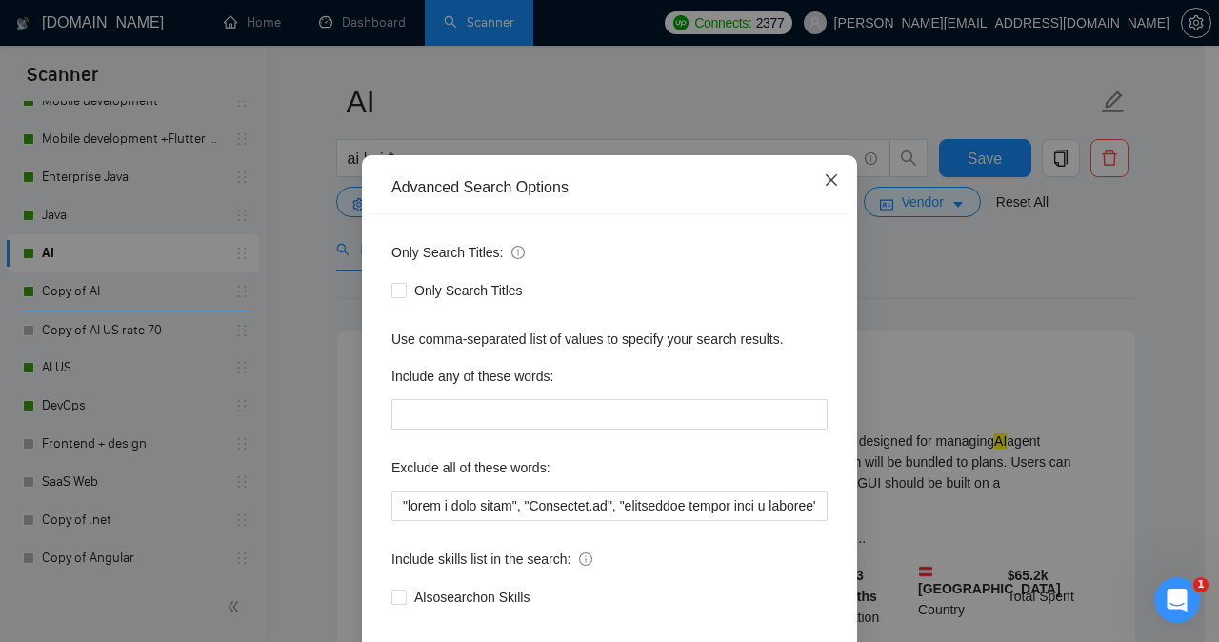
click at [824, 188] on icon "close" at bounding box center [831, 179] width 15 height 15
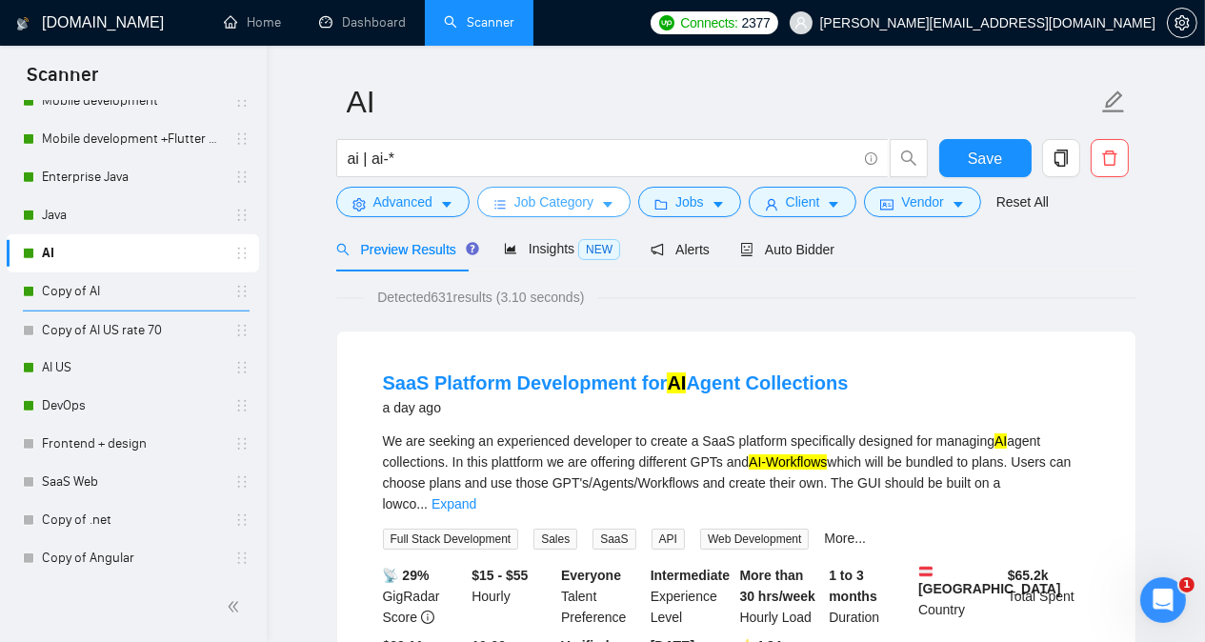
click at [601, 206] on icon "caret-down" at bounding box center [607, 204] width 13 height 13
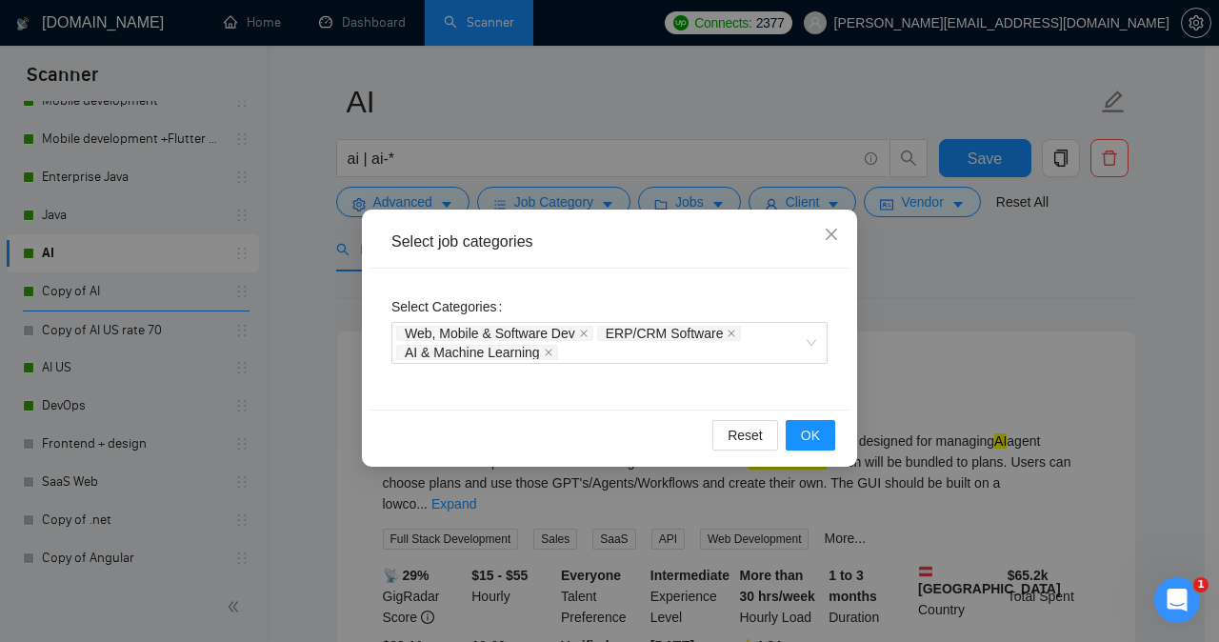
click at [611, 191] on div "Select job categories Select Categories Web, Mobile & Software Dev ERP/CRM Soft…" at bounding box center [609, 321] width 1219 height 642
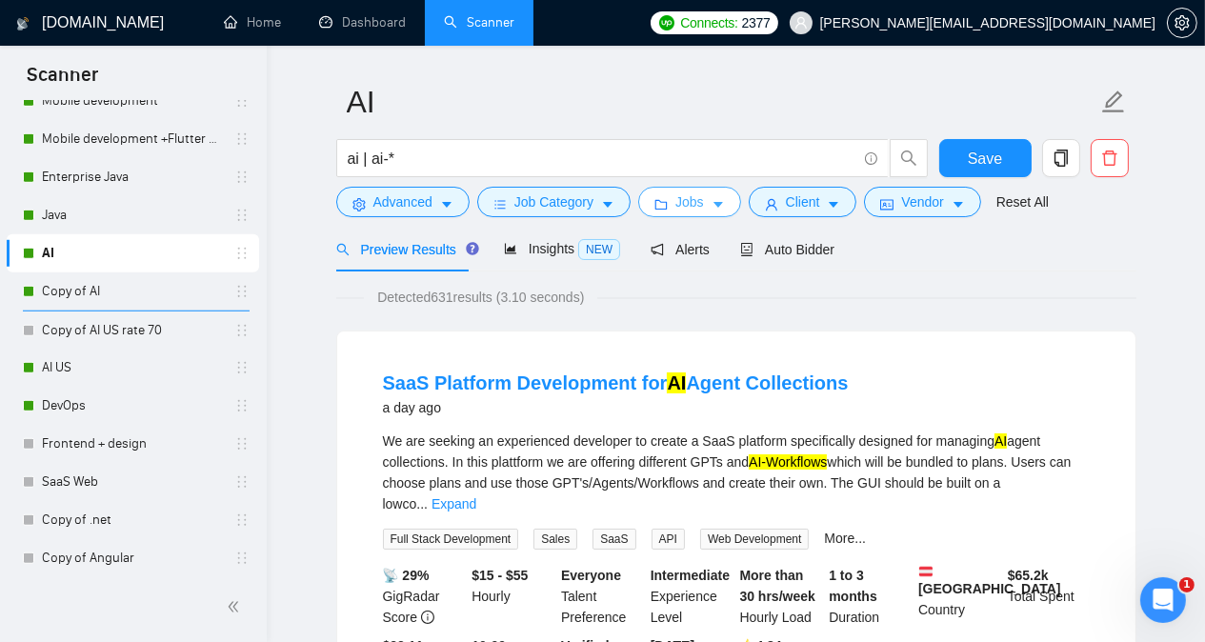
click at [654, 207] on icon "folder" at bounding box center [660, 204] width 13 height 13
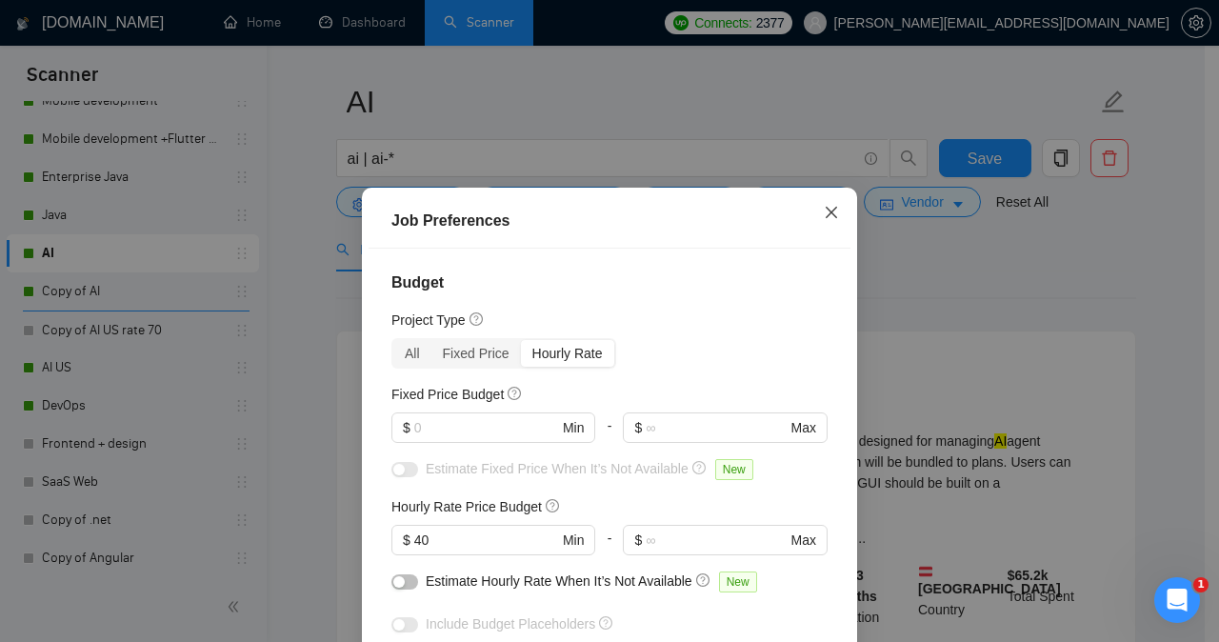
click at [824, 209] on icon "close" at bounding box center [831, 212] width 15 height 15
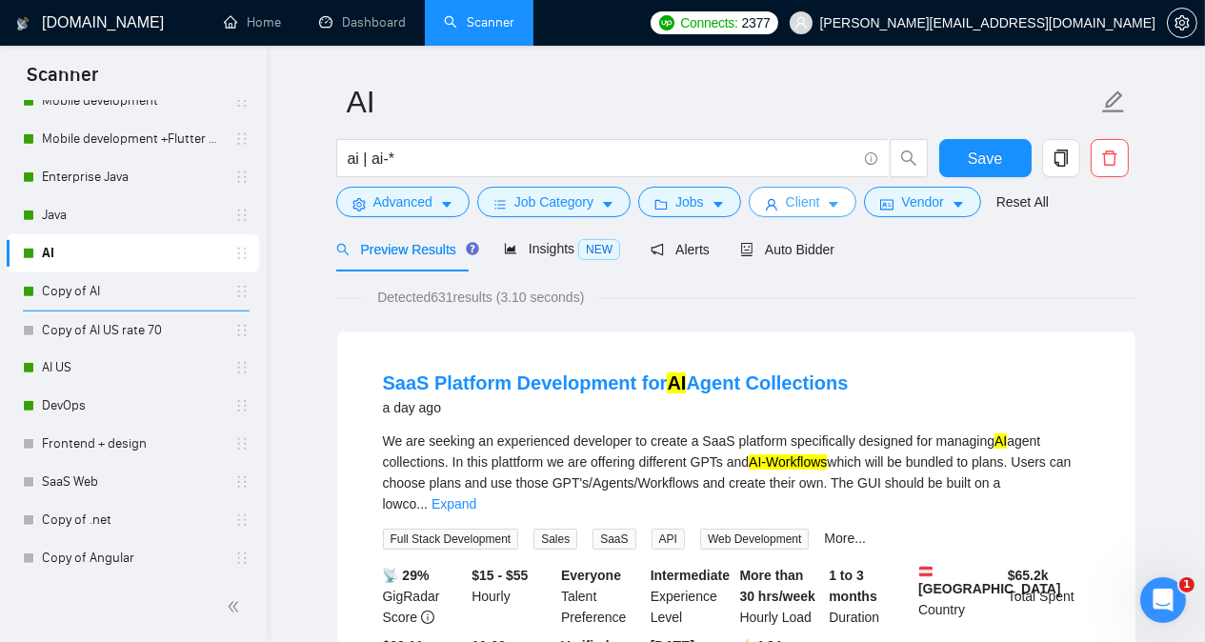
click at [787, 207] on span "Client" at bounding box center [803, 201] width 34 height 21
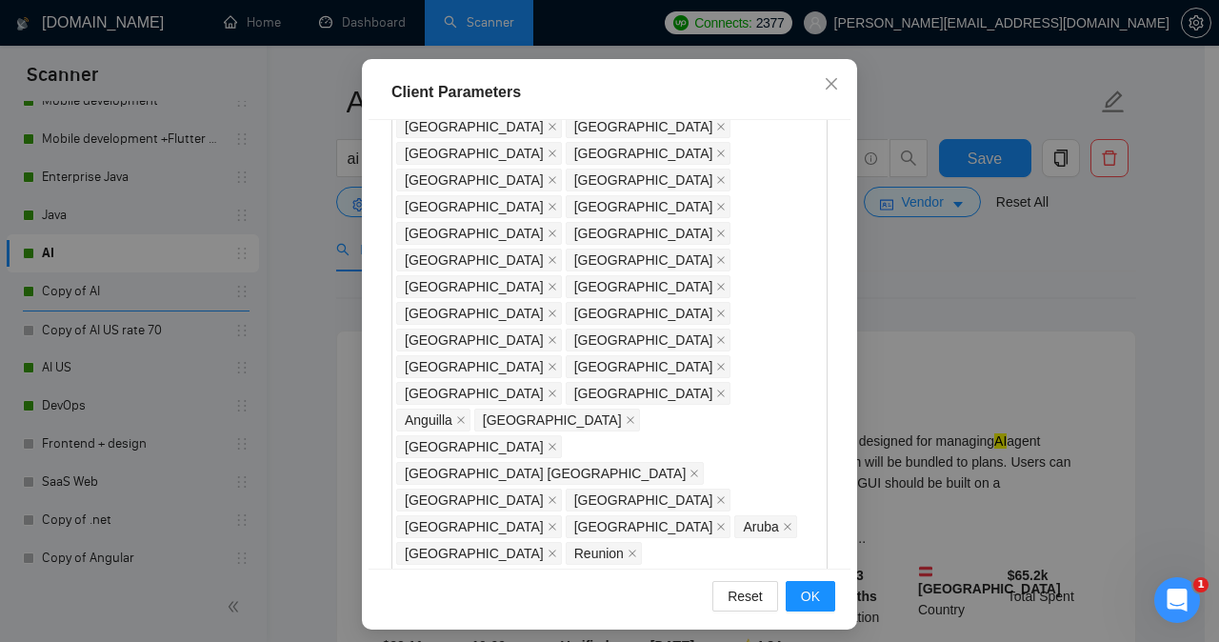
scroll to position [565, 0]
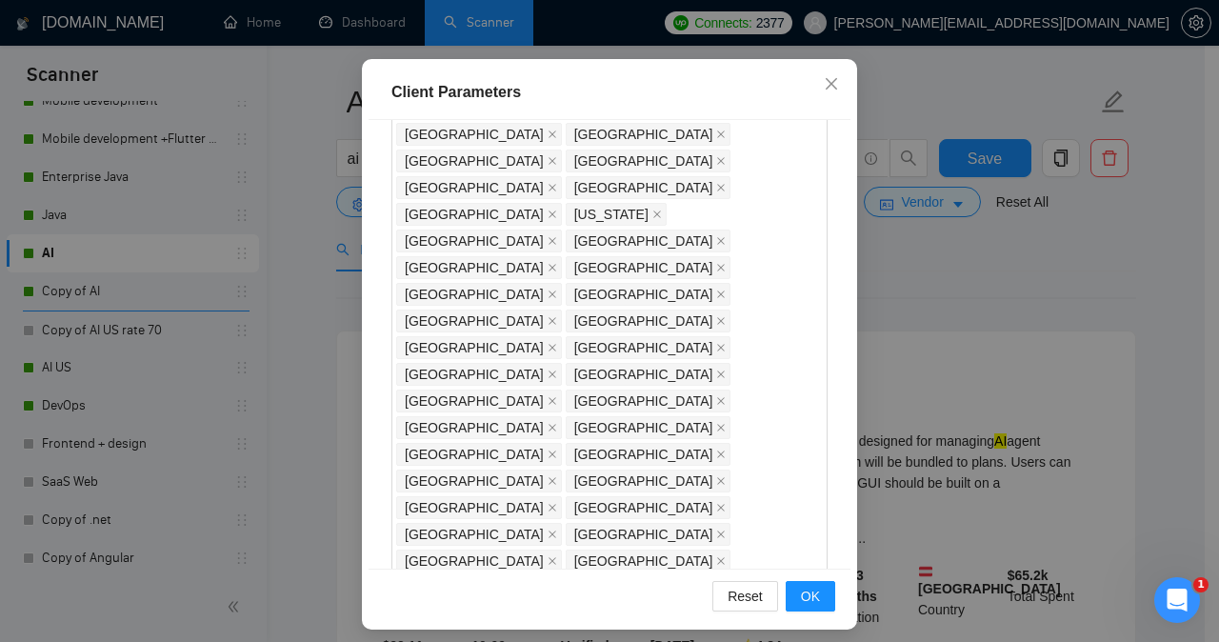
click at [911, 321] on div "Client Parameters Client Location Include Client Countries Select Exclude Clien…" at bounding box center [609, 321] width 1219 height 642
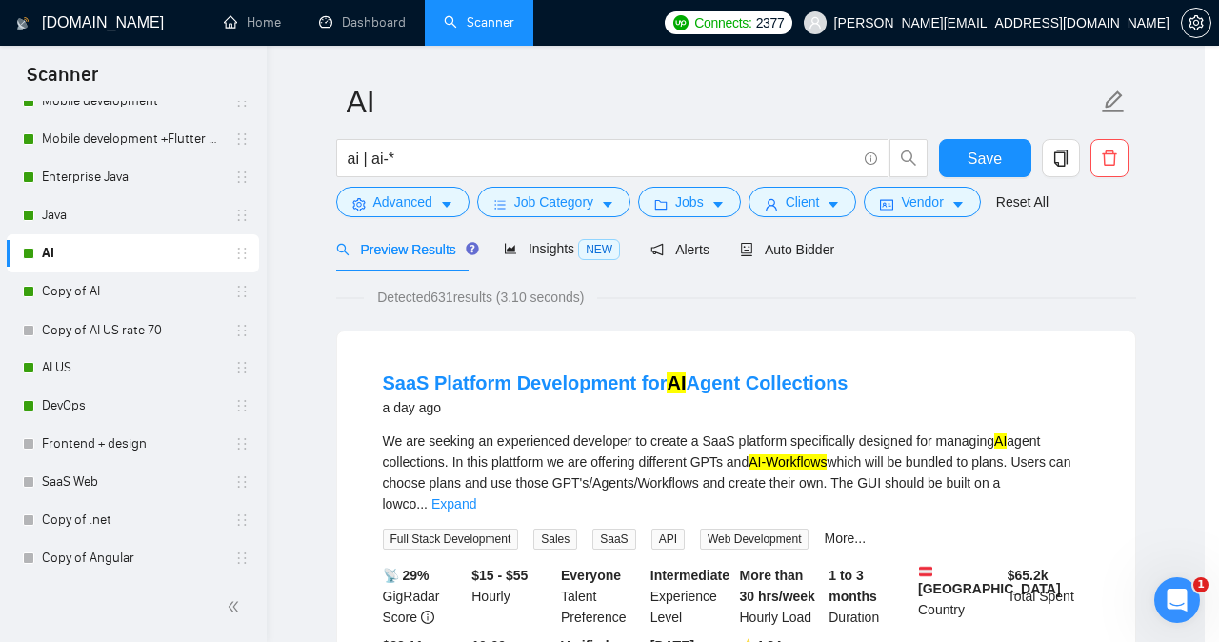
scroll to position [66, 0]
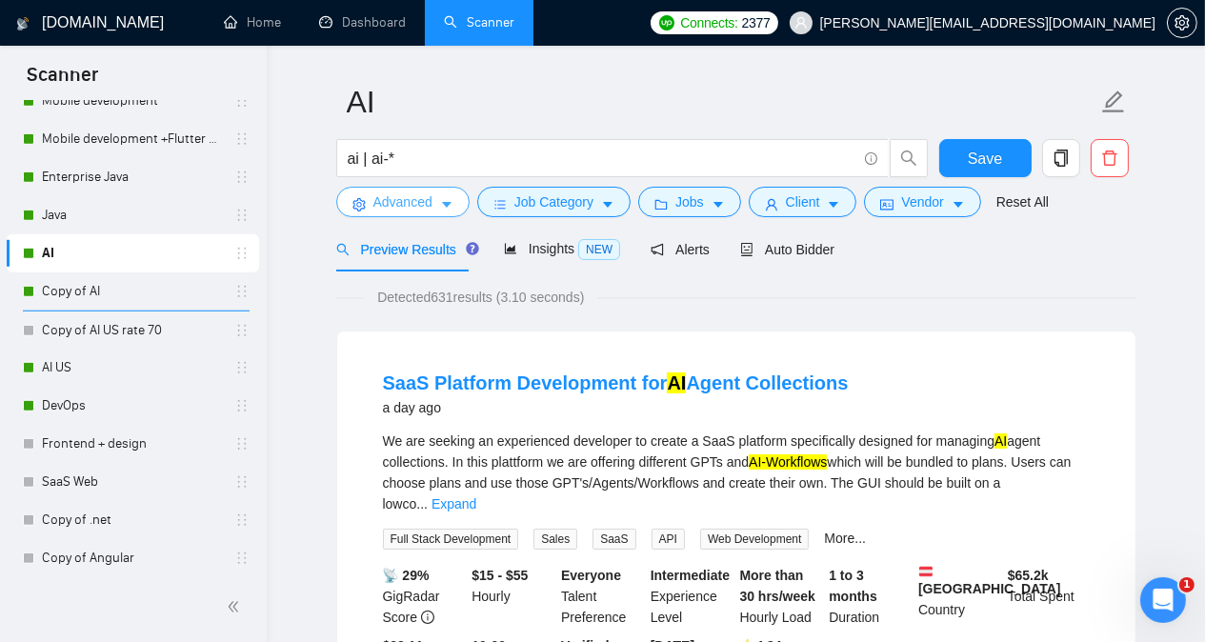
click at [417, 204] on span "Advanced" at bounding box center [402, 201] width 59 height 21
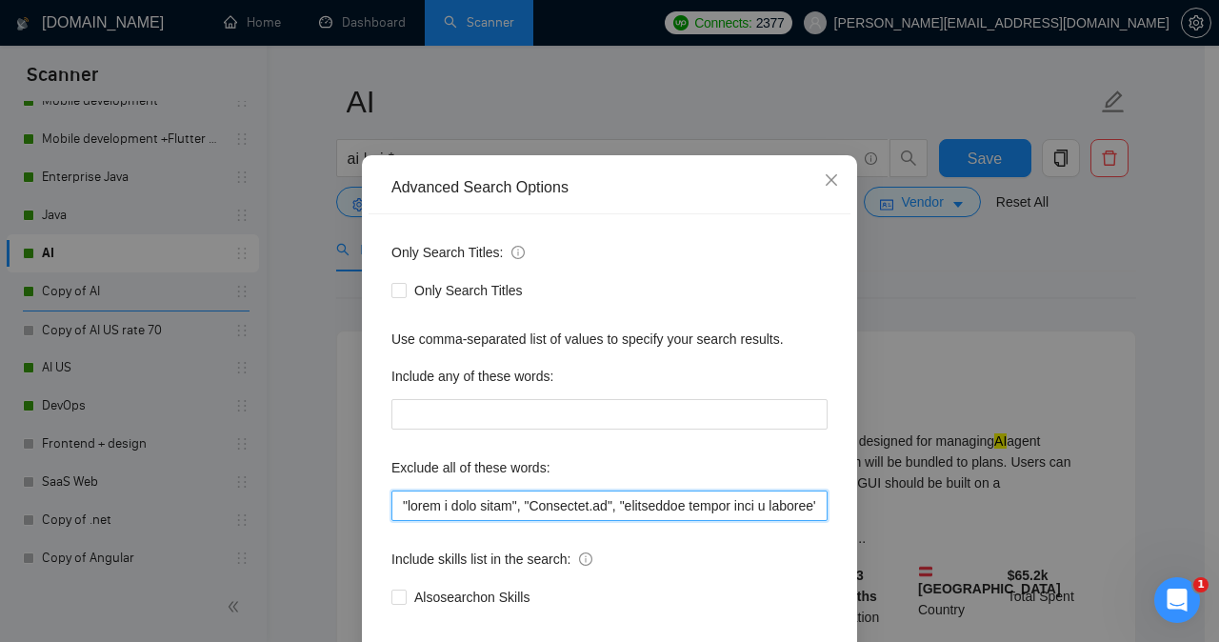
click at [463, 521] on input "text" at bounding box center [609, 506] width 436 height 30
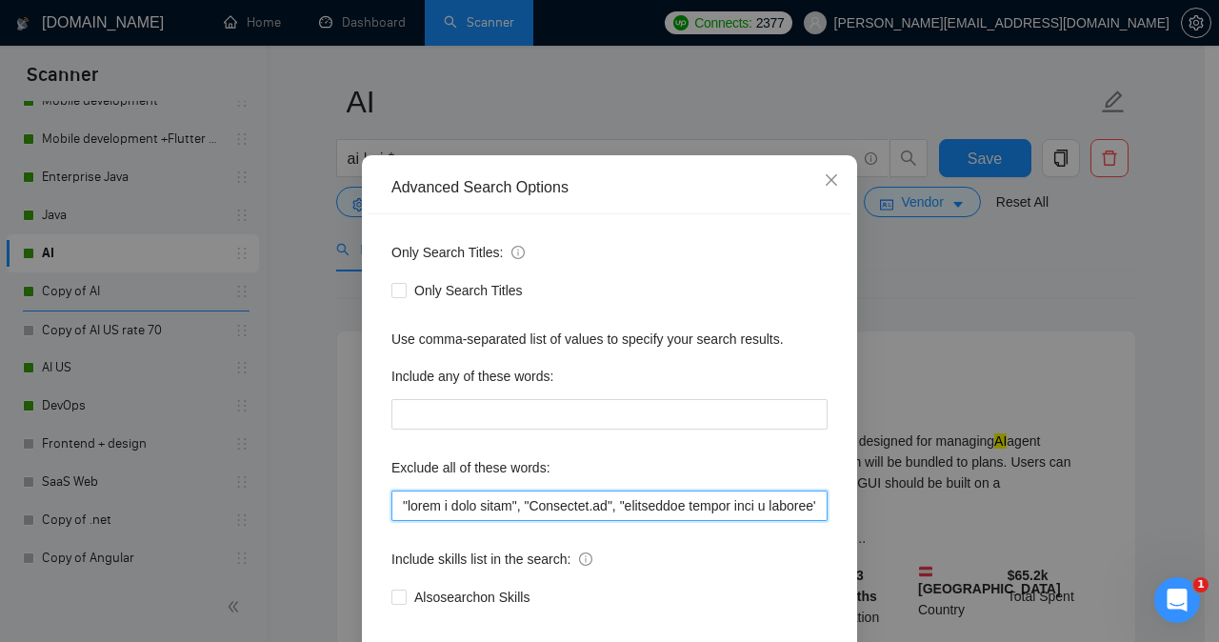
click at [463, 521] on input "text" at bounding box center [609, 506] width 436 height 30
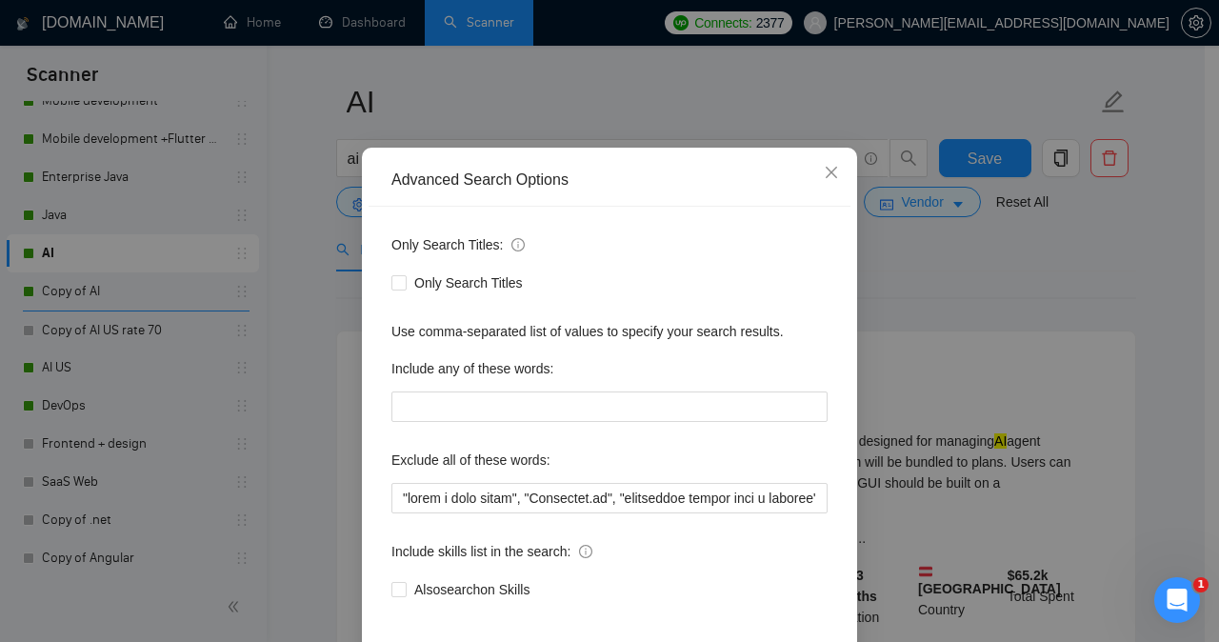
scroll to position [63, 0]
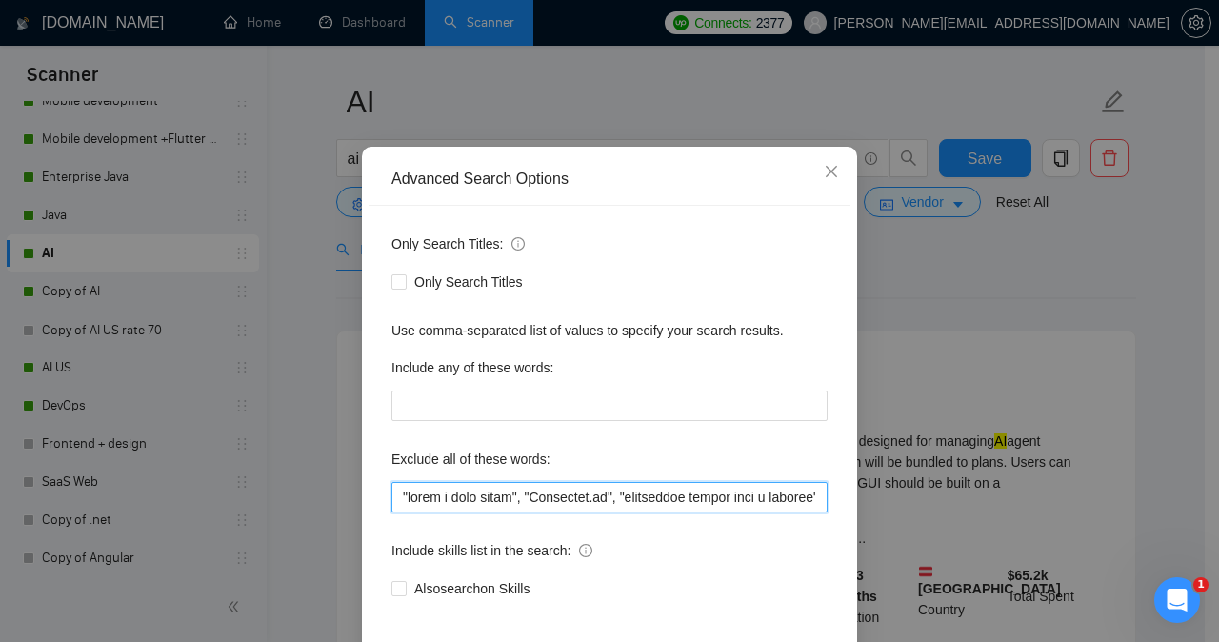
click at [465, 500] on input "text" at bounding box center [609, 497] width 436 height 30
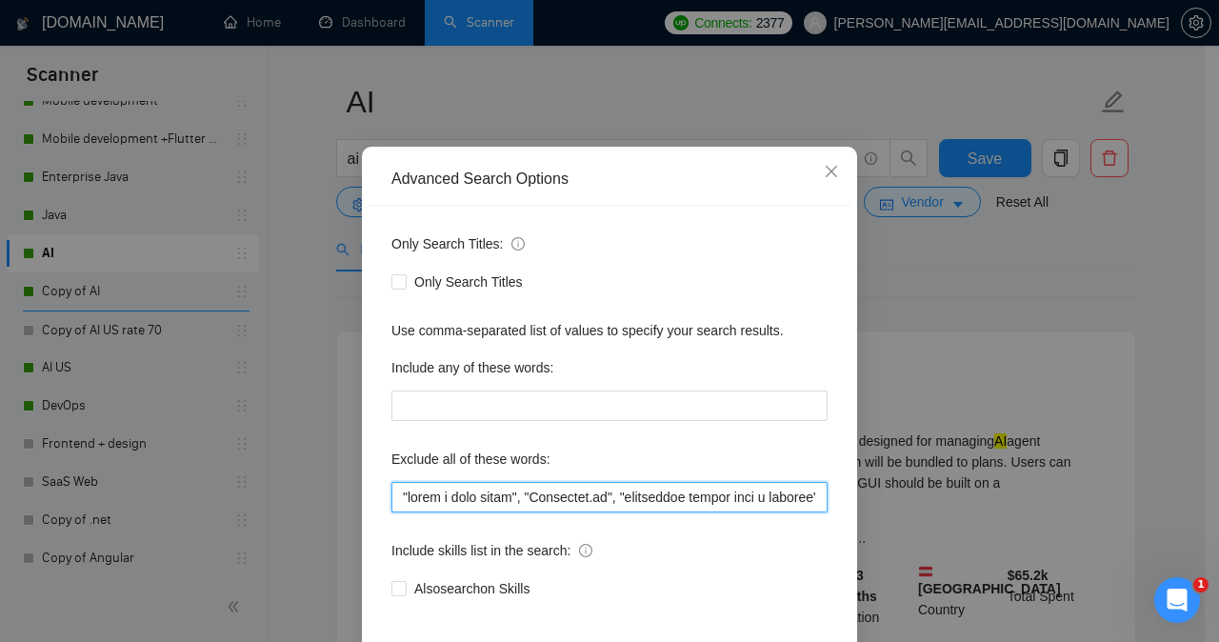
click at [465, 500] on input "text" at bounding box center [609, 497] width 436 height 30
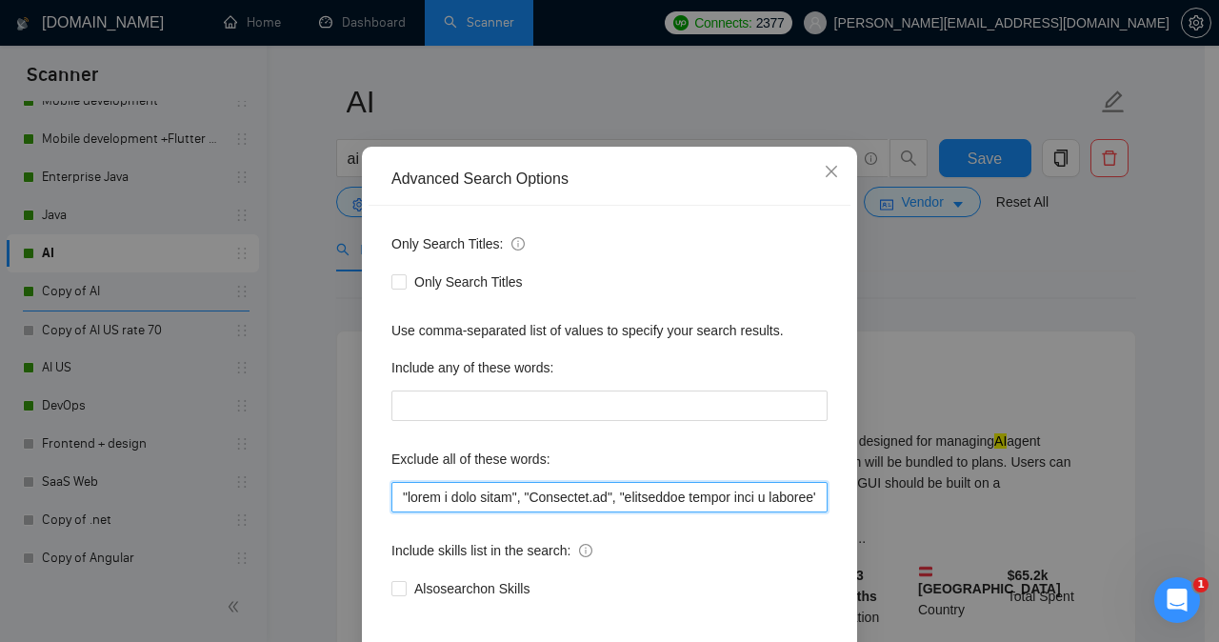
click at [465, 500] on input "text" at bounding box center [609, 497] width 436 height 30
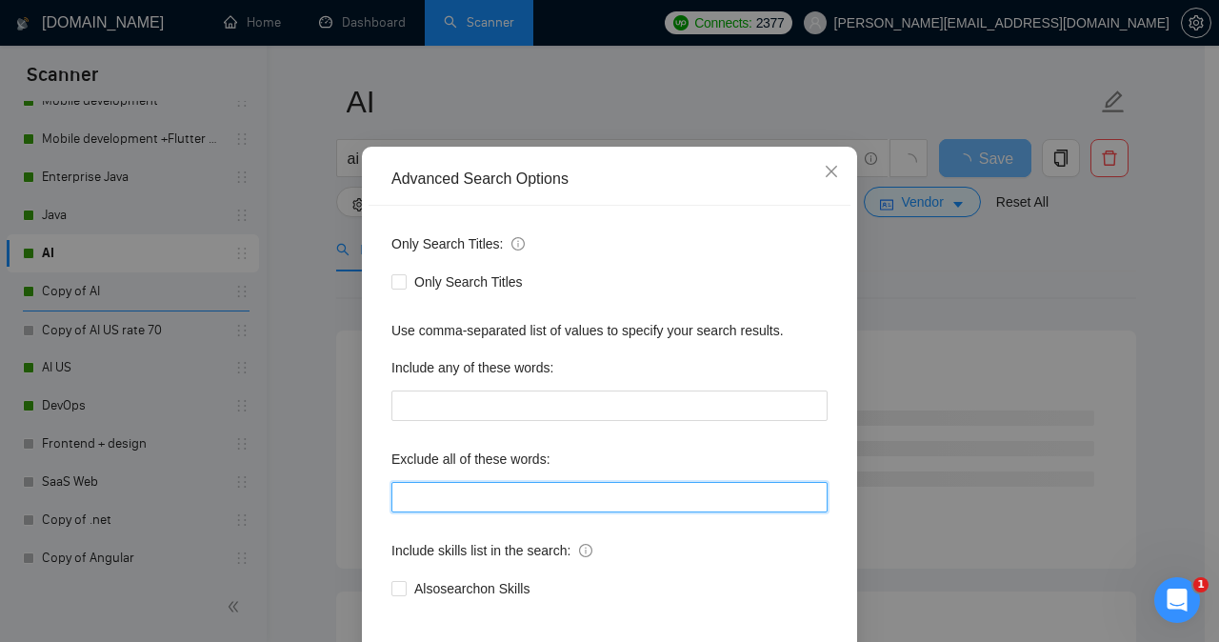
paste input ""share a loom video", "[URL]", "induvidual rather than a company", Replit, Outl…"
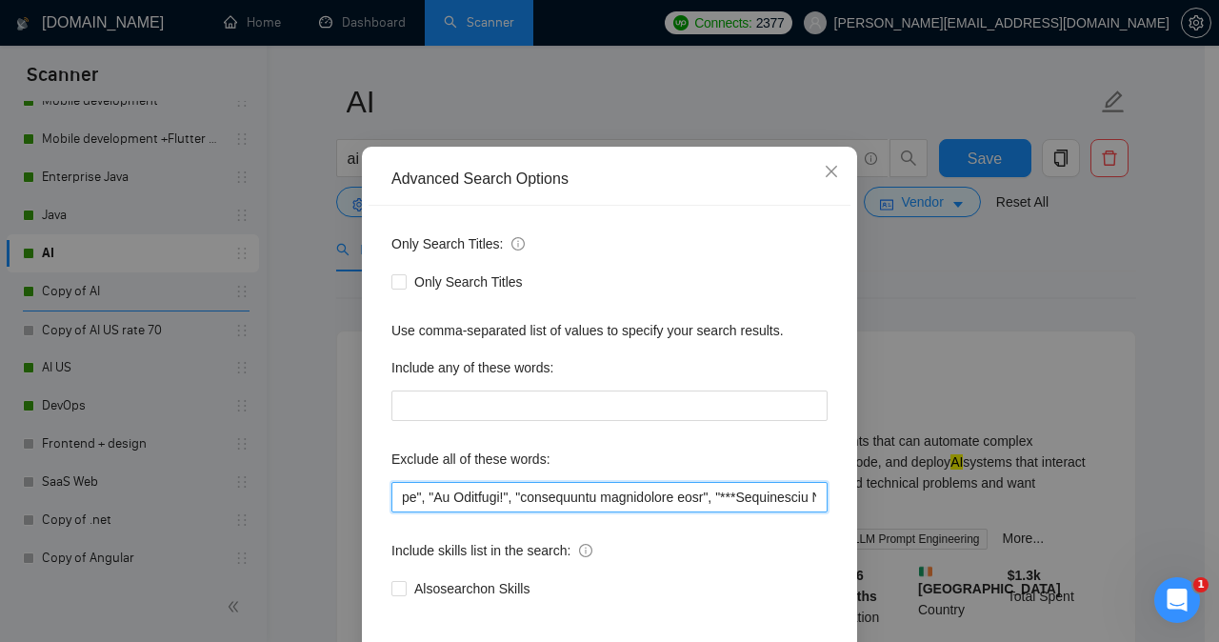
type input ""share a loom video", "[URL]", "induvidual rather than a company", Replit, Outl…"
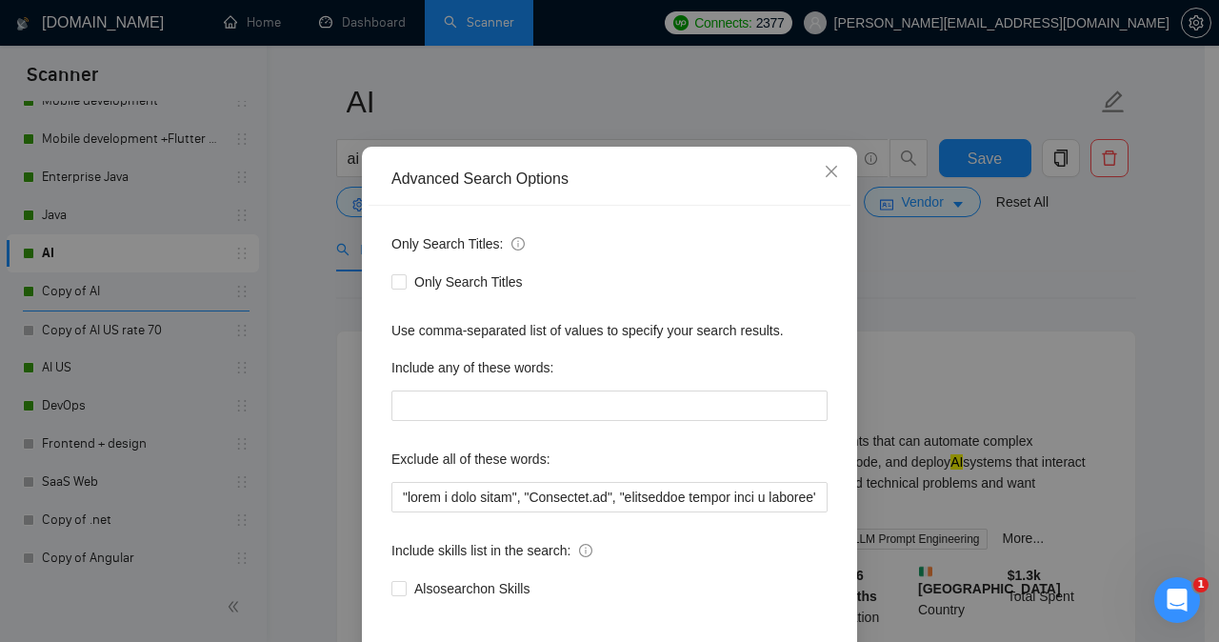
scroll to position [150, 0]
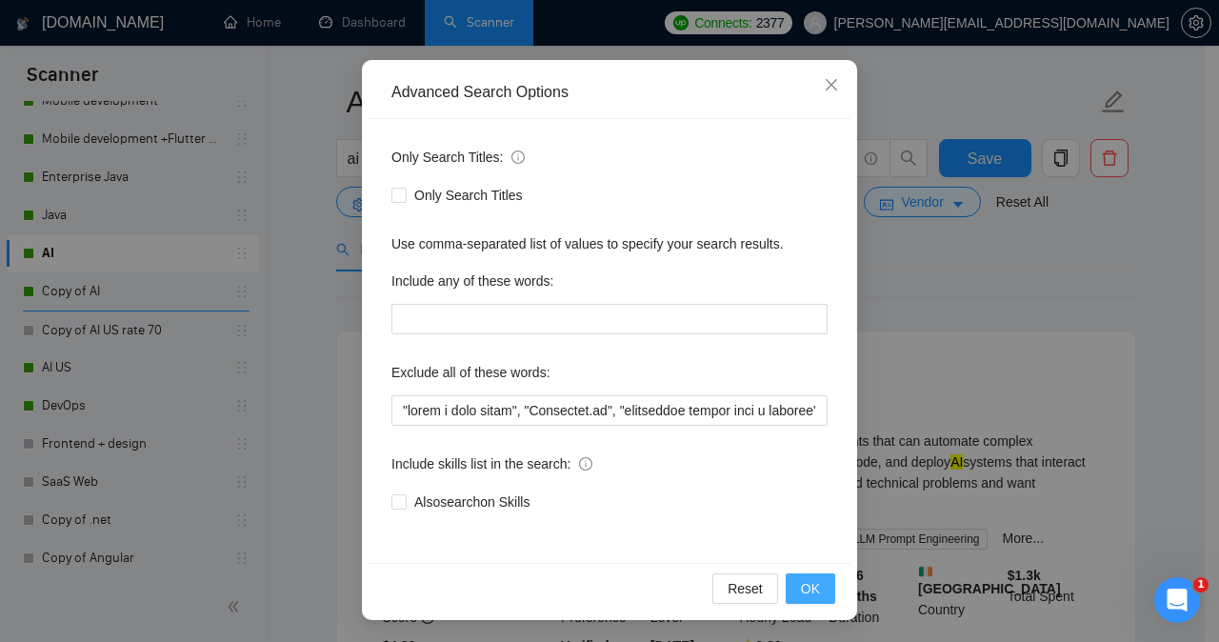
click at [792, 584] on button "OK" at bounding box center [811, 588] width 50 height 30
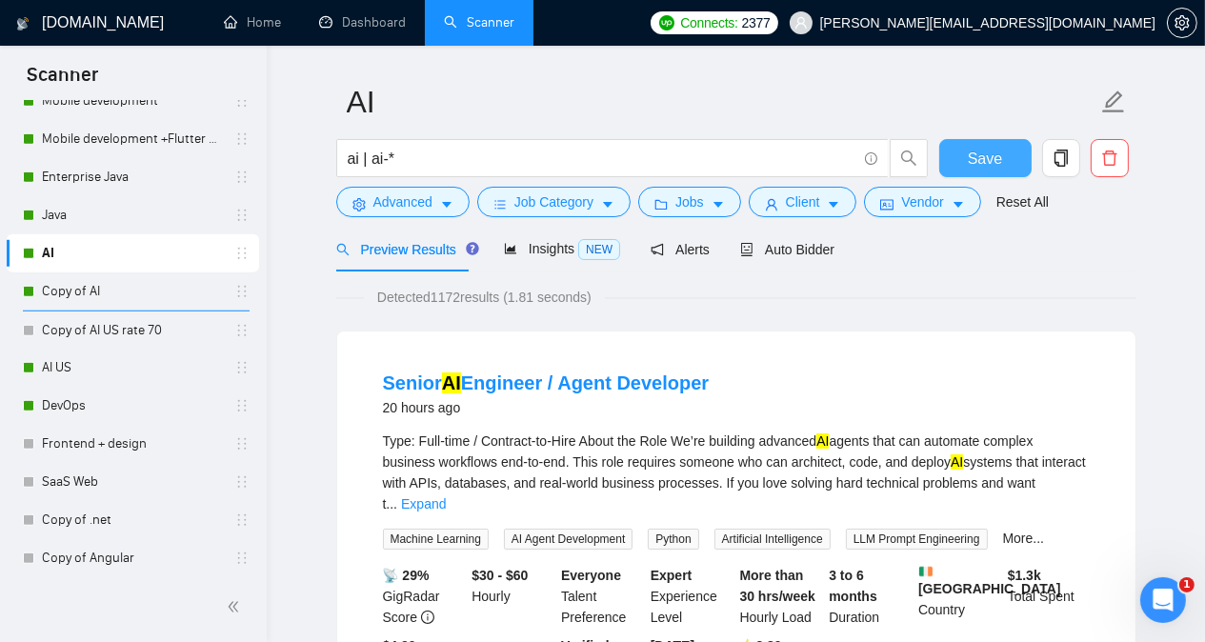
click at [952, 155] on button "Save" at bounding box center [985, 158] width 92 height 38
click at [88, 288] on link "Copy of AI" at bounding box center [132, 291] width 181 height 38
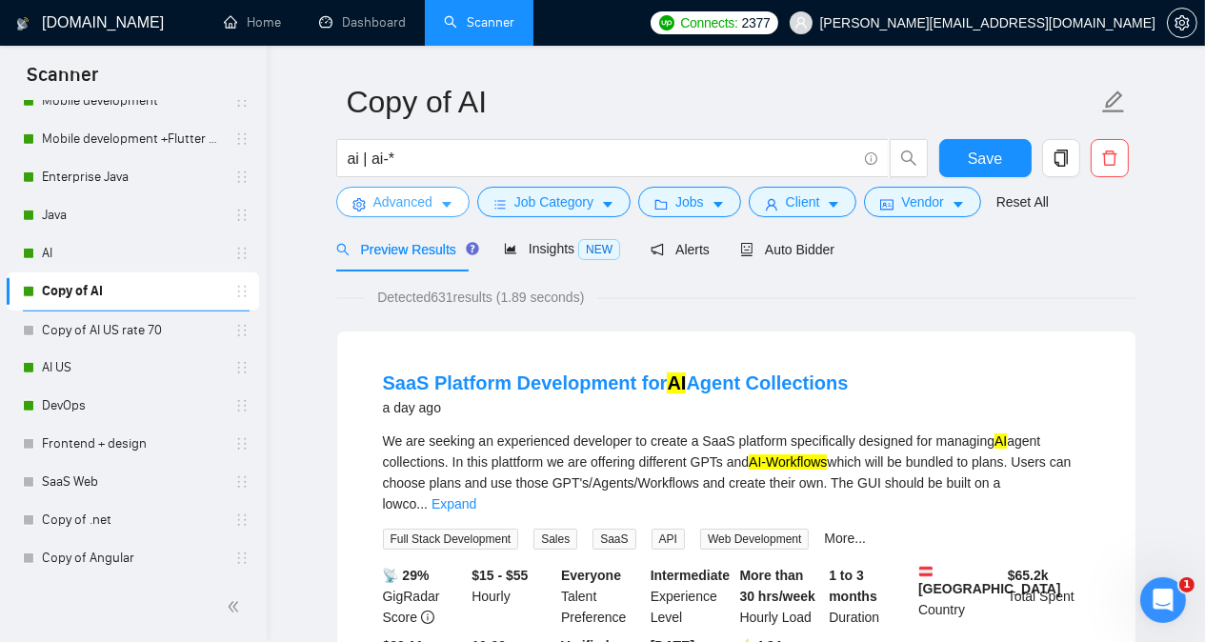
click at [389, 202] on span "Advanced" at bounding box center [402, 201] width 59 height 21
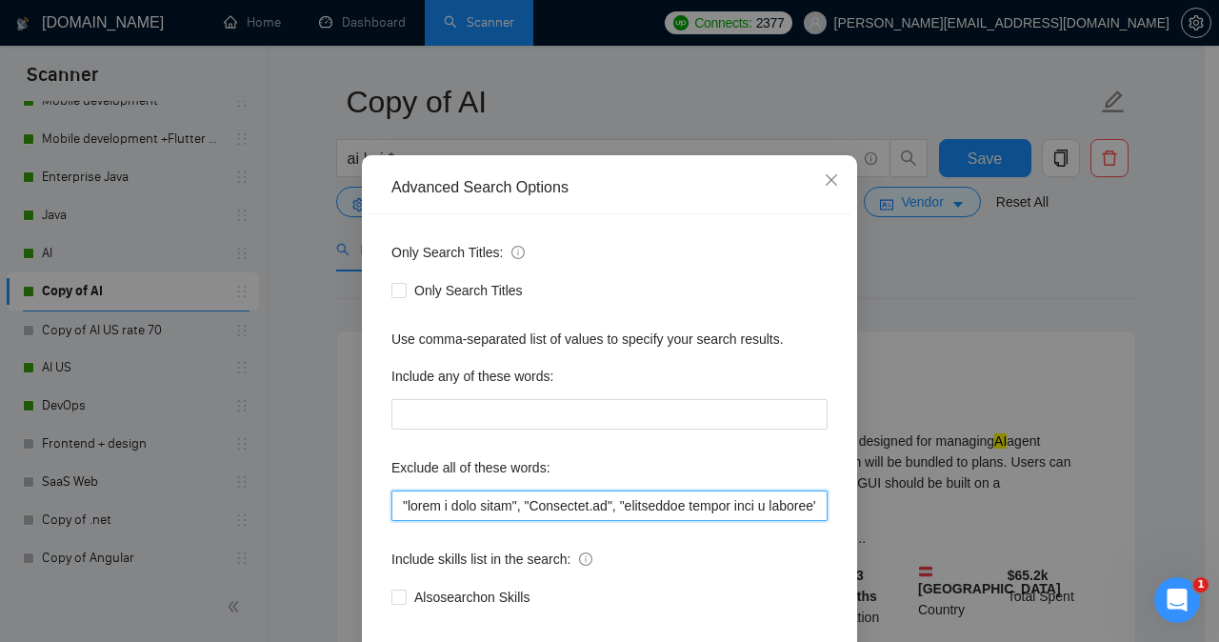
click at [458, 521] on input "text" at bounding box center [609, 506] width 436 height 30
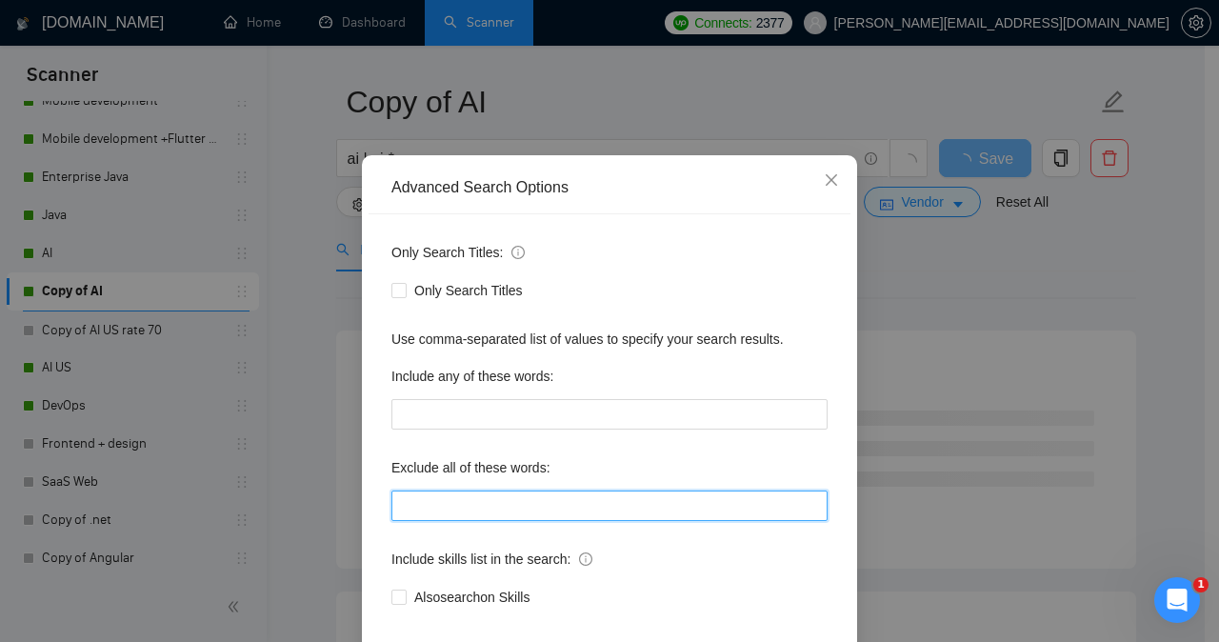
paste input ""share a loom video", "[URL]", "induvidual rather than a company", Replit, Outl…"
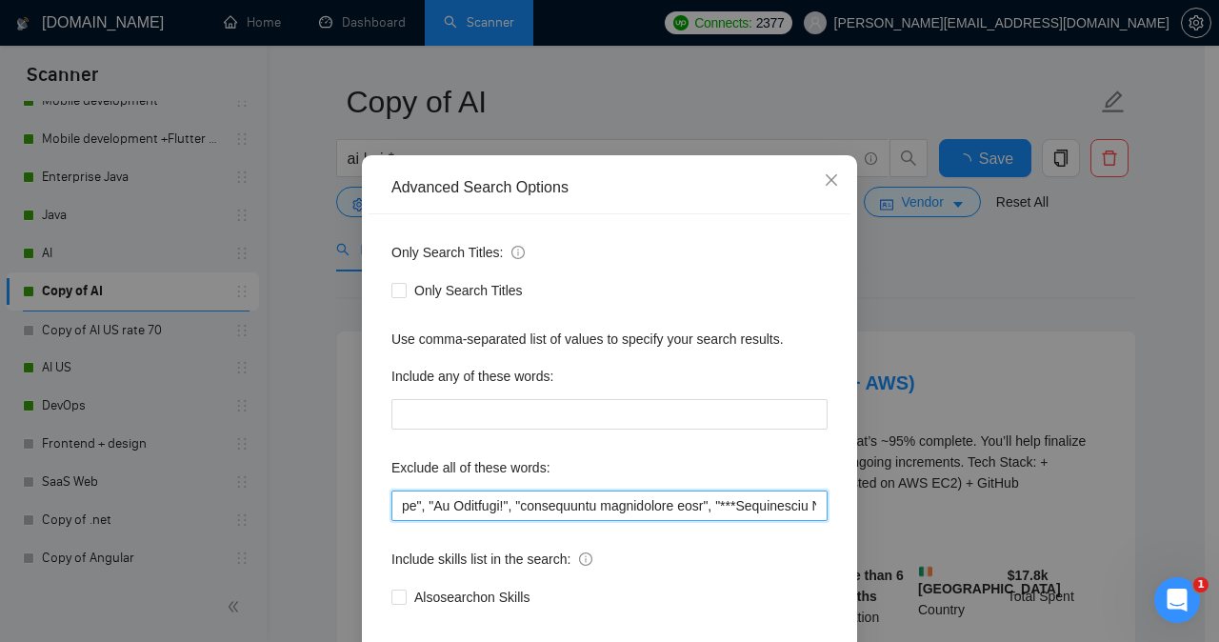
type input ""share a loom video", "[URL]", "induvidual rather than a company", Replit, Outl…"
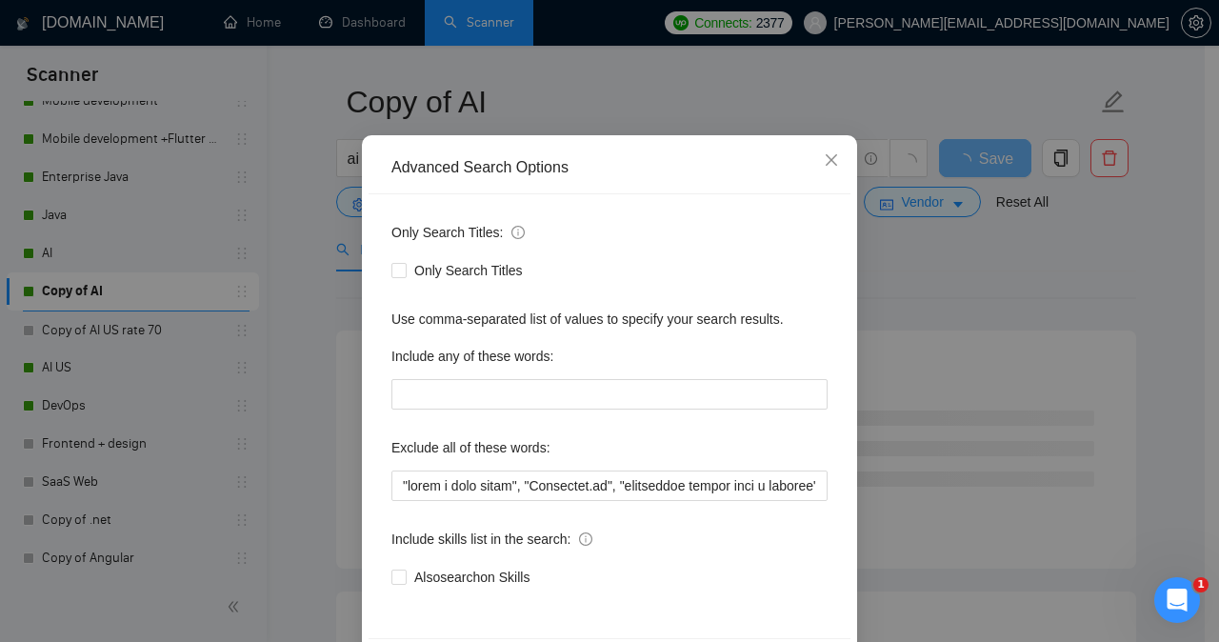
scroll to position [150, 0]
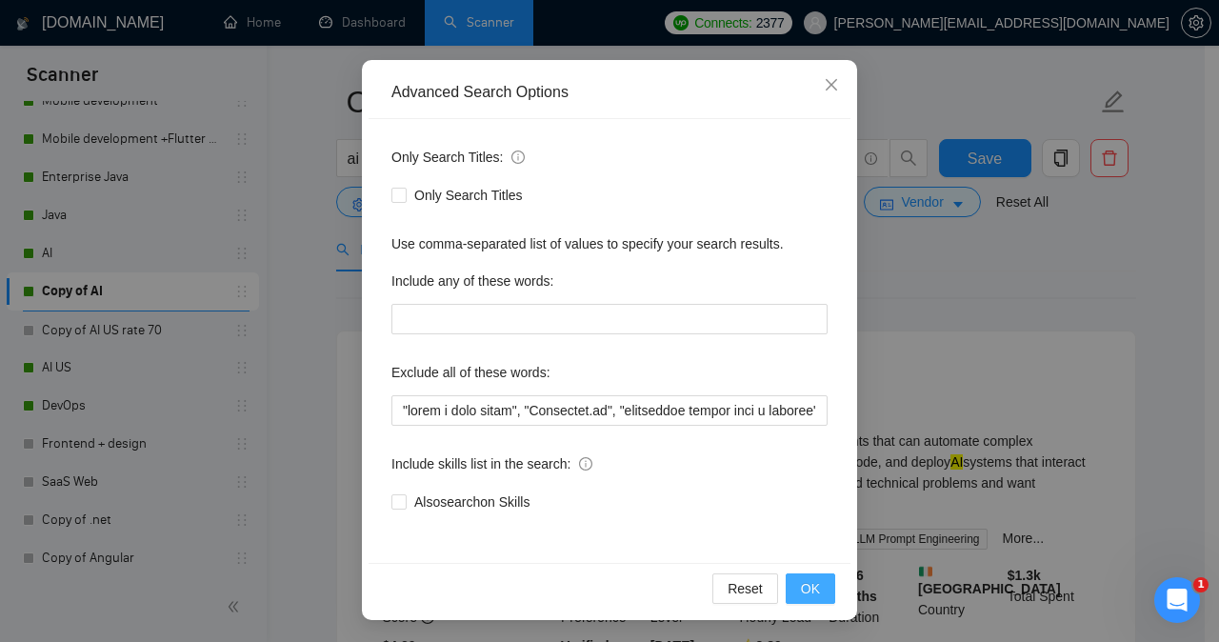
click at [809, 586] on span "OK" at bounding box center [810, 588] width 19 height 21
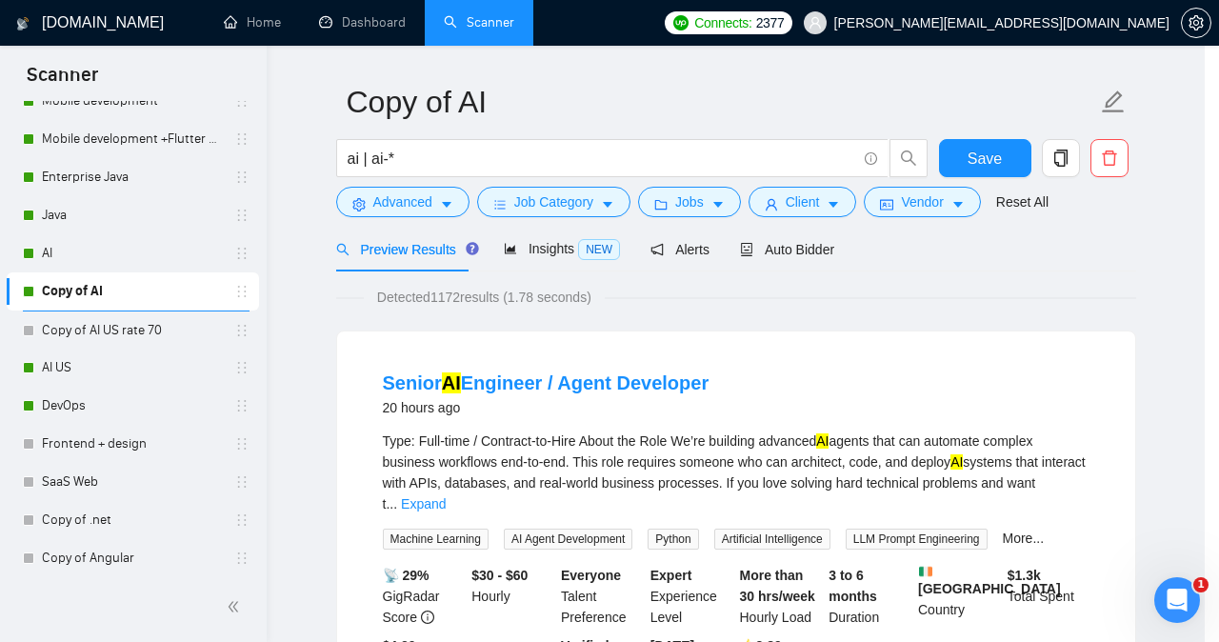
scroll to position [54, 0]
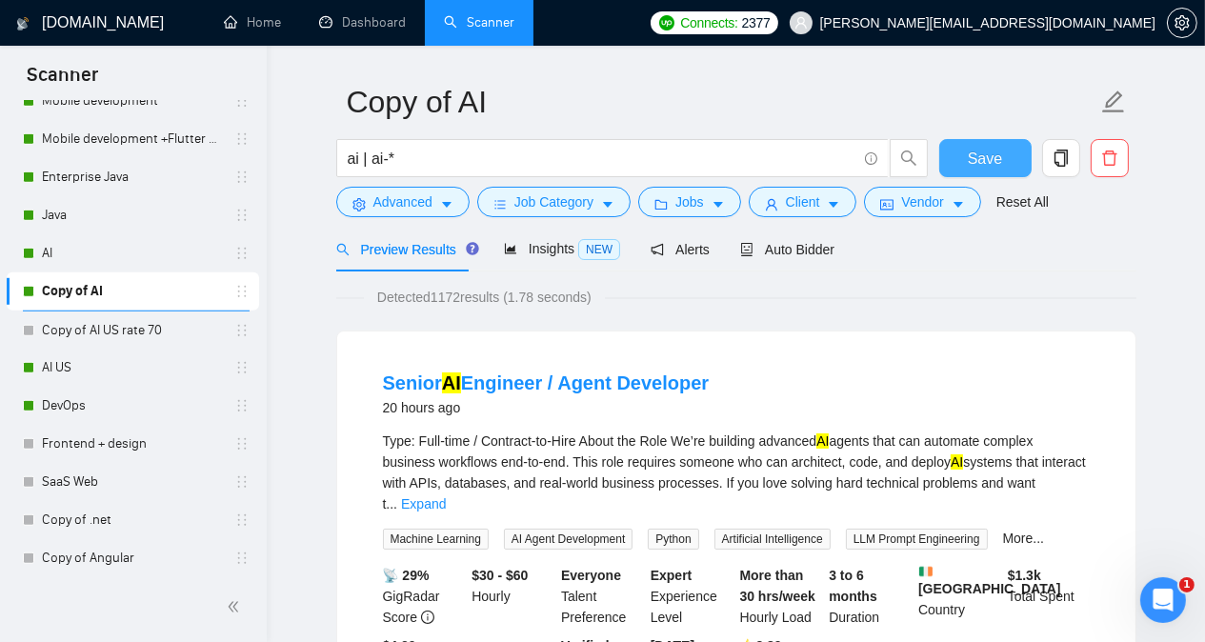
click at [970, 158] on span "Save" at bounding box center [985, 159] width 34 height 24
click at [131, 375] on link "AI US" at bounding box center [132, 368] width 181 height 38
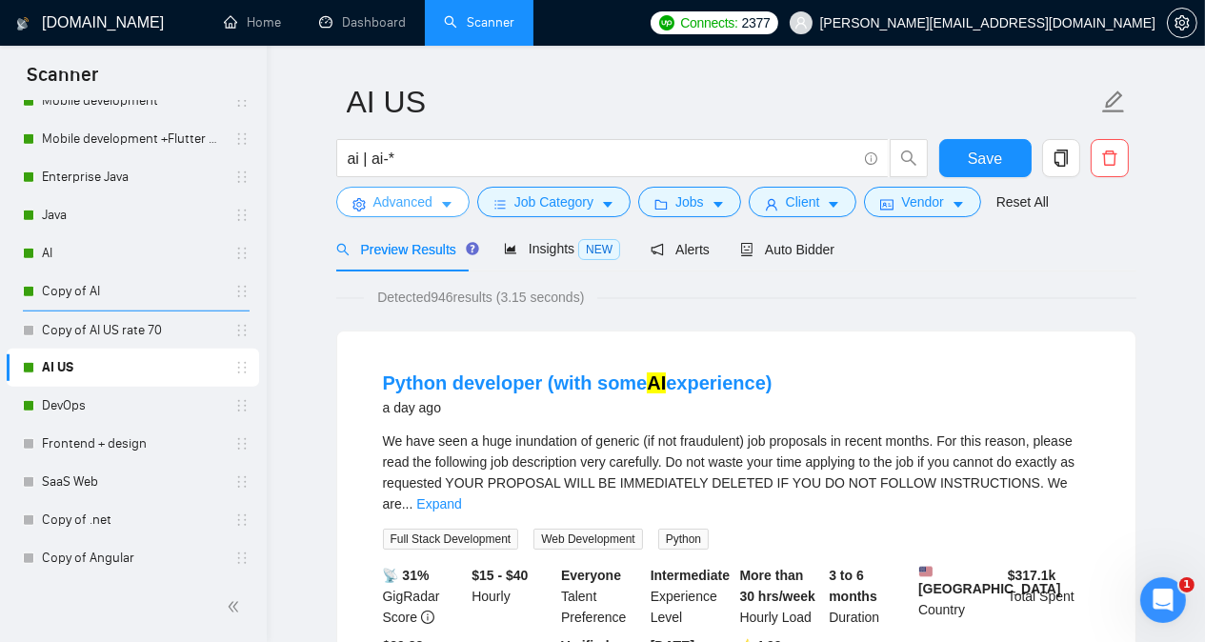
click at [393, 213] on button "Advanced" at bounding box center [402, 202] width 133 height 30
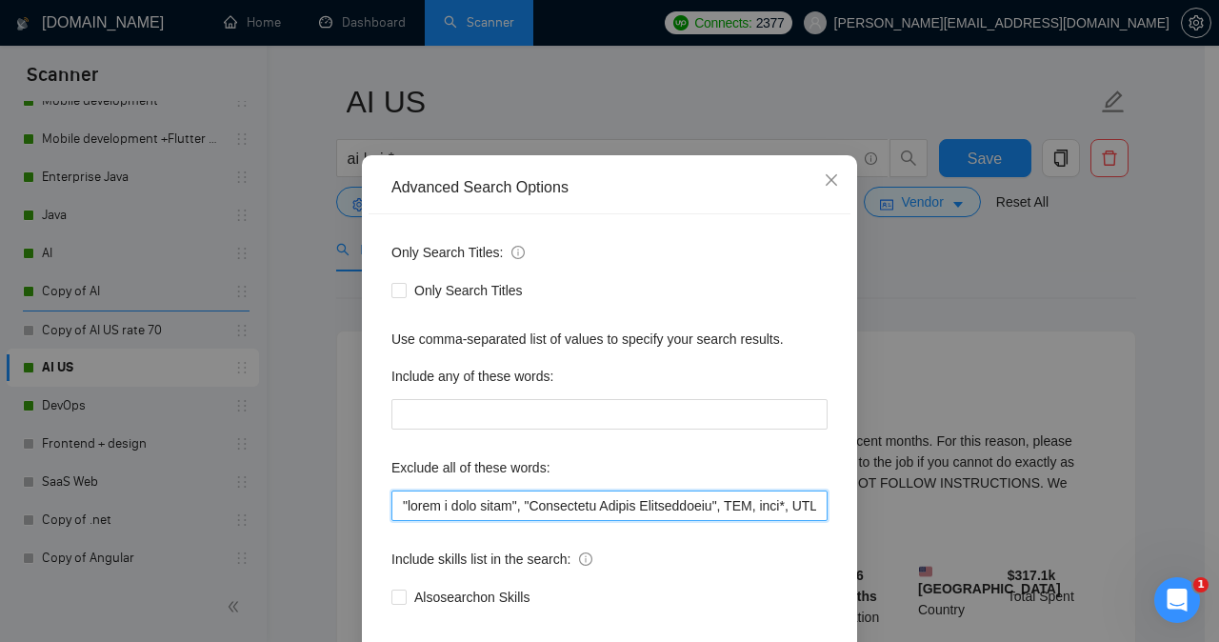
click at [457, 521] on input "text" at bounding box center [609, 506] width 436 height 30
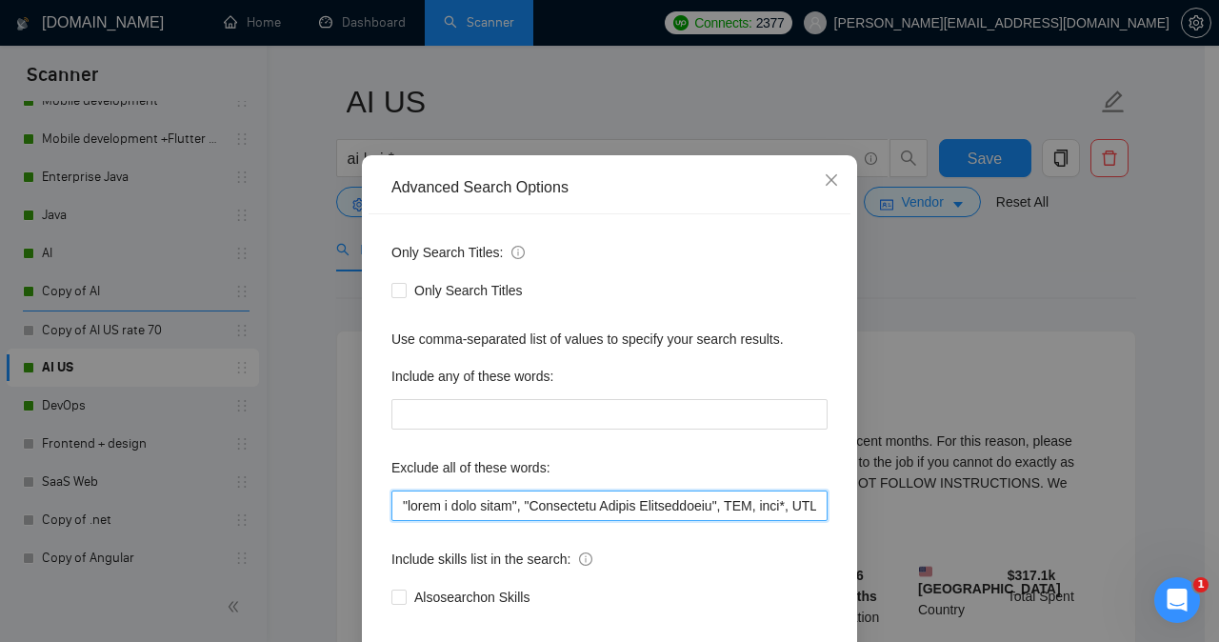
click at [457, 521] on input "text" at bounding box center [609, 506] width 436 height 30
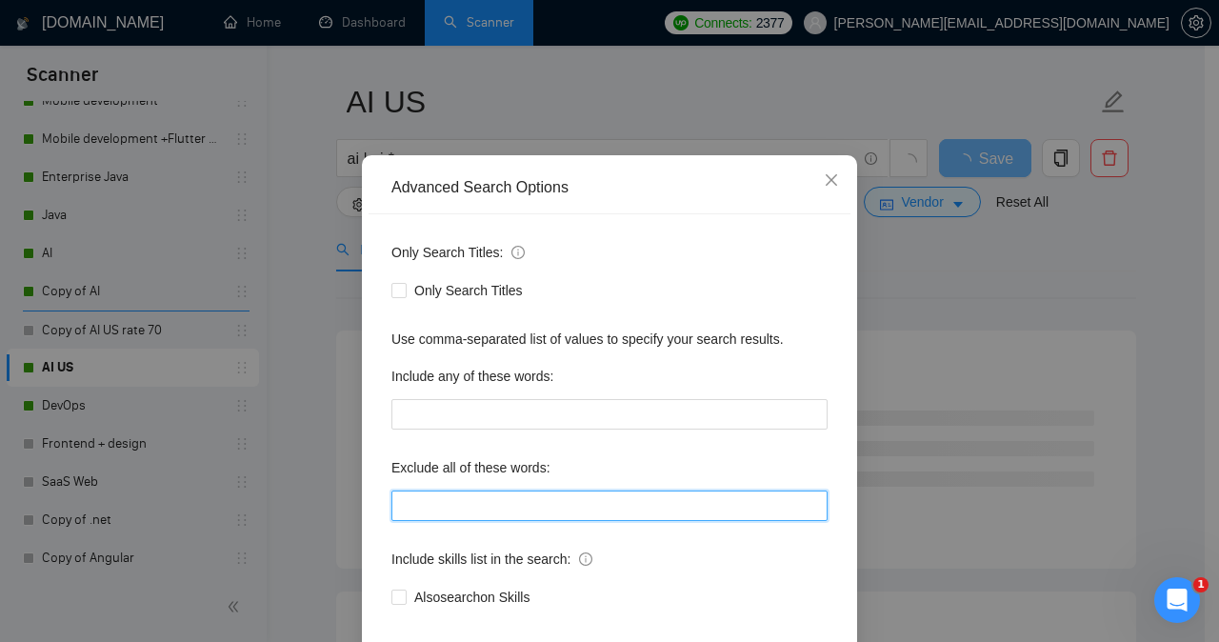
paste input ""share a loom video", "Generative Engine Optimization", GEO, pars*, OCR, train*…"
type input ""share a loom video", "Generative Engine Optimization", GEO, pars*, OCR, train*…"
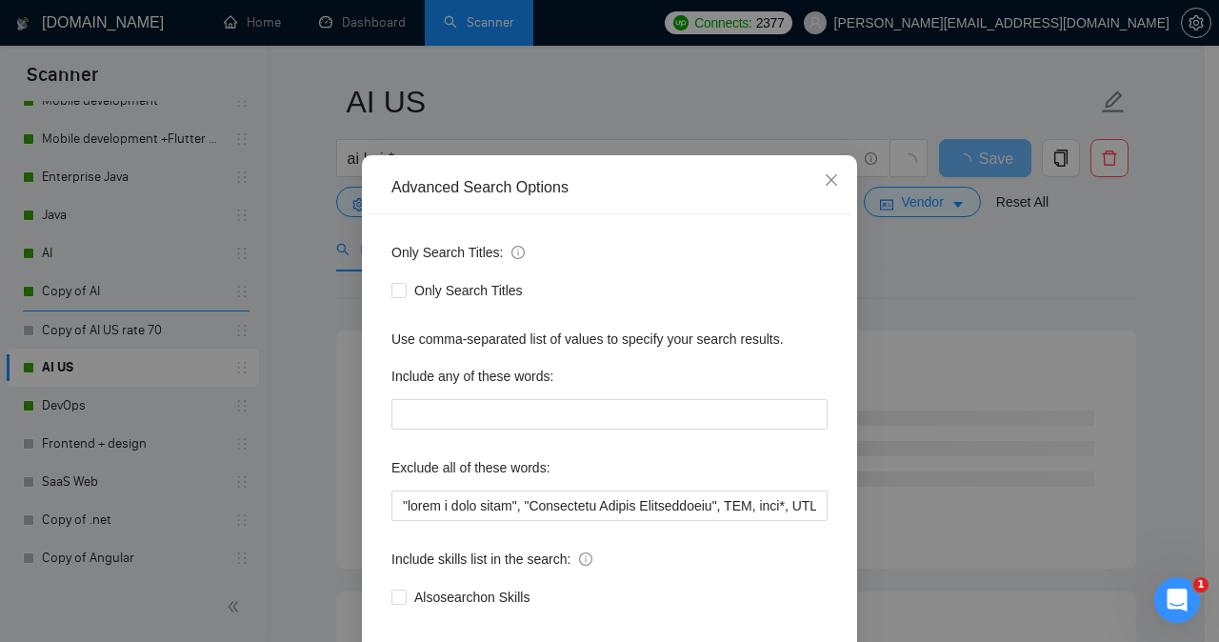
scroll to position [150, 0]
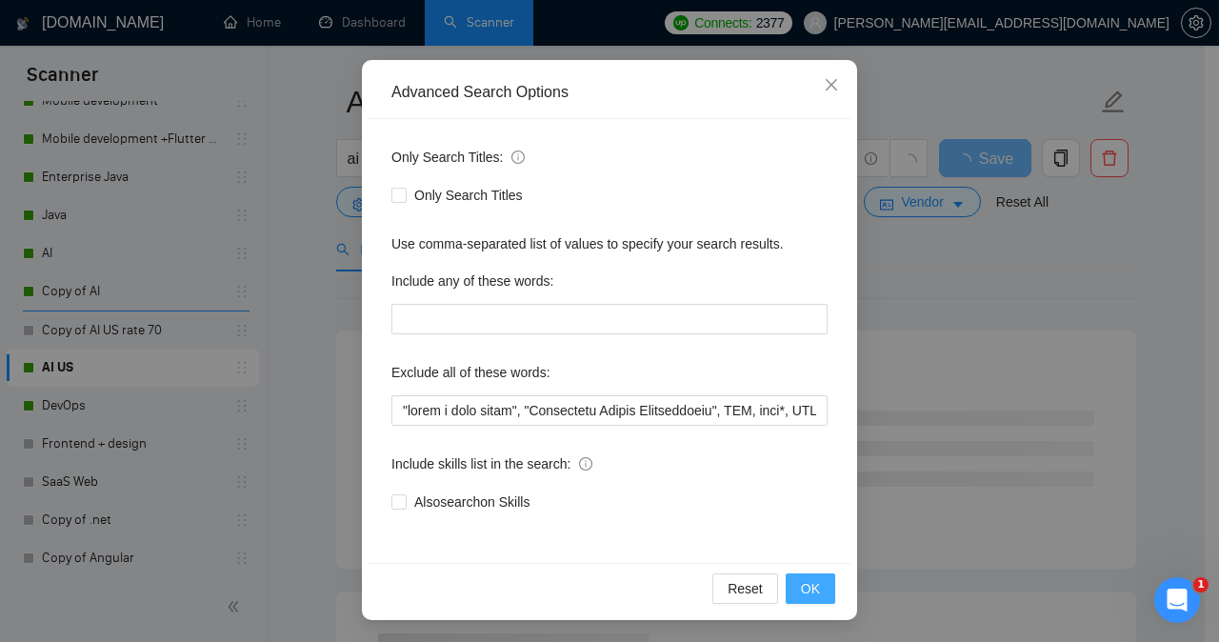
click at [801, 589] on span "OK" at bounding box center [810, 588] width 19 height 21
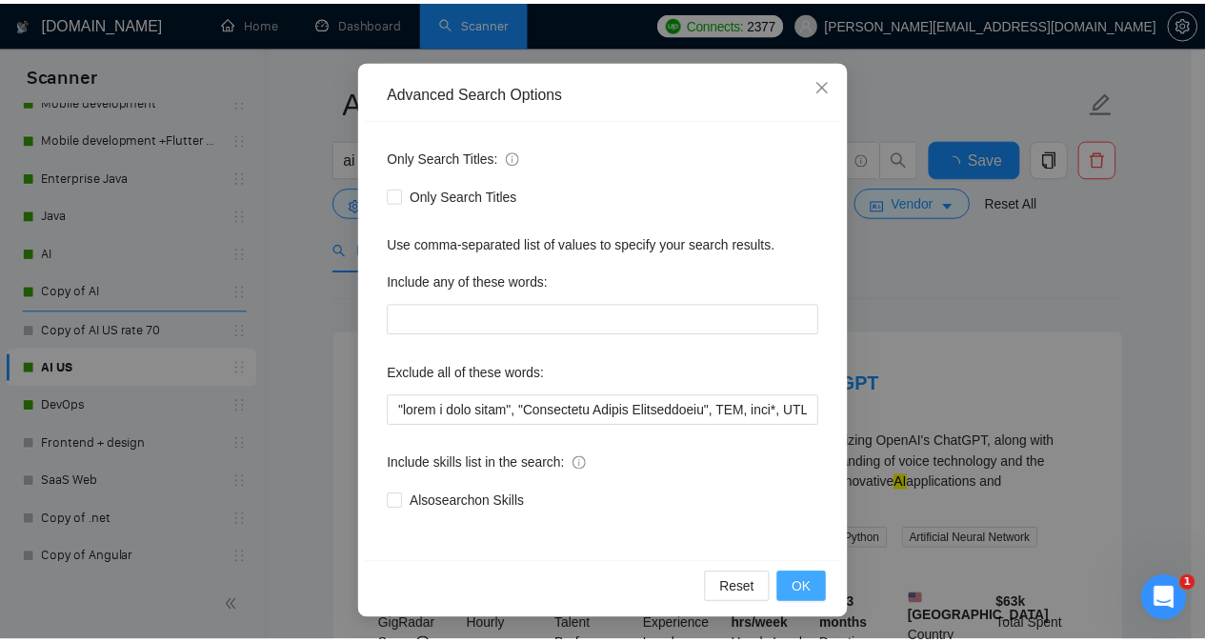
scroll to position [54, 0]
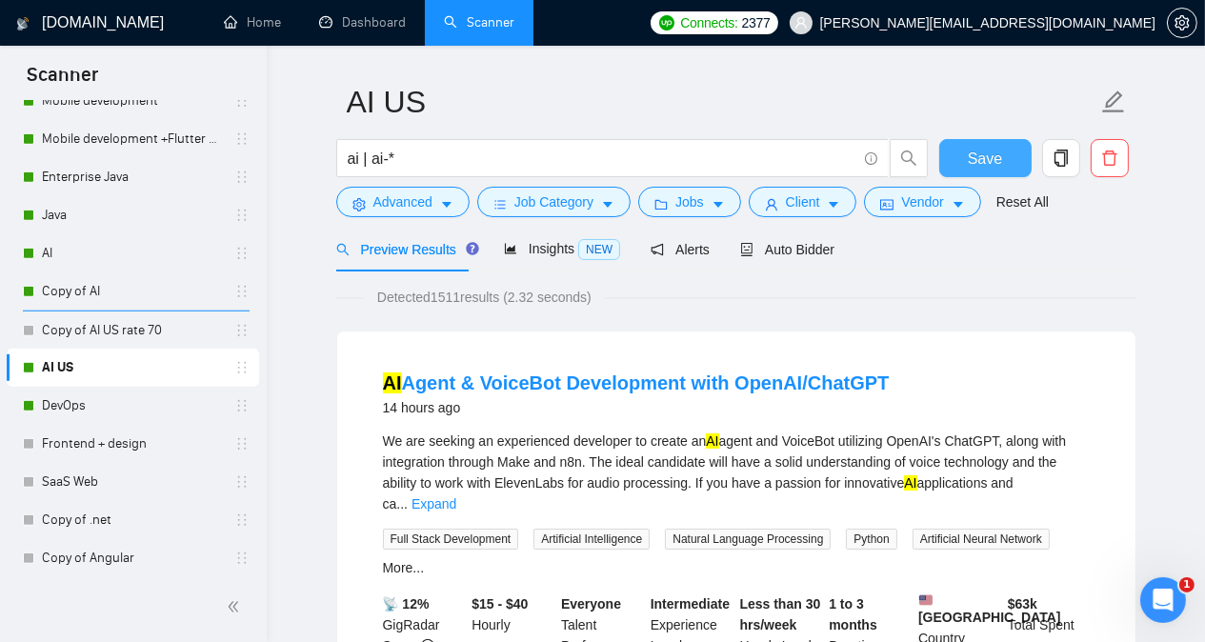
click at [972, 158] on span "Save" at bounding box center [985, 159] width 34 height 24
